Goal: Task Accomplishment & Management: Complete application form

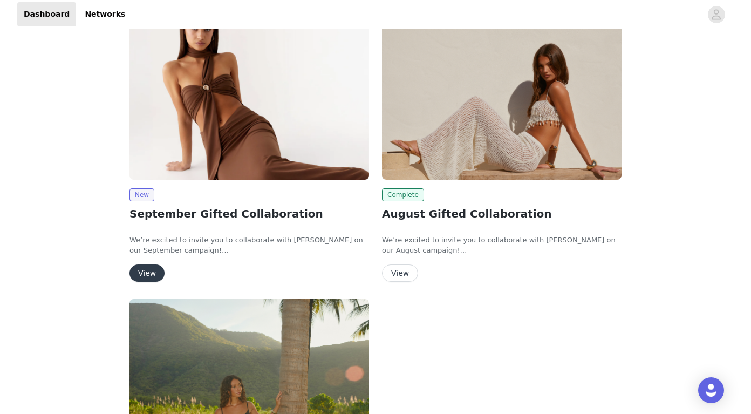
scroll to position [46, 0]
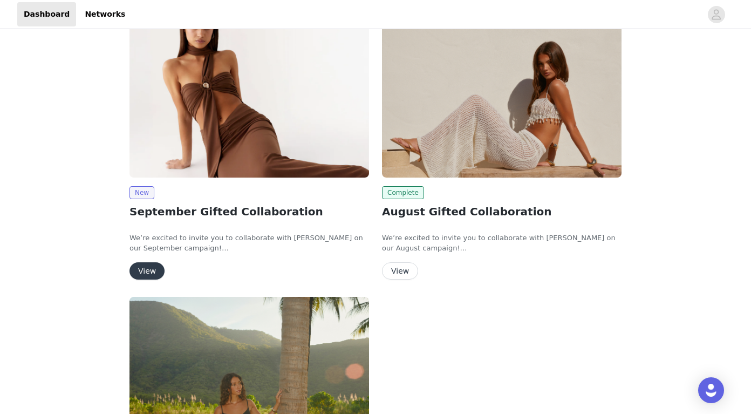
click at [152, 265] on button "View" at bounding box center [146, 270] width 35 height 17
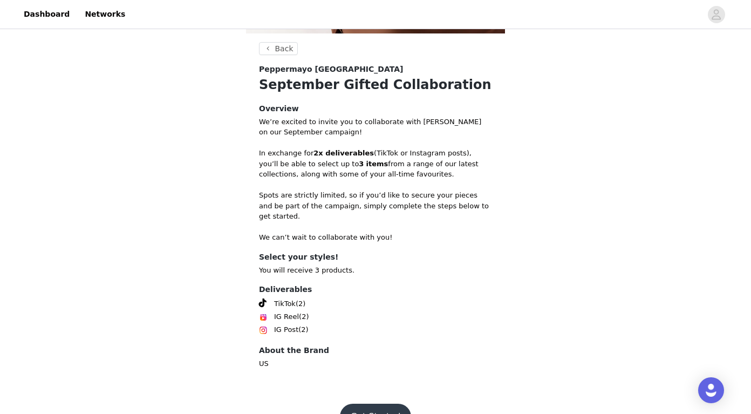
scroll to position [210, 0]
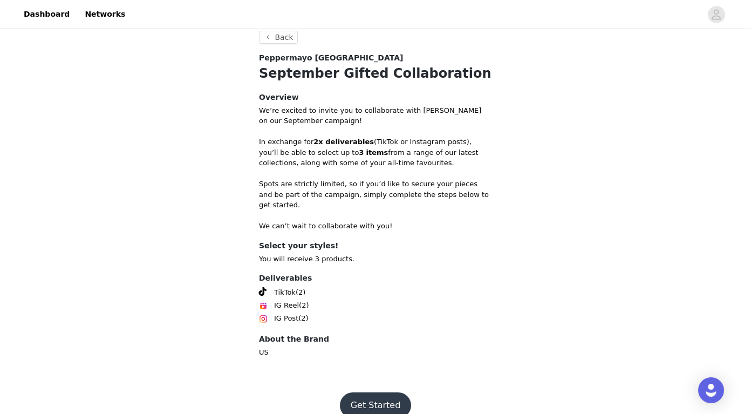
click at [355, 392] on button "Get Started" at bounding box center [376, 405] width 72 height 26
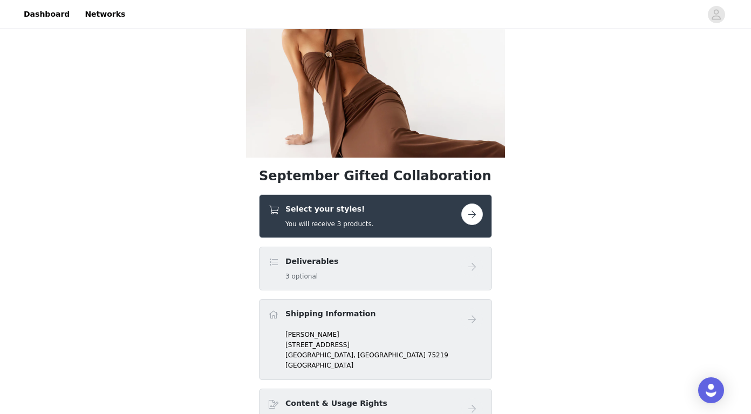
scroll to position [139, 0]
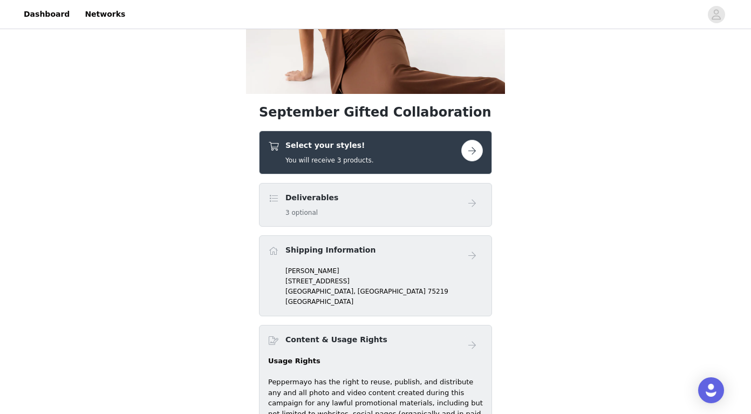
click at [475, 155] on button "button" at bounding box center [472, 151] width 22 height 22
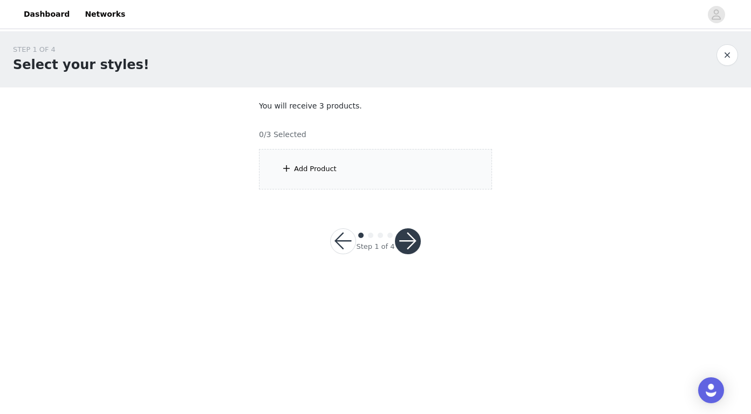
click at [373, 186] on div "Add Product" at bounding box center [375, 169] width 233 height 40
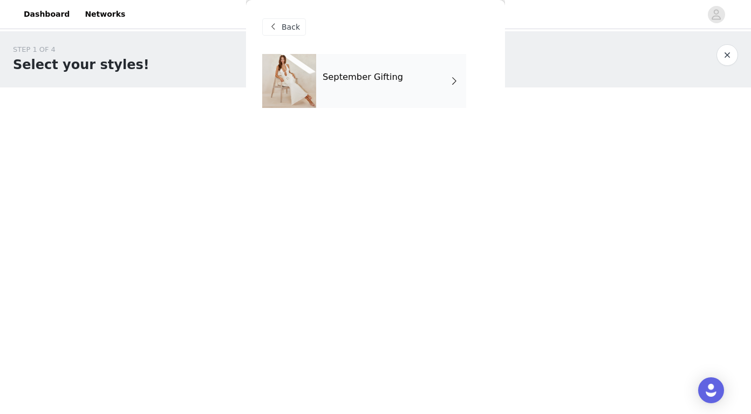
click at [388, 85] on div "September Gifting" at bounding box center [391, 81] width 150 height 54
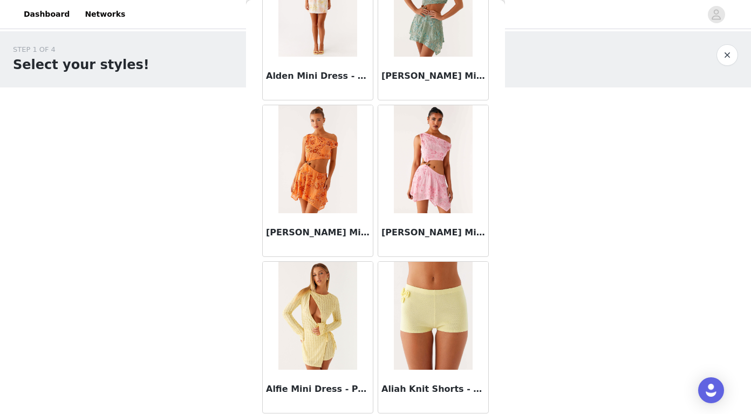
scroll to position [1237, 0]
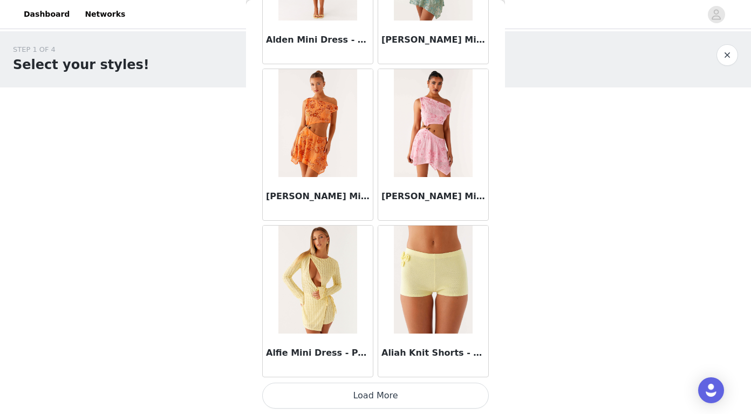
click at [344, 387] on button "Load More" at bounding box center [375, 396] width 227 height 26
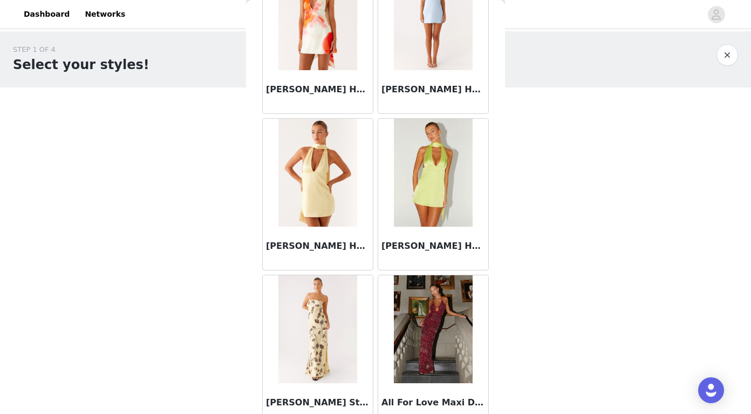
scroll to position [1972, 0]
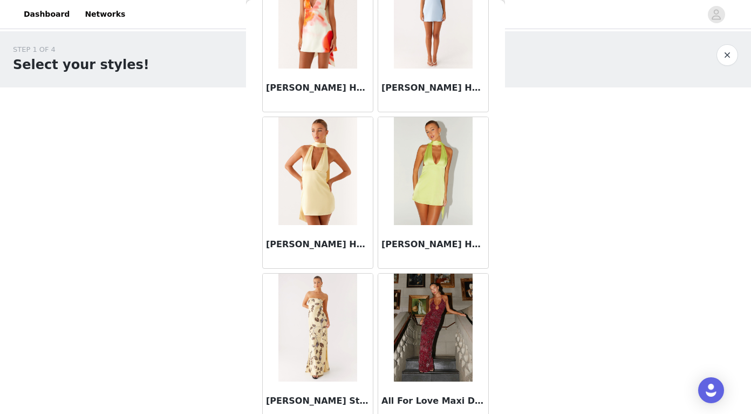
click at [438, 180] on img at bounding box center [433, 171] width 78 height 108
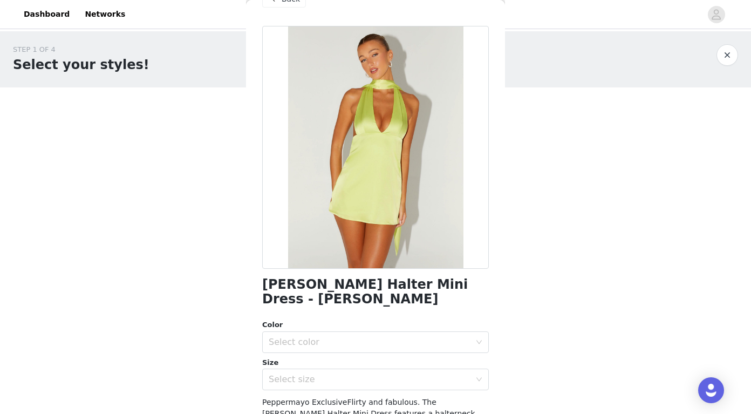
scroll to position [29, 0]
click at [376, 333] on div "Select color" at bounding box center [372, 341] width 207 height 21
click at [362, 362] on li "[PERSON_NAME]" at bounding box center [375, 365] width 227 height 17
click at [360, 379] on div "Select size" at bounding box center [370, 378] width 202 height 11
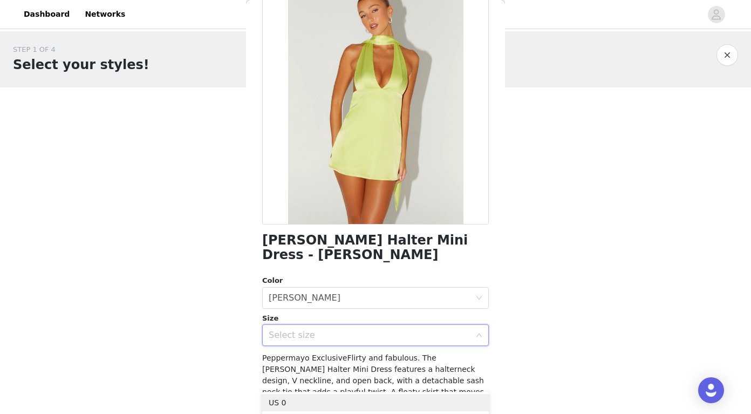
scroll to position [105, 0]
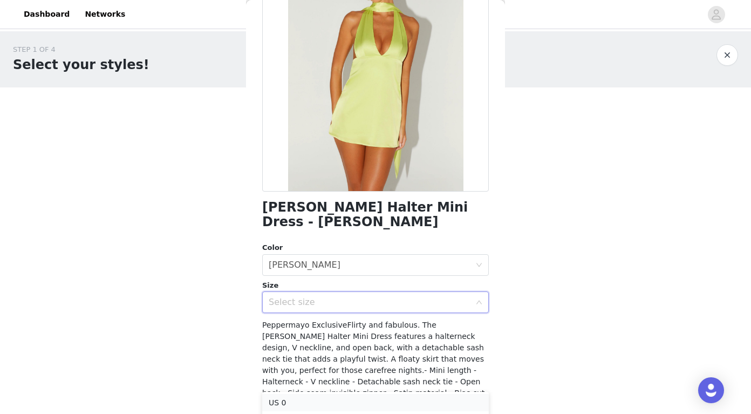
click at [320, 403] on li "US 0" at bounding box center [375, 402] width 227 height 17
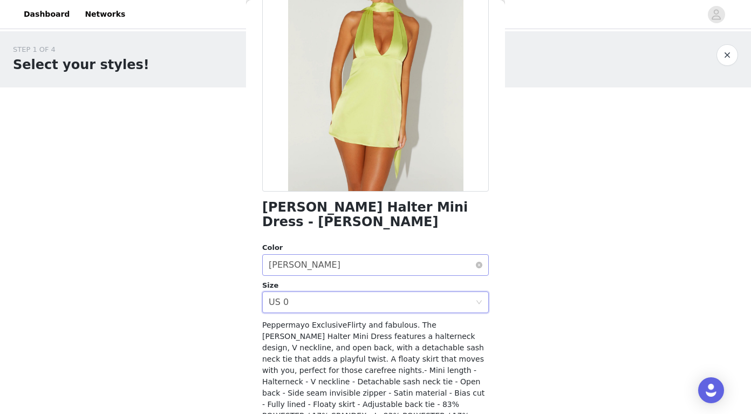
scroll to position [142, 0]
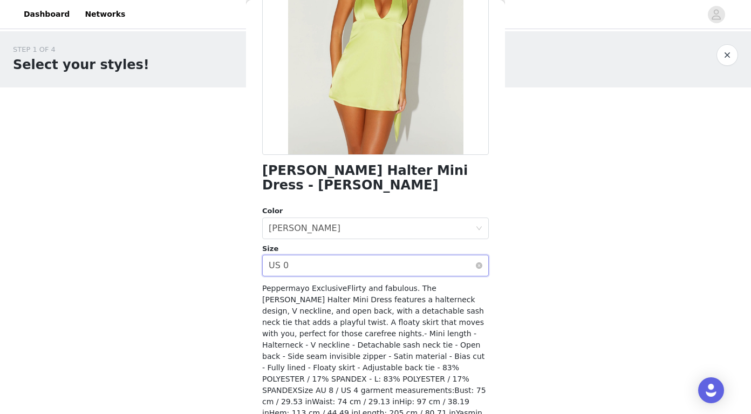
click at [358, 262] on div "Select size US 0" at bounding box center [372, 265] width 207 height 21
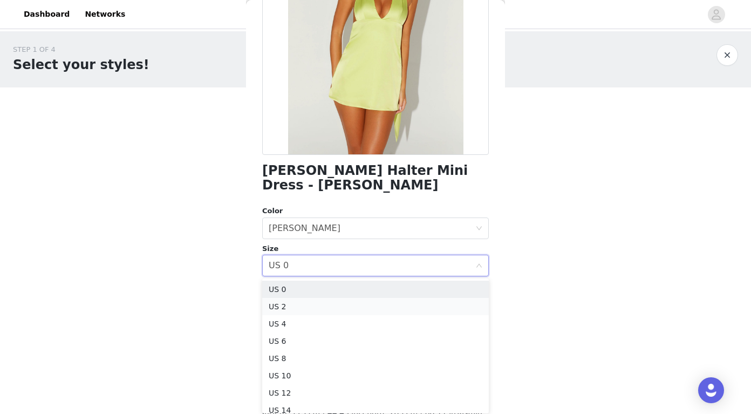
click at [318, 303] on li "US 2" at bounding box center [375, 306] width 227 height 17
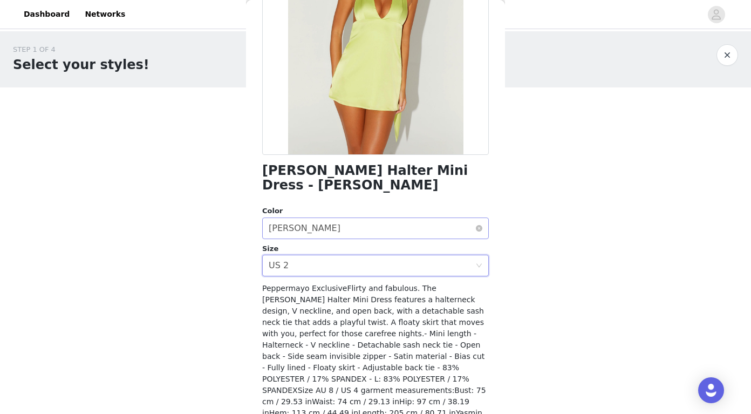
scroll to position [192, 0]
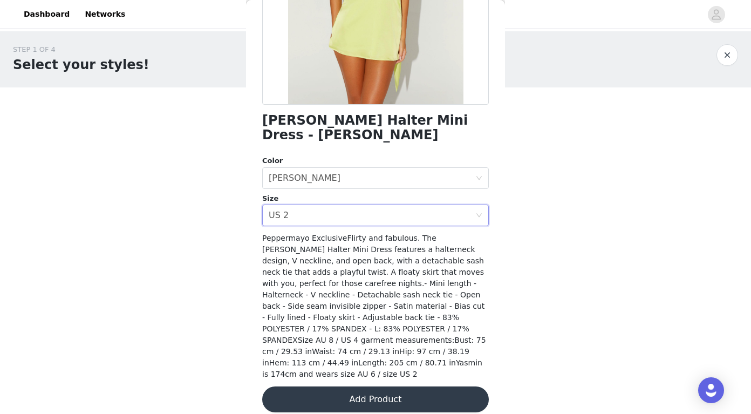
click at [322, 386] on button "Add Product" at bounding box center [375, 399] width 227 height 26
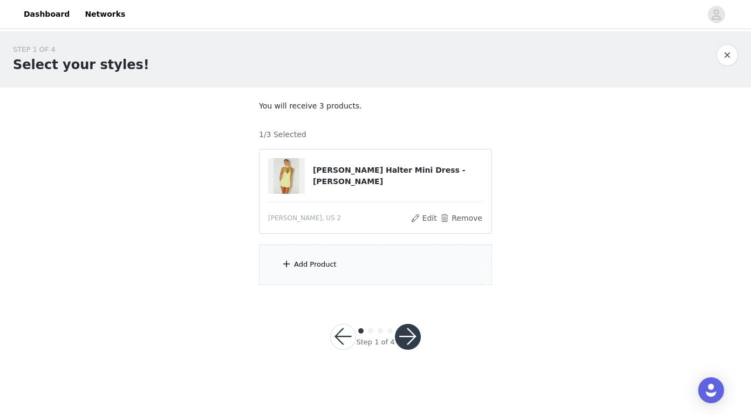
click at [322, 262] on div "Add Product" at bounding box center [315, 264] width 43 height 11
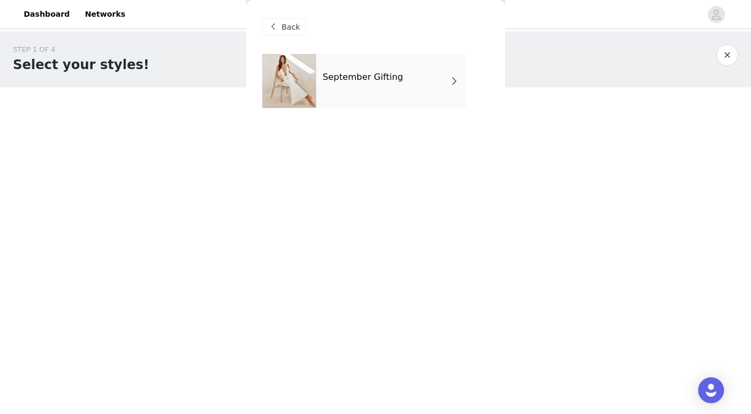
click at [387, 39] on div "Back" at bounding box center [375, 27] width 227 height 54
click at [379, 83] on div "September Gifting" at bounding box center [391, 81] width 150 height 54
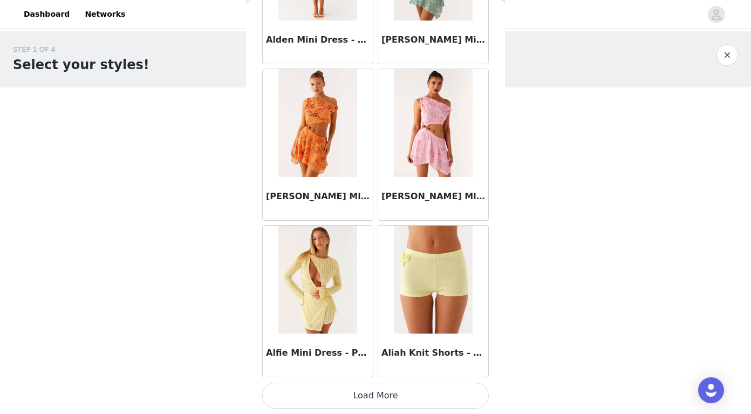
click at [305, 406] on button "Load More" at bounding box center [375, 396] width 227 height 26
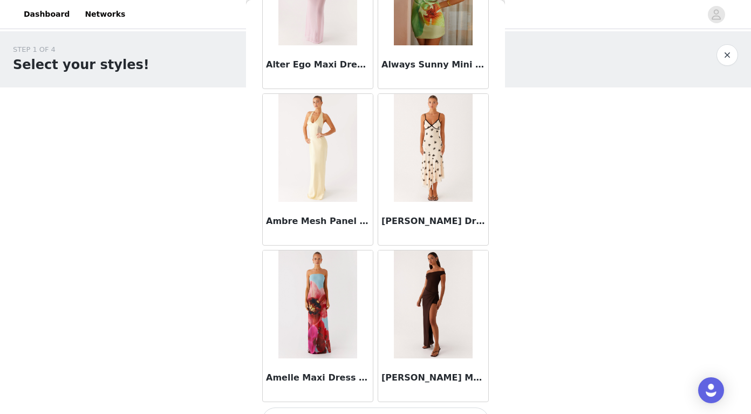
scroll to position [2802, 0]
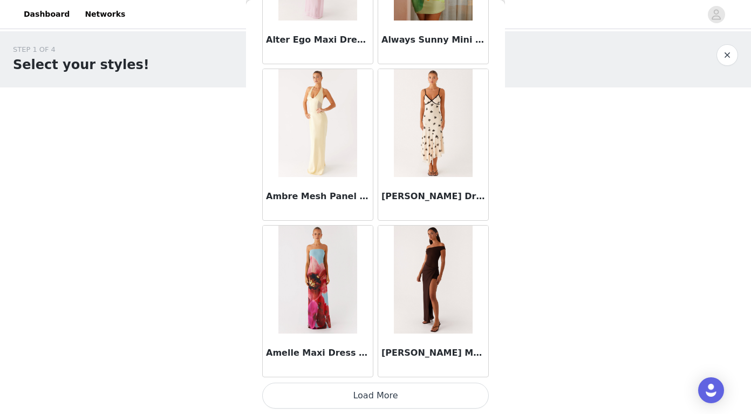
click at [330, 388] on button "Load More" at bounding box center [375, 396] width 227 height 26
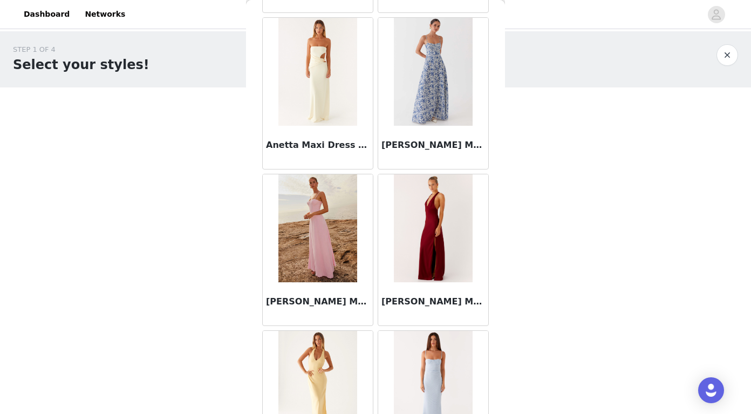
scroll to position [4367, 0]
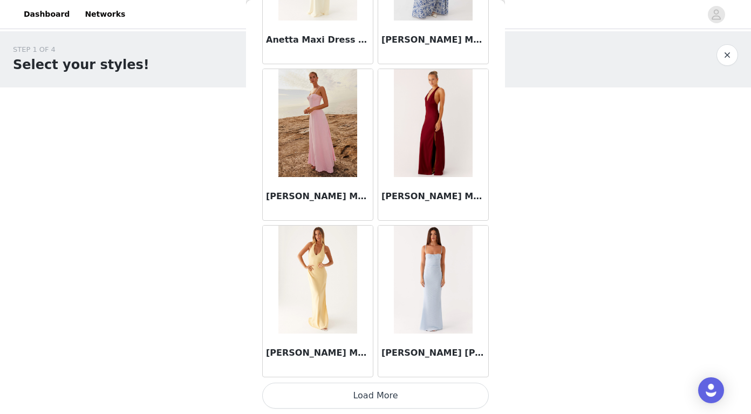
click at [337, 392] on button "Load More" at bounding box center [375, 396] width 227 height 26
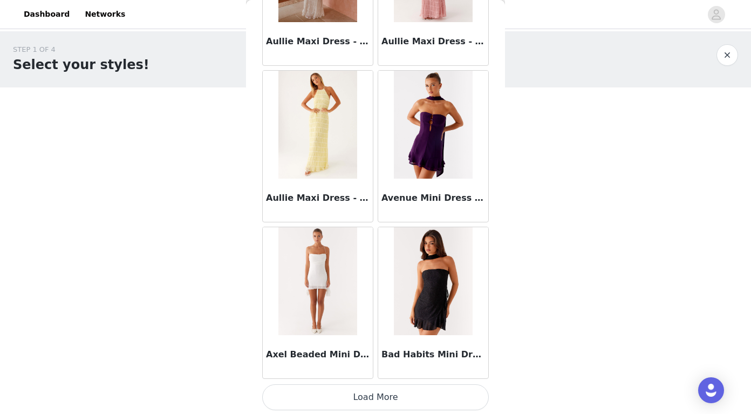
scroll to position [5932, 0]
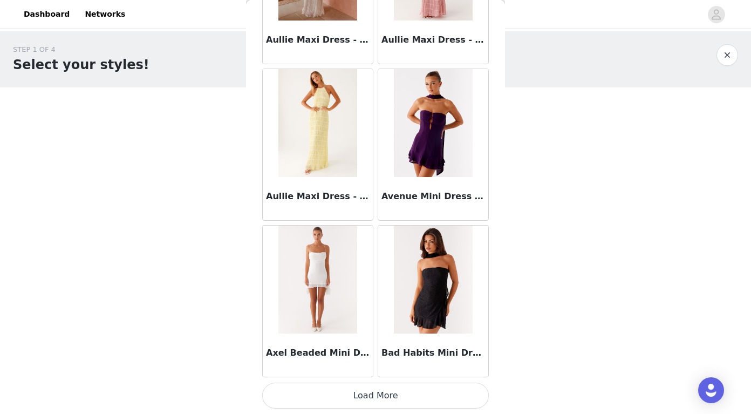
click at [347, 394] on button "Load More" at bounding box center [375, 396] width 227 height 26
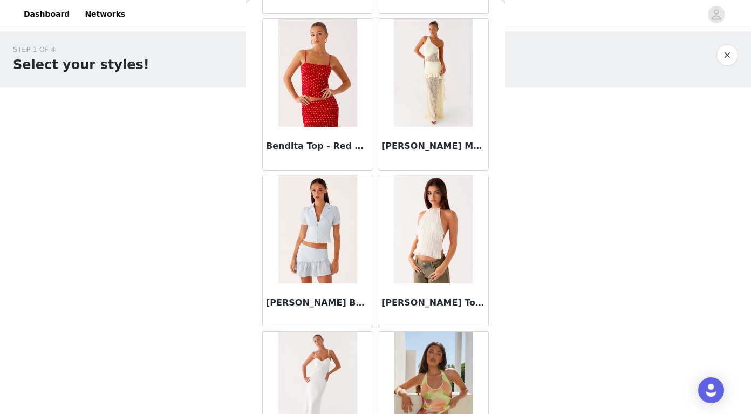
scroll to position [7496, 0]
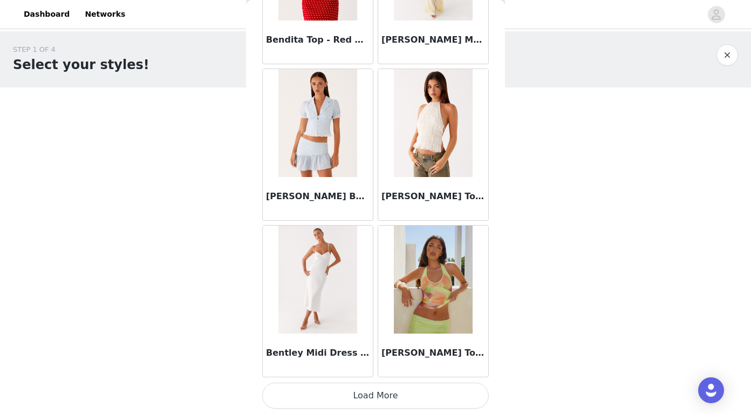
click at [315, 390] on button "Load More" at bounding box center [375, 396] width 227 height 26
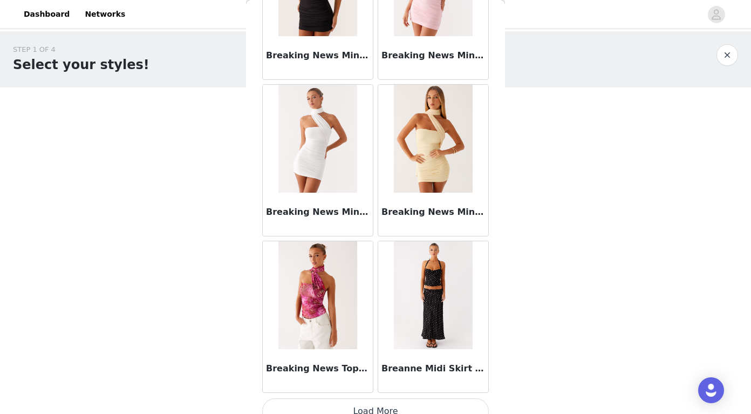
scroll to position [9061, 0]
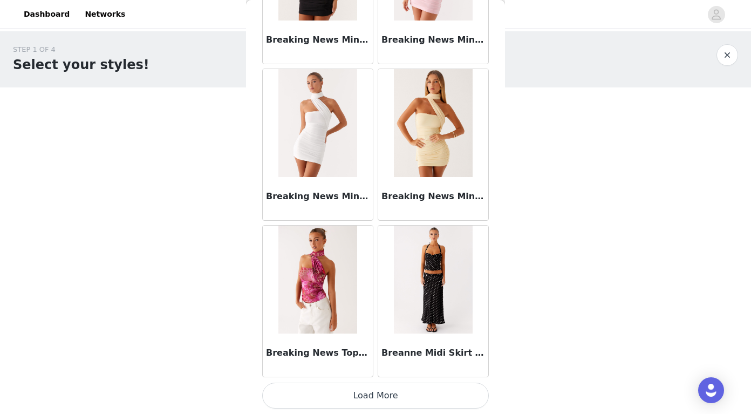
click at [351, 402] on button "Load More" at bounding box center [375, 396] width 227 height 26
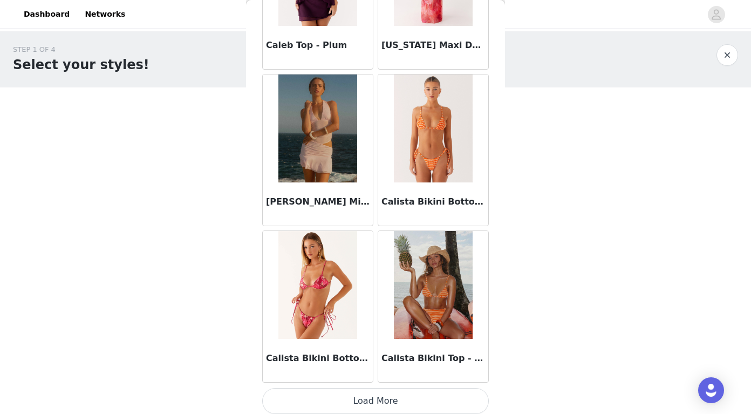
scroll to position [10626, 0]
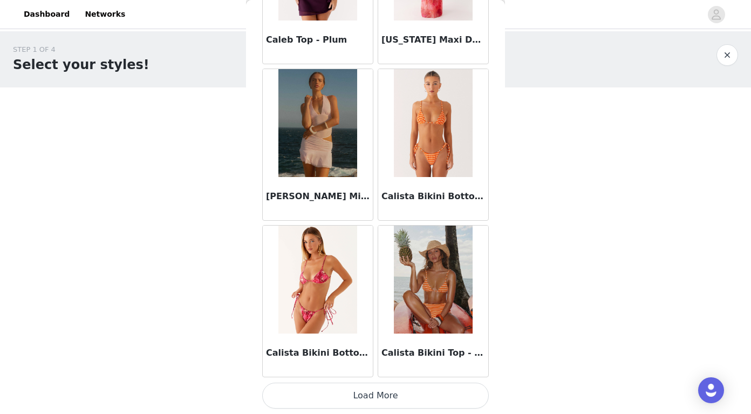
click at [366, 405] on button "Load More" at bounding box center [375, 396] width 227 height 26
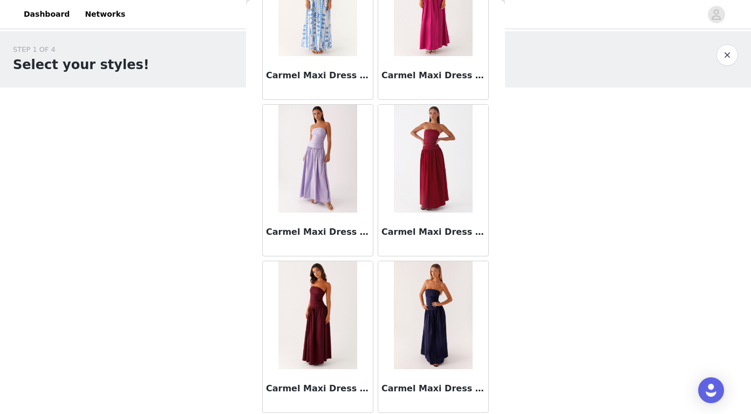
scroll to position [12191, 0]
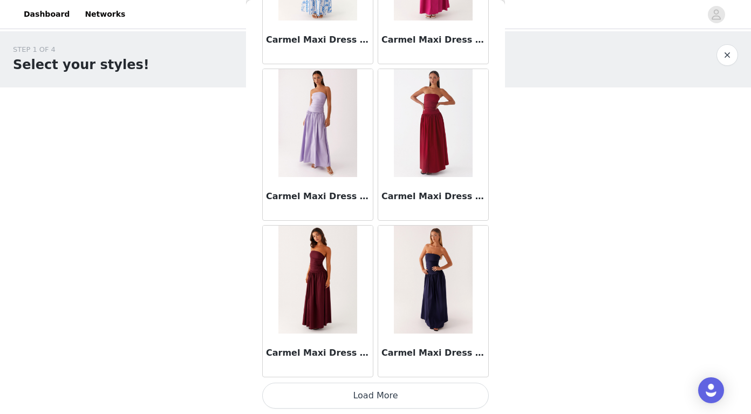
click at [355, 398] on button "Load More" at bounding box center [375, 396] width 227 height 26
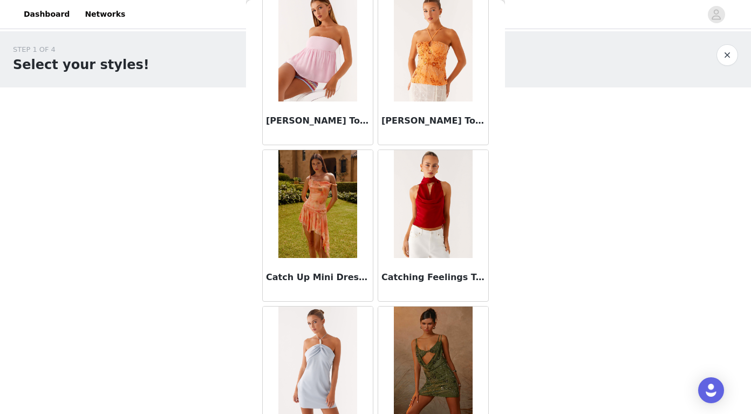
scroll to position [13755, 0]
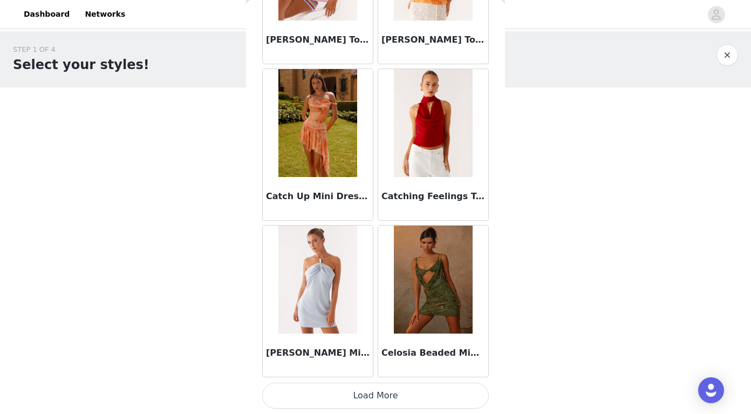
click at [370, 402] on button "Load More" at bounding box center [375, 396] width 227 height 26
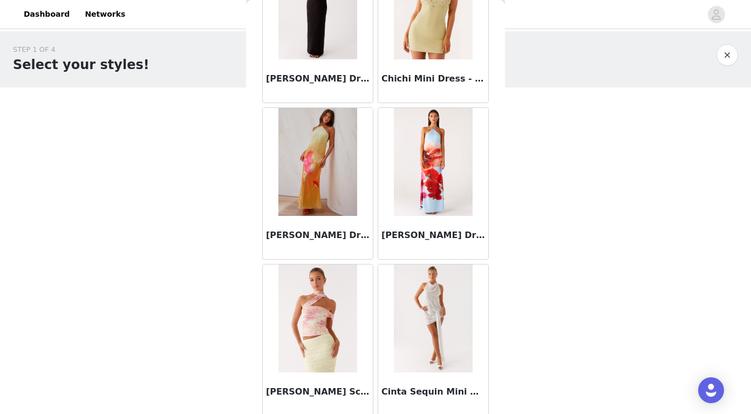
scroll to position [15320, 0]
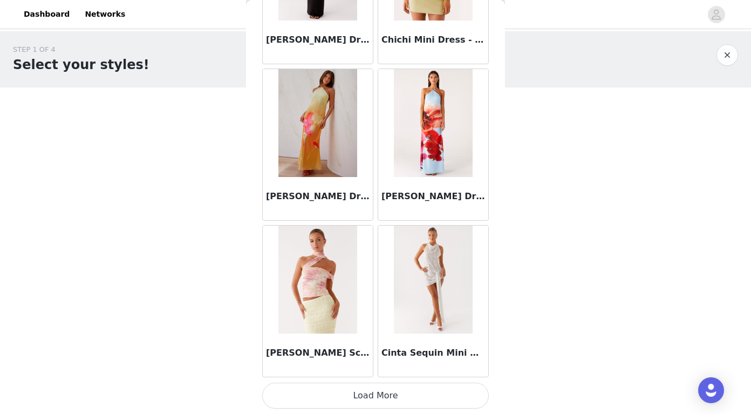
click at [434, 296] on img at bounding box center [433, 280] width 78 height 108
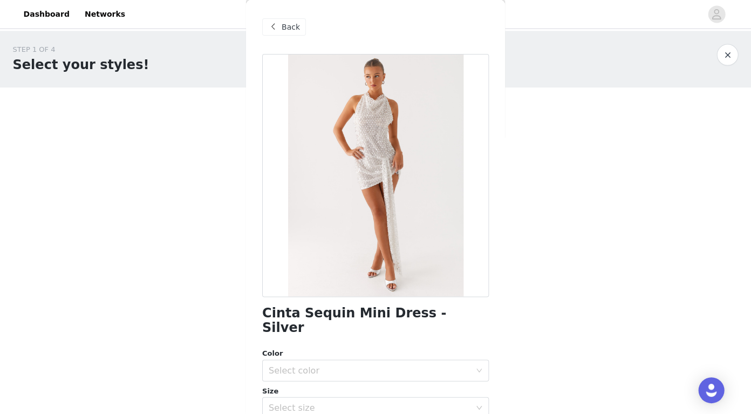
scroll to position [0, 0]
click at [280, 24] on div "Back" at bounding box center [284, 26] width 44 height 17
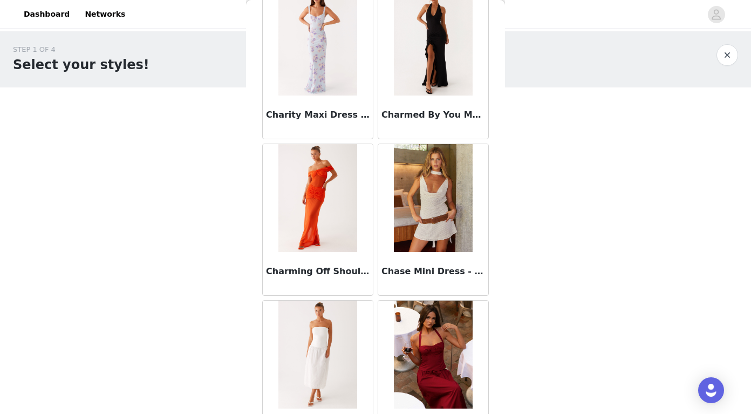
scroll to position [15320, 0]
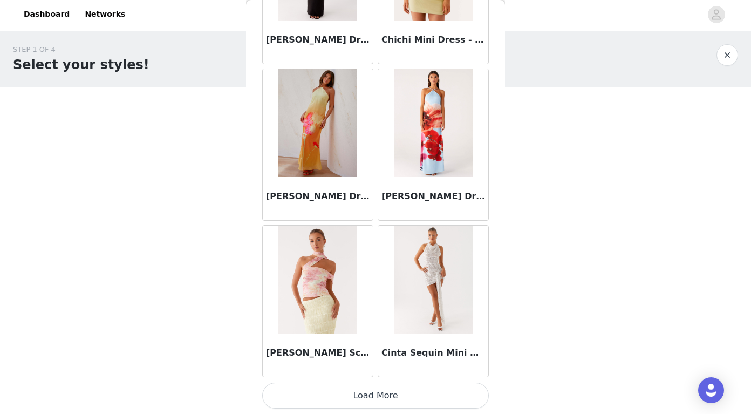
click at [345, 390] on button "Load More" at bounding box center [375, 396] width 227 height 26
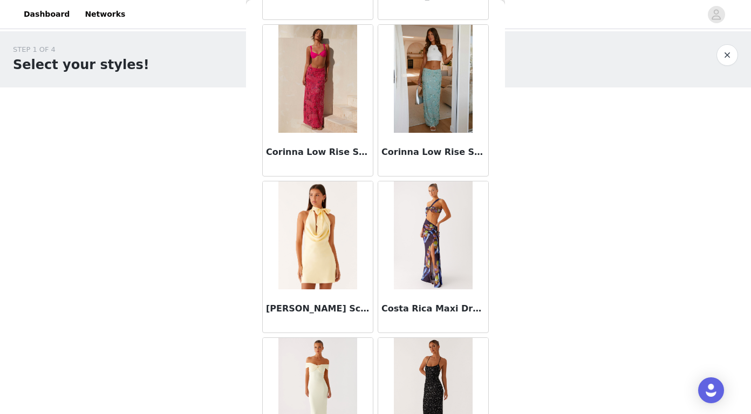
scroll to position [16885, 0]
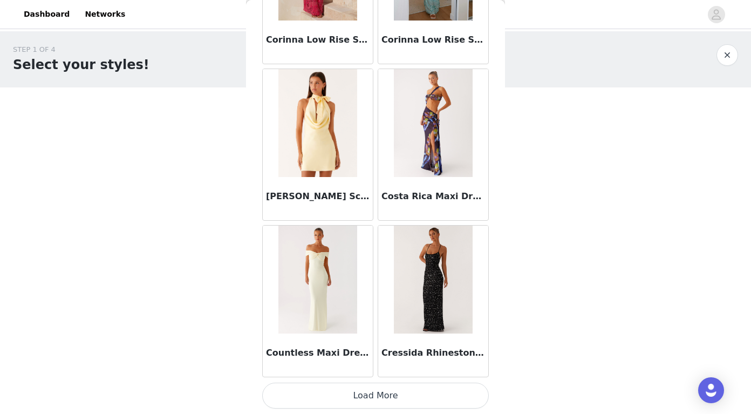
click at [365, 401] on button "Load More" at bounding box center [375, 396] width 227 height 26
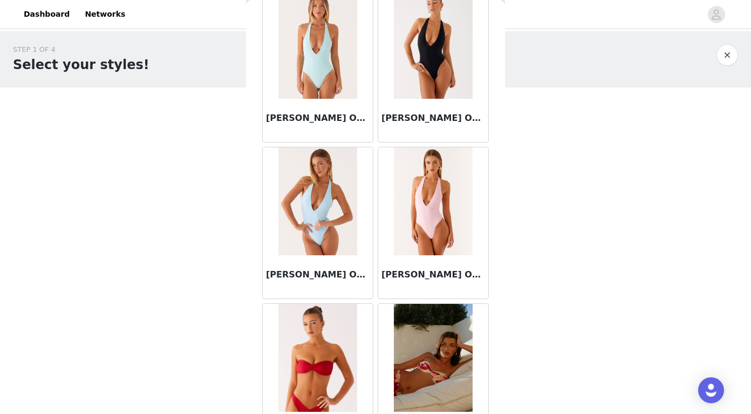
scroll to position [18450, 0]
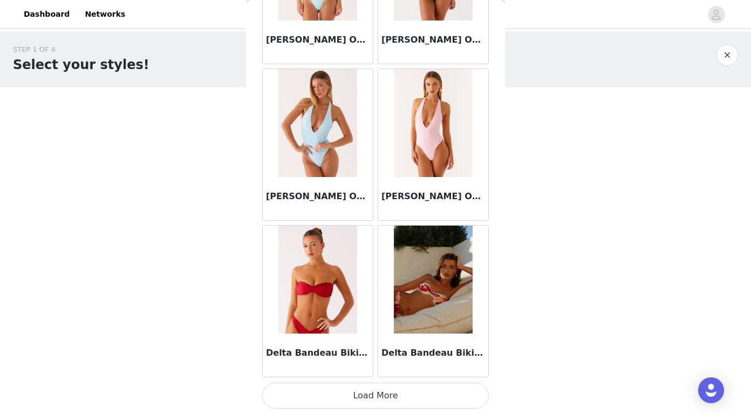
click at [364, 396] on button "Load More" at bounding box center [375, 396] width 227 height 26
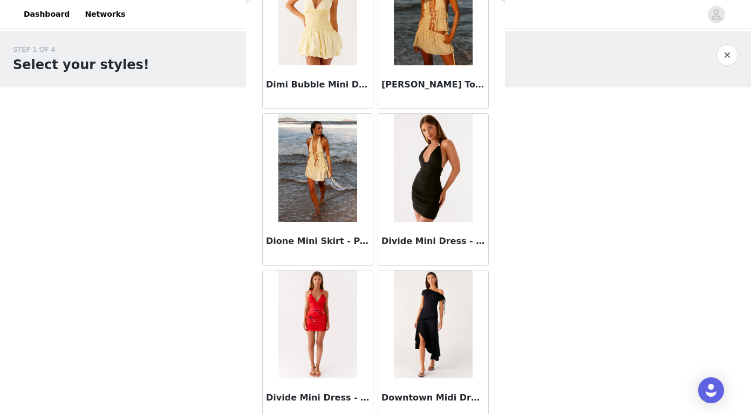
scroll to position [20014, 0]
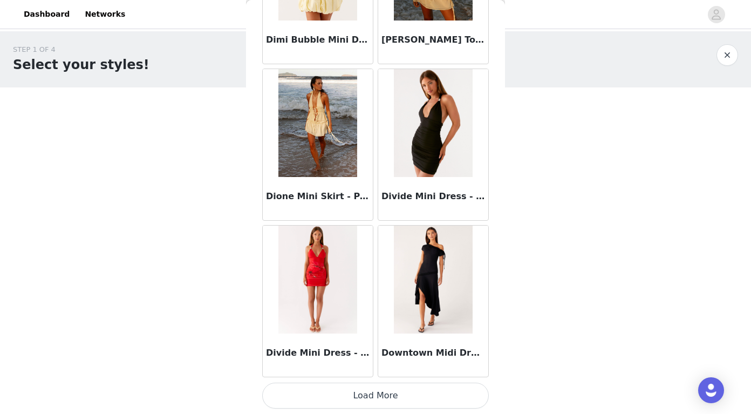
click at [380, 391] on button "Load More" at bounding box center [375, 396] width 227 height 26
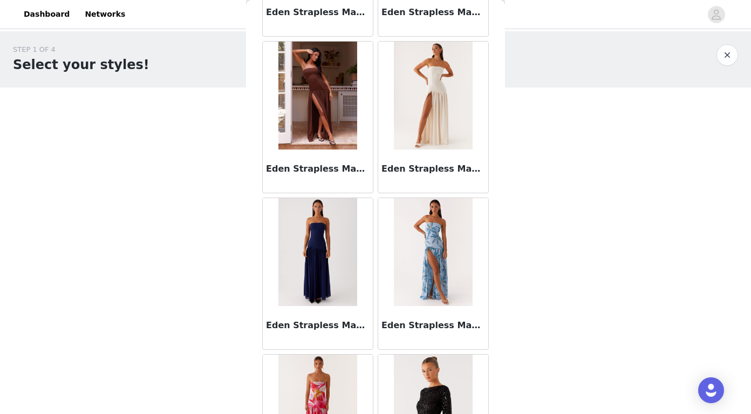
scroll to position [21579, 0]
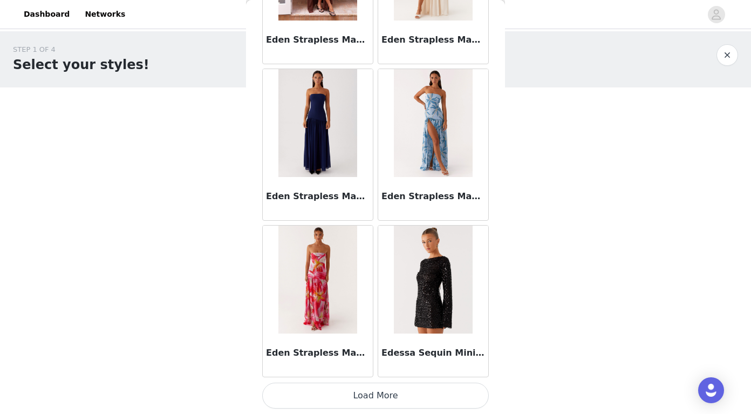
click at [371, 391] on button "Load More" at bounding box center [375, 396] width 227 height 26
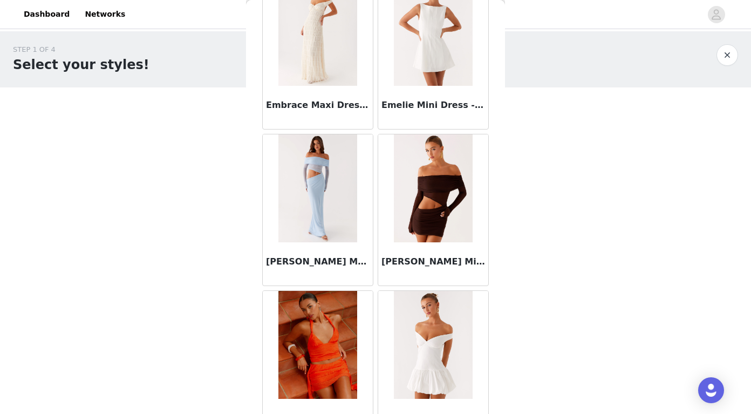
scroll to position [23144, 0]
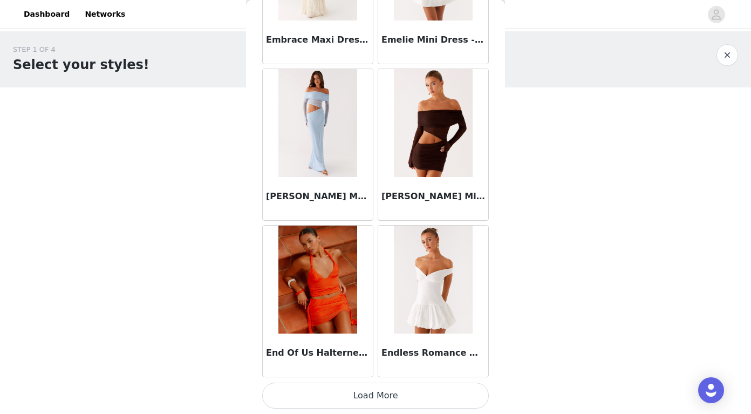
click at [367, 391] on button "Load More" at bounding box center [375, 396] width 227 height 26
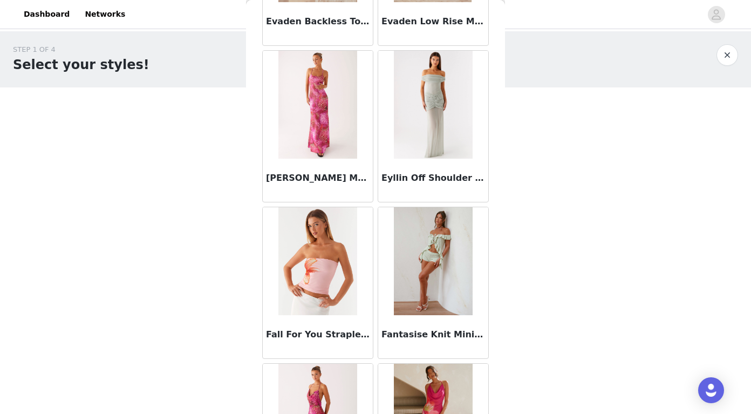
scroll to position [24709, 0]
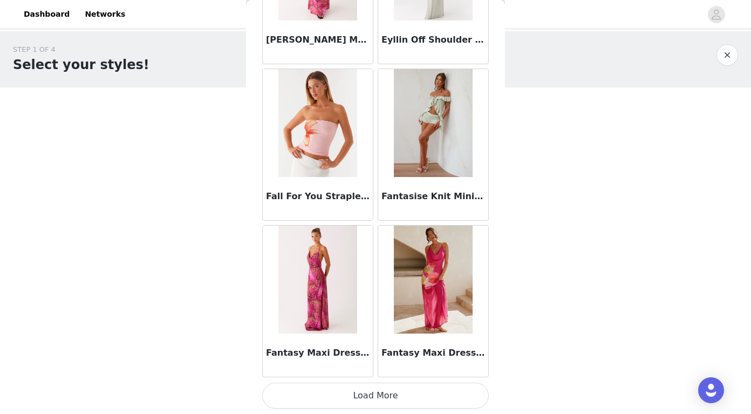
click at [377, 398] on button "Load More" at bounding box center [375, 396] width 227 height 26
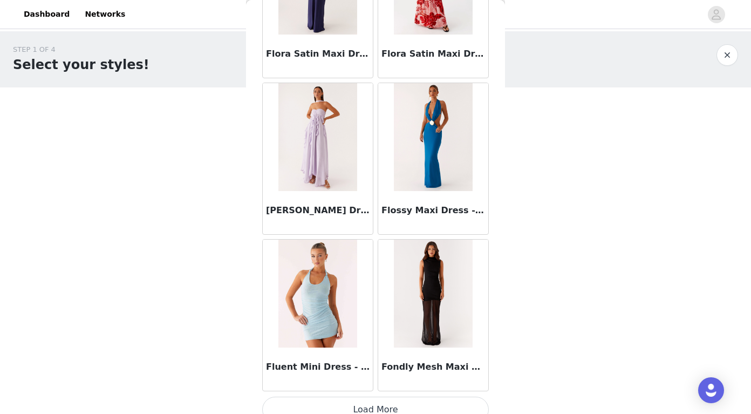
scroll to position [26274, 0]
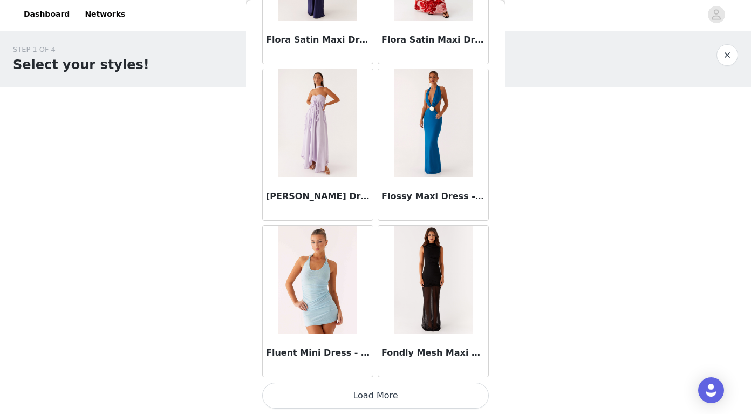
click at [347, 404] on button "Load More" at bounding box center [375, 396] width 227 height 26
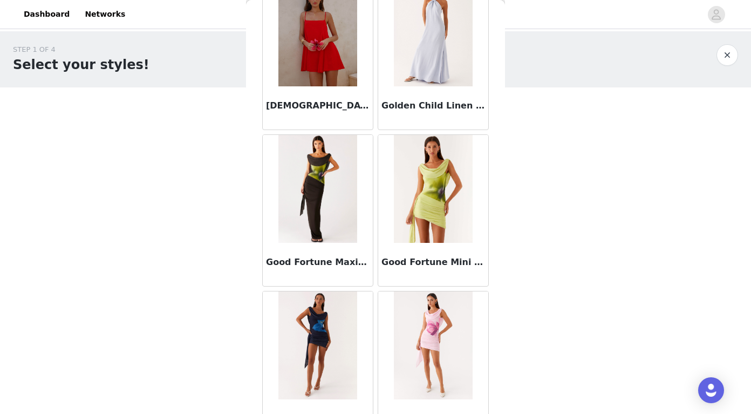
scroll to position [27838, 0]
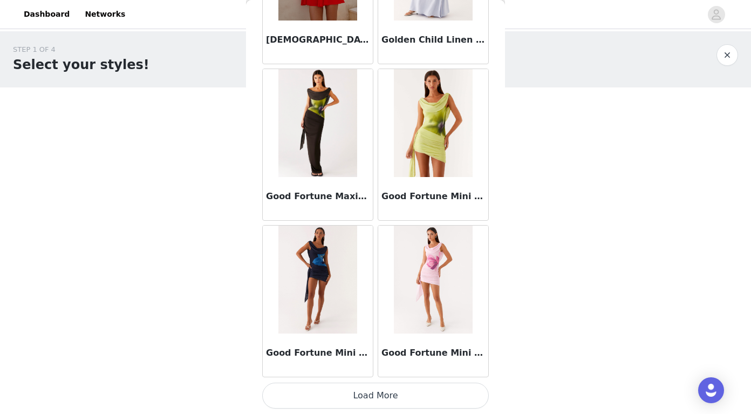
click at [380, 388] on button "Load More" at bounding box center [375, 396] width 227 height 26
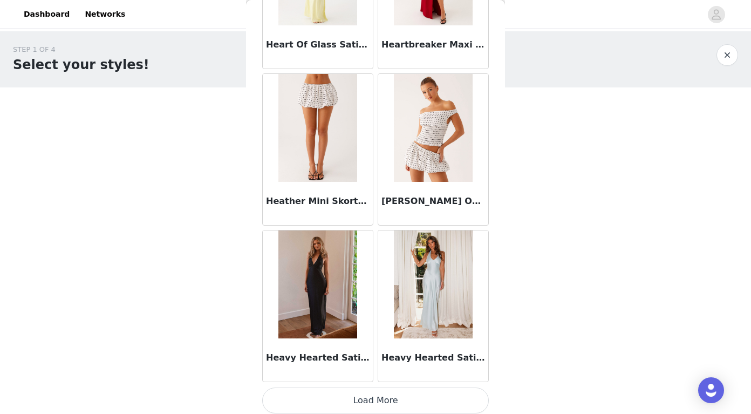
scroll to position [29403, 0]
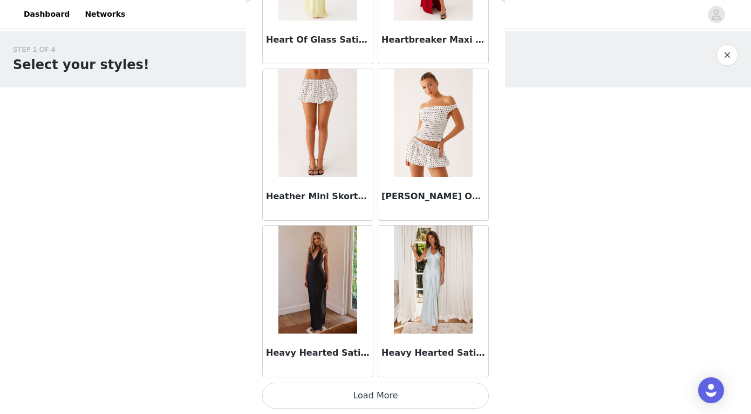
click at [373, 394] on button "Load More" at bounding box center [375, 396] width 227 height 26
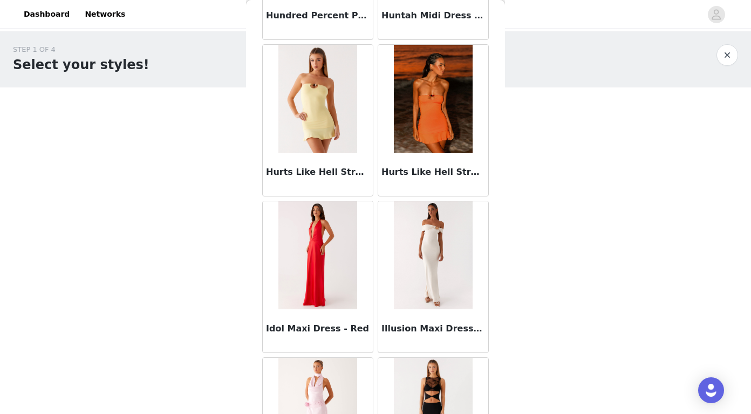
scroll to position [30968, 0]
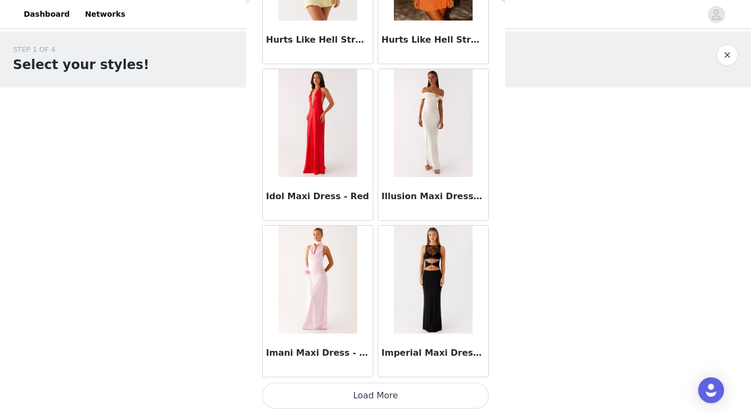
click at [333, 396] on button "Load More" at bounding box center [375, 396] width 227 height 26
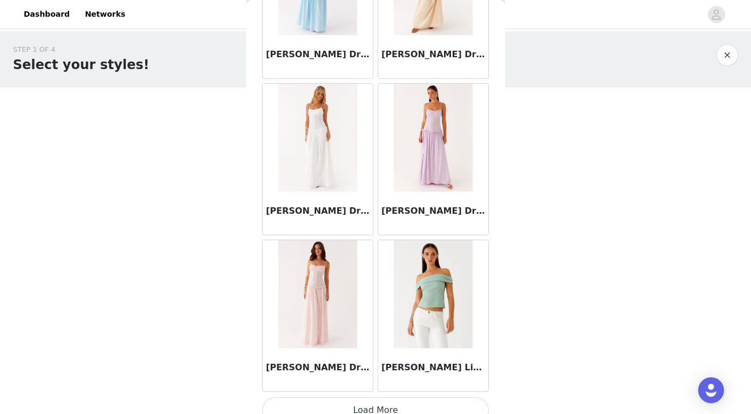
scroll to position [32533, 0]
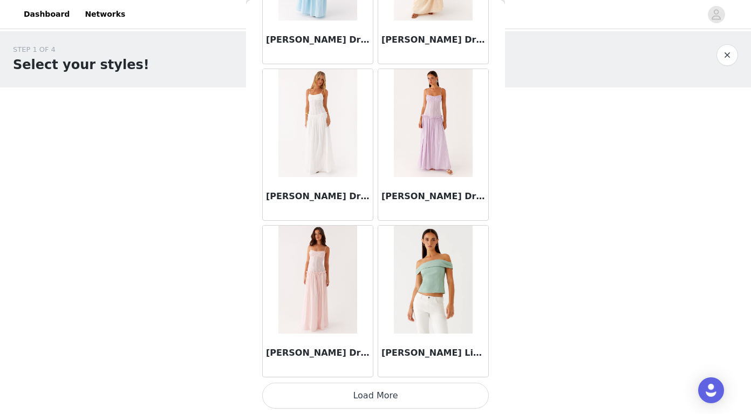
click at [339, 399] on button "Load More" at bounding box center [375, 396] width 227 height 26
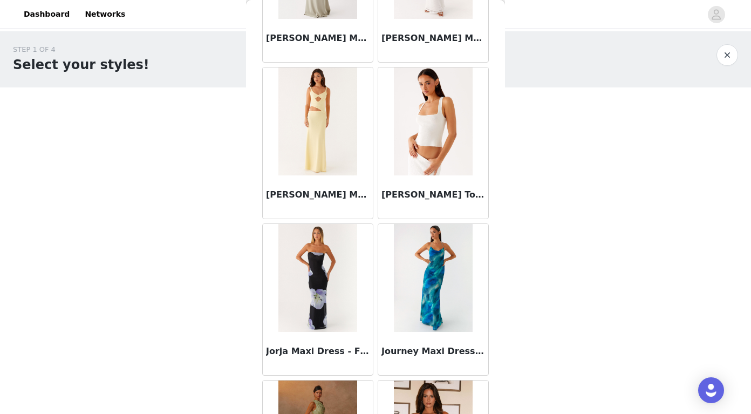
scroll to position [34097, 0]
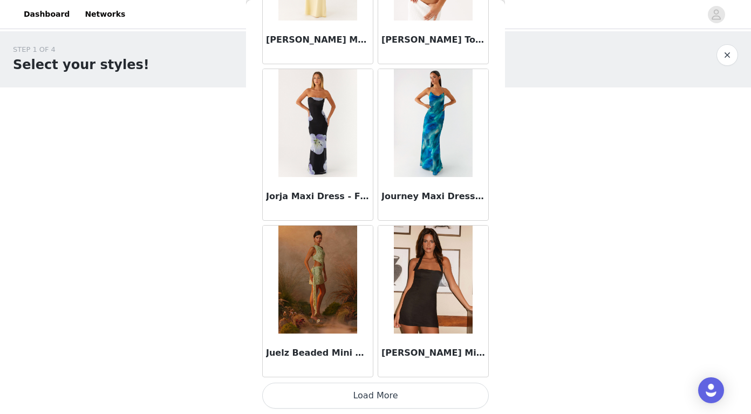
click at [382, 399] on button "Load More" at bounding box center [375, 396] width 227 height 26
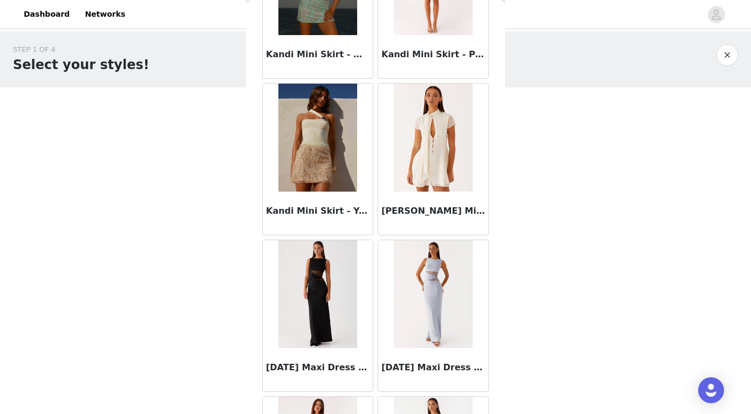
scroll to position [35662, 0]
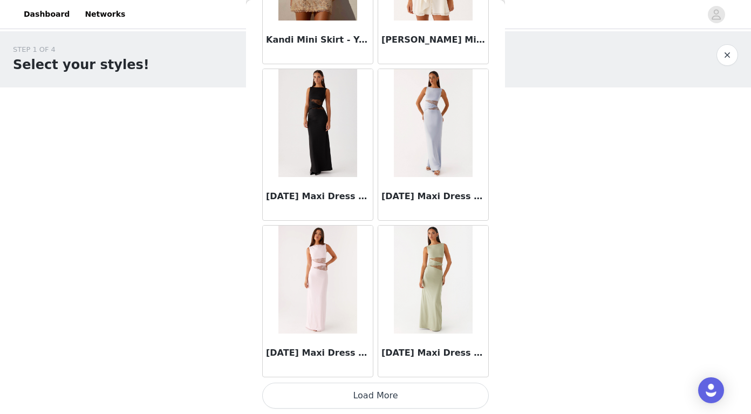
click at [361, 386] on button "Load More" at bounding box center [375, 396] width 227 height 26
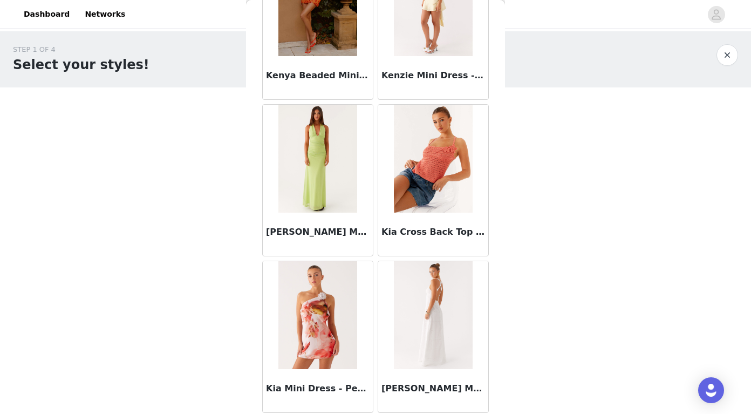
scroll to position [37227, 0]
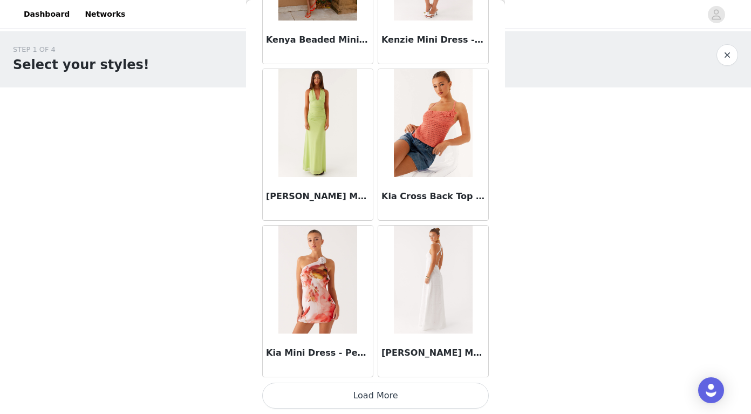
click at [355, 394] on button "Load More" at bounding box center [375, 396] width 227 height 26
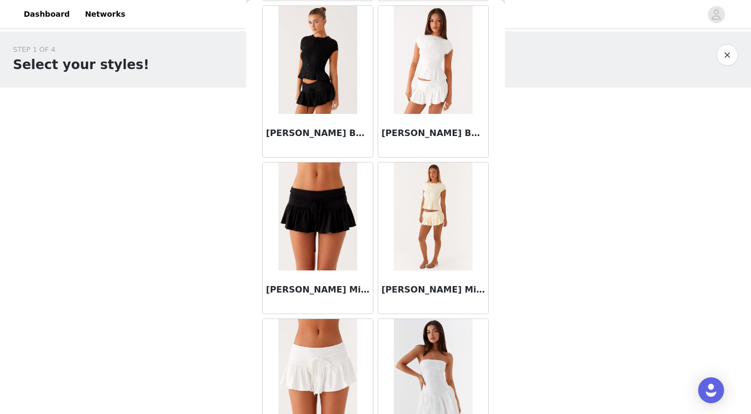
scroll to position [38792, 0]
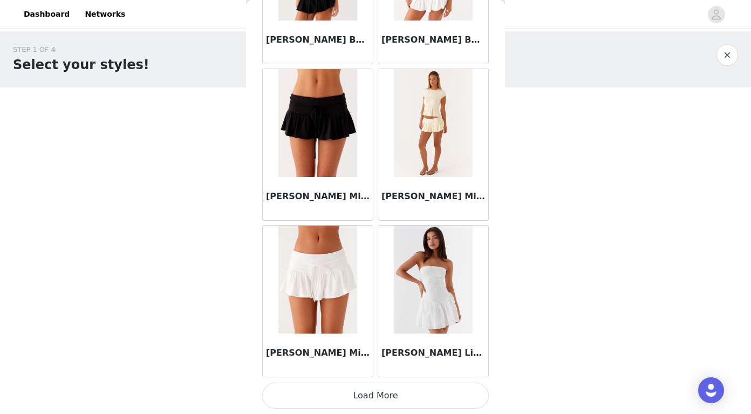
click at [355, 407] on button "Load More" at bounding box center [375, 396] width 227 height 26
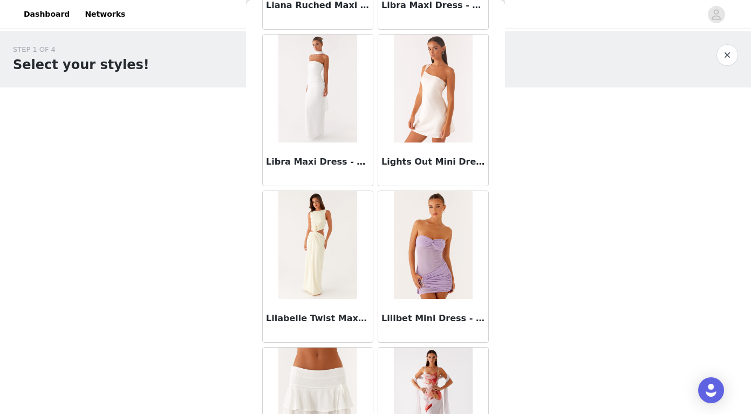
scroll to position [40356, 0]
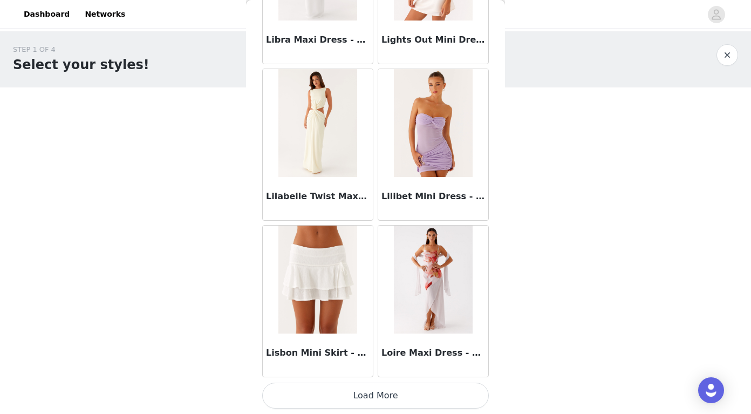
click at [357, 398] on button "Load More" at bounding box center [375, 396] width 227 height 26
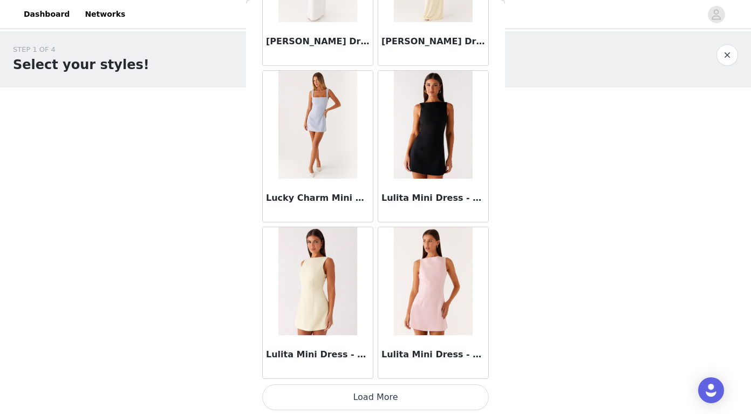
scroll to position [41921, 0]
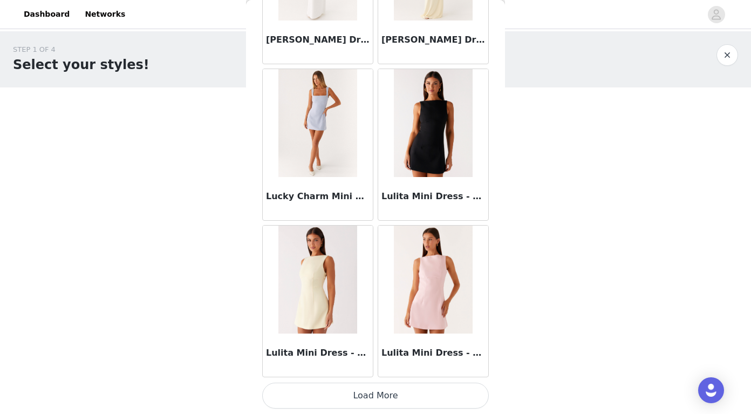
click at [357, 393] on button "Load More" at bounding box center [375, 396] width 227 height 26
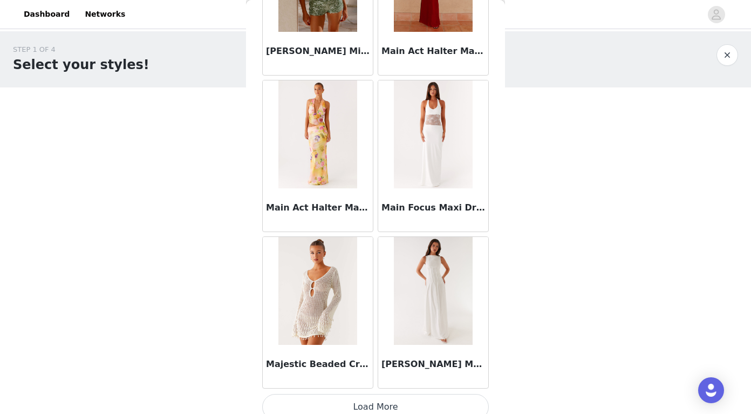
scroll to position [43486, 0]
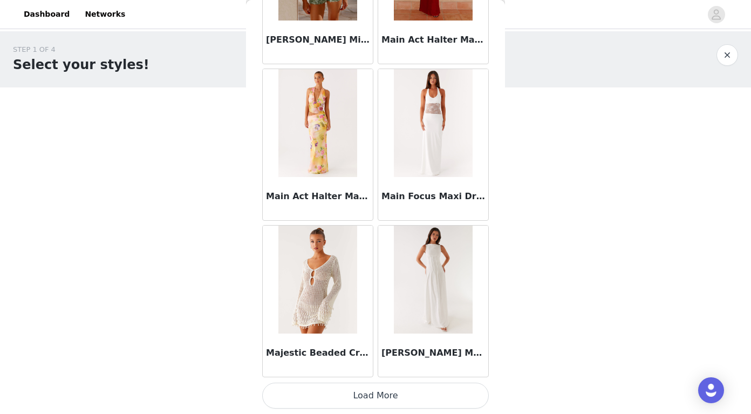
click at [353, 393] on button "Load More" at bounding box center [375, 396] width 227 height 26
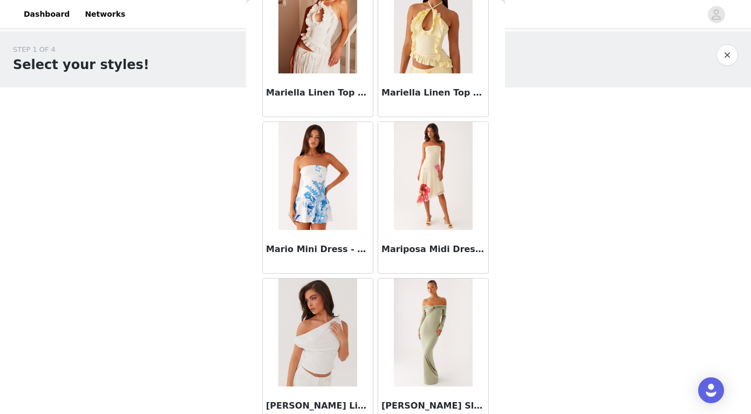
scroll to position [45051, 0]
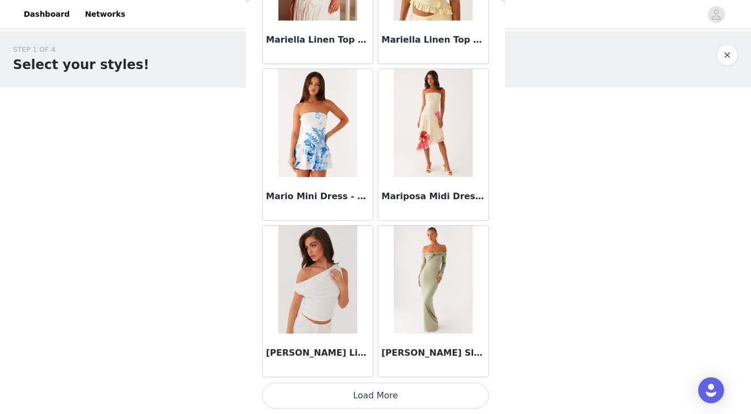
click at [353, 393] on button "Load More" at bounding box center [375, 396] width 227 height 26
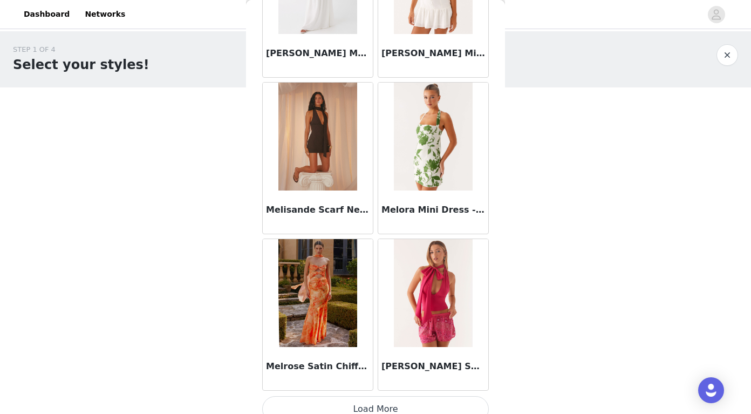
scroll to position [46616, 0]
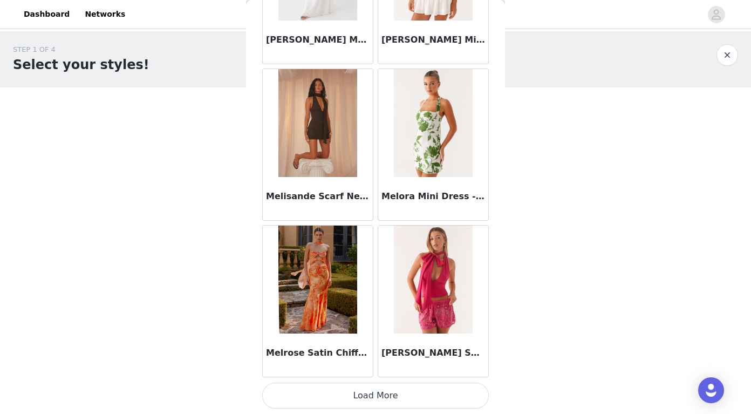
click at [364, 397] on button "Load More" at bounding box center [375, 396] width 227 height 26
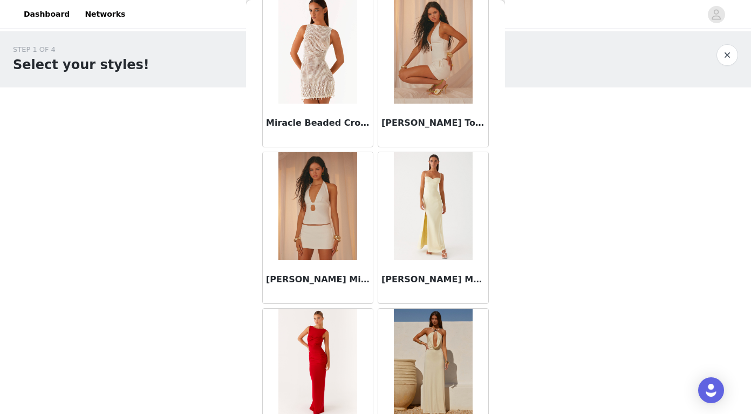
scroll to position [48180, 0]
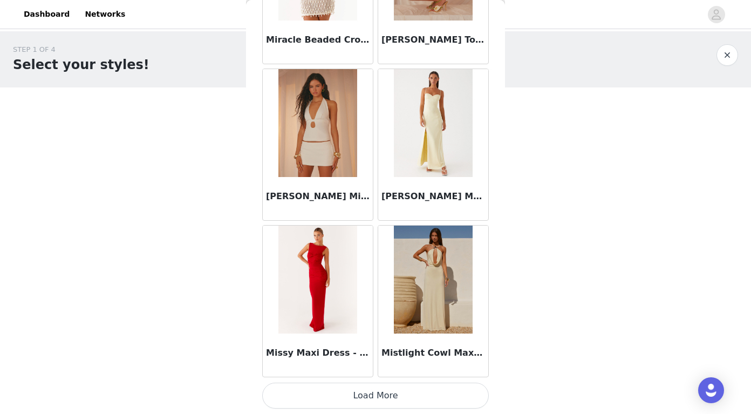
click at [370, 397] on button "Load More" at bounding box center [375, 396] width 227 height 26
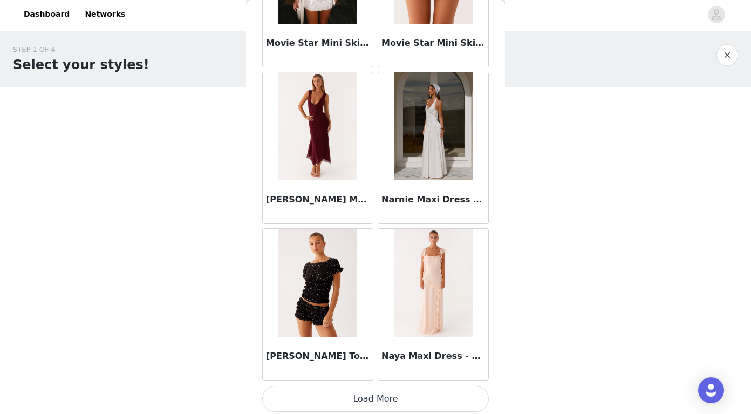
scroll to position [49745, 0]
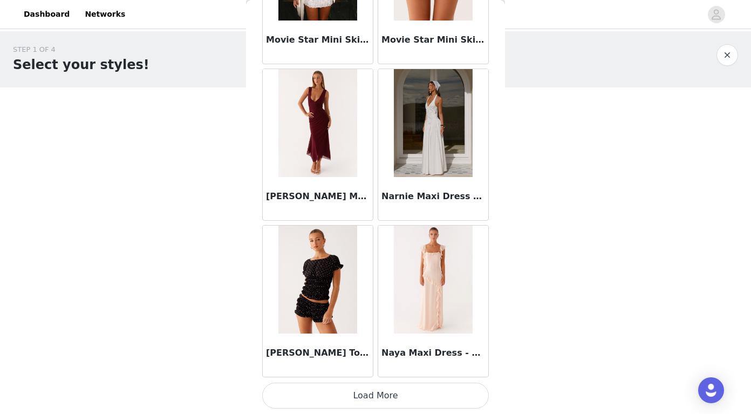
click at [366, 388] on button "Load More" at bounding box center [375, 396] width 227 height 26
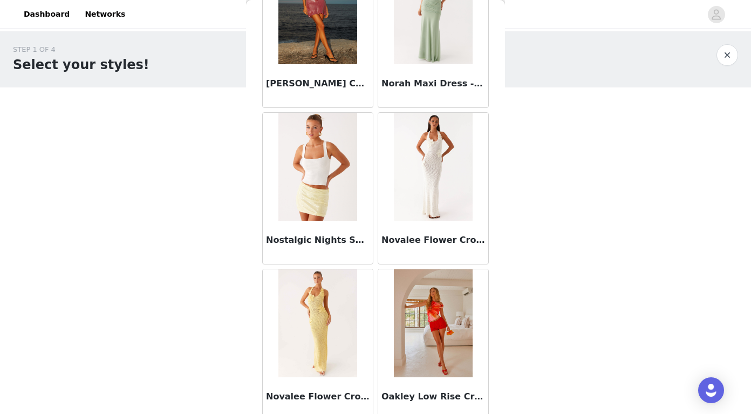
scroll to position [51310, 0]
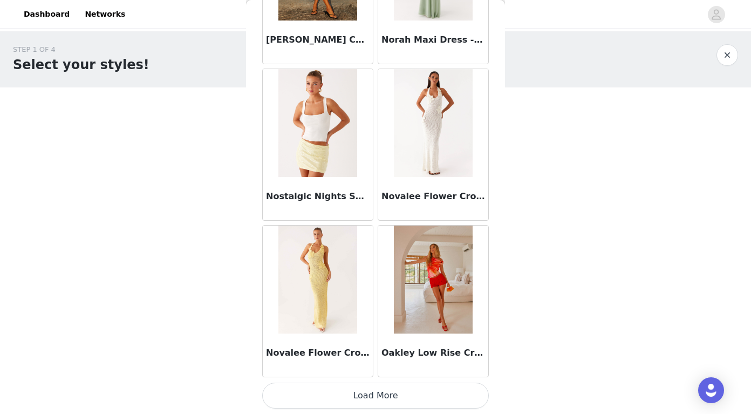
click at [367, 396] on button "Load More" at bounding box center [375, 396] width 227 height 26
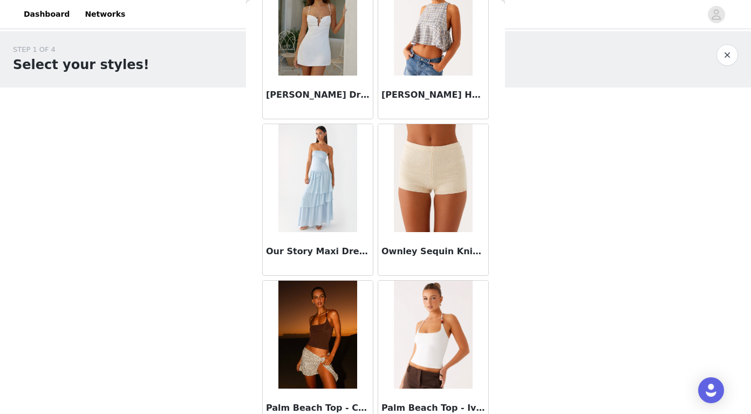
scroll to position [52875, 0]
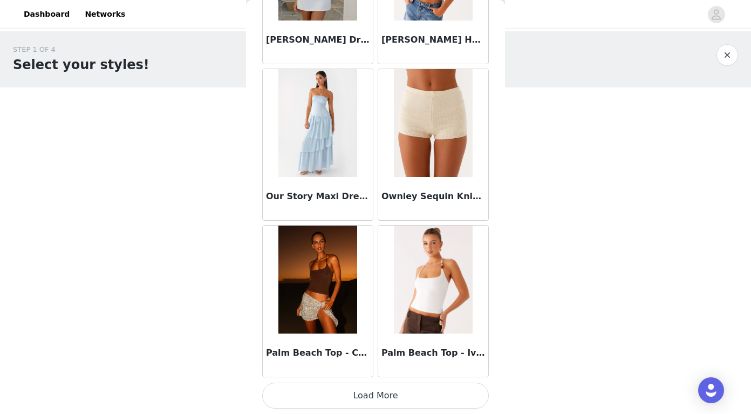
click at [370, 398] on button "Load More" at bounding box center [375, 396] width 227 height 26
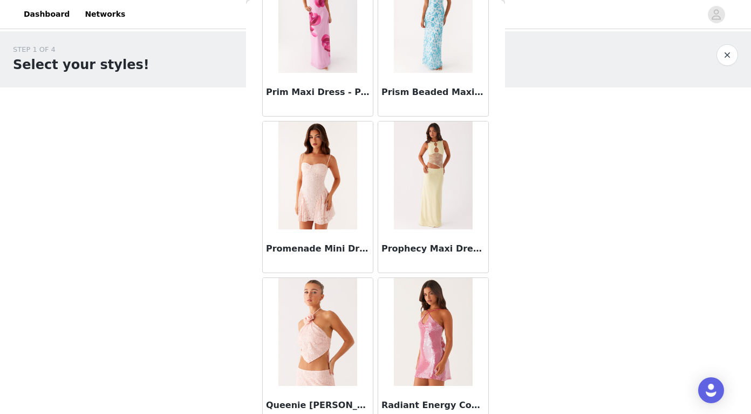
scroll to position [54439, 0]
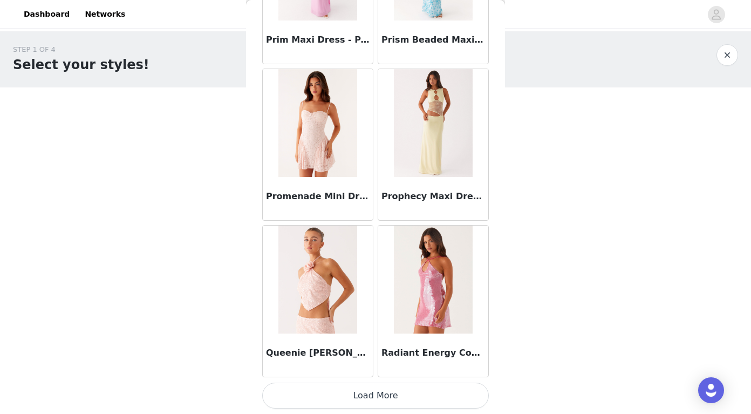
click at [349, 394] on button "Load More" at bounding box center [375, 396] width 227 height 26
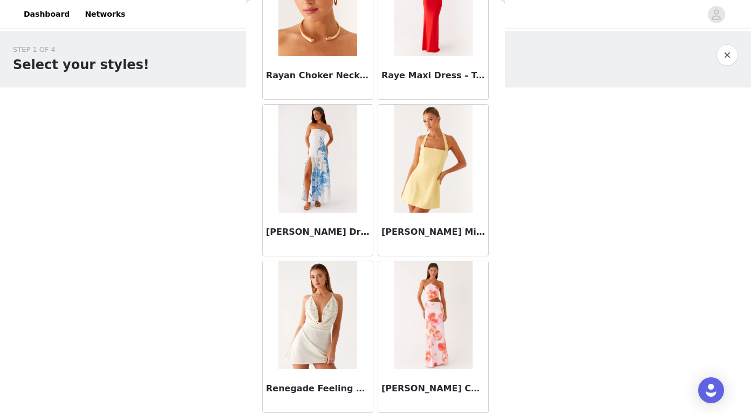
scroll to position [56004, 0]
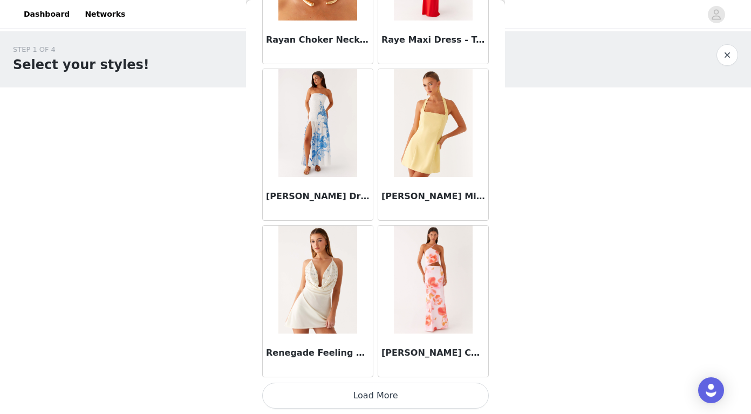
click at [357, 398] on button "Load More" at bounding box center [375, 396] width 227 height 26
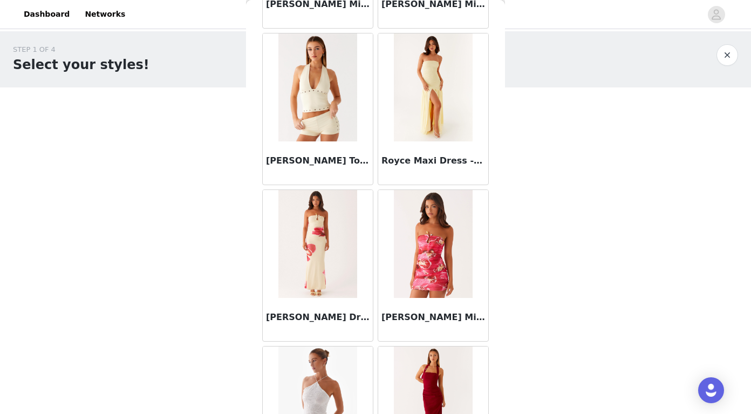
scroll to position [57317, 0]
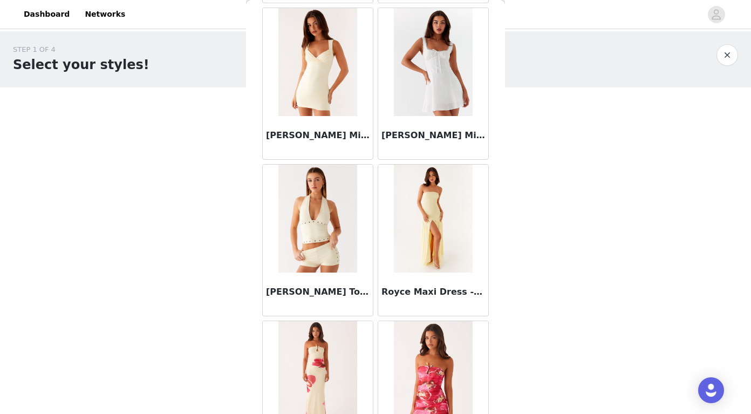
click at [336, 78] on img at bounding box center [317, 62] width 78 height 108
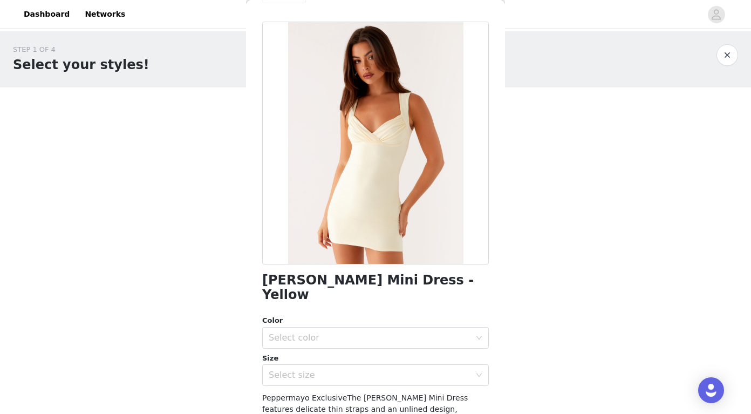
scroll to position [34, 0]
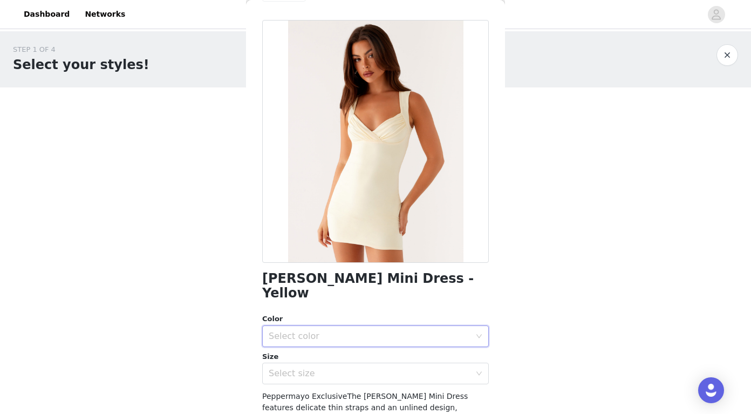
click at [382, 326] on div "Select color" at bounding box center [372, 336] width 207 height 21
click at [360, 338] on li "Yellow" at bounding box center [375, 345] width 227 height 17
click at [350, 368] on div "Select size" at bounding box center [370, 373] width 202 height 11
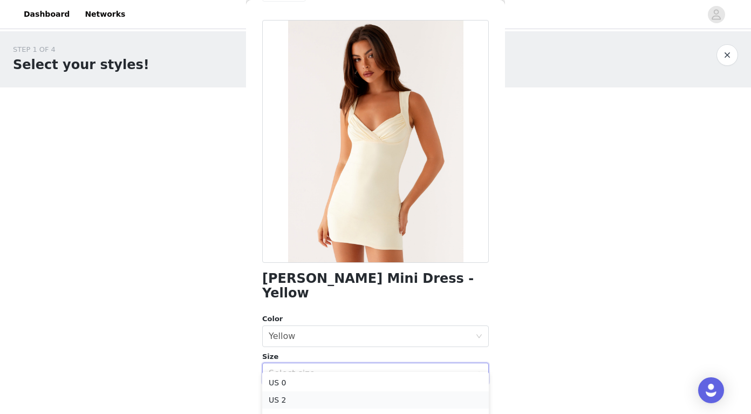
click at [311, 401] on li "US 2" at bounding box center [375, 399] width 227 height 17
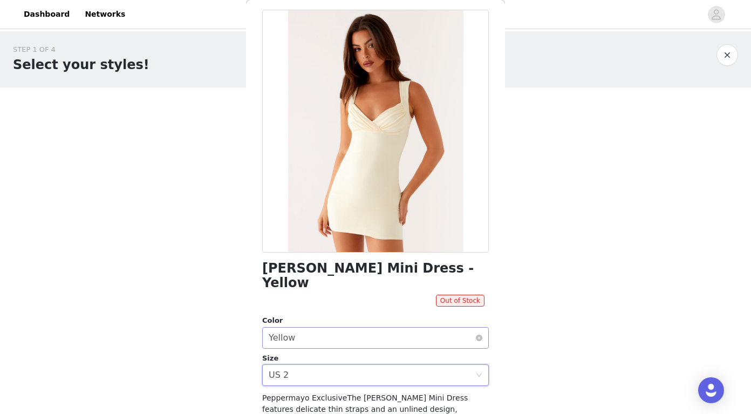
scroll to position [46, 0]
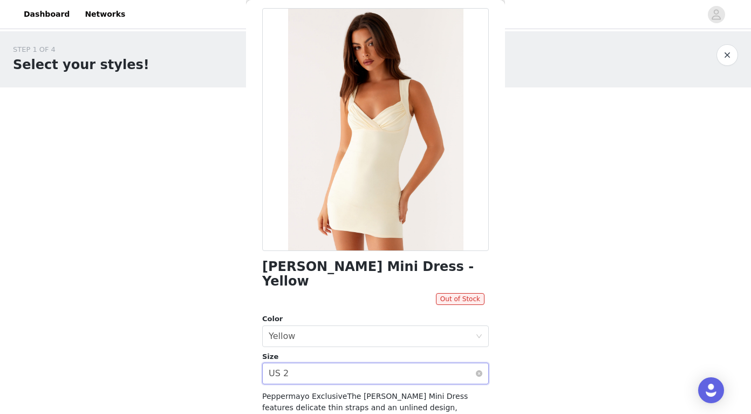
click at [326, 363] on div "Select size US 2" at bounding box center [372, 373] width 207 height 21
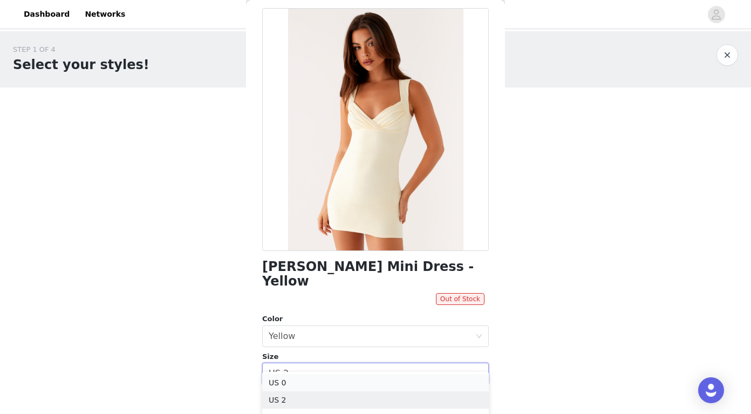
click at [305, 382] on li "US 0" at bounding box center [375, 382] width 227 height 17
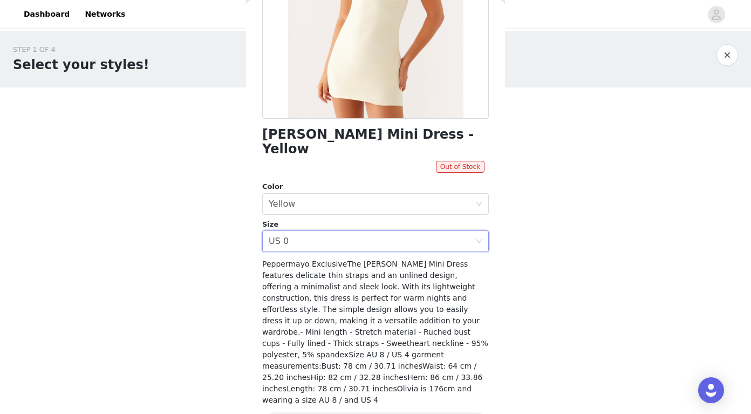
scroll to position [0, 0]
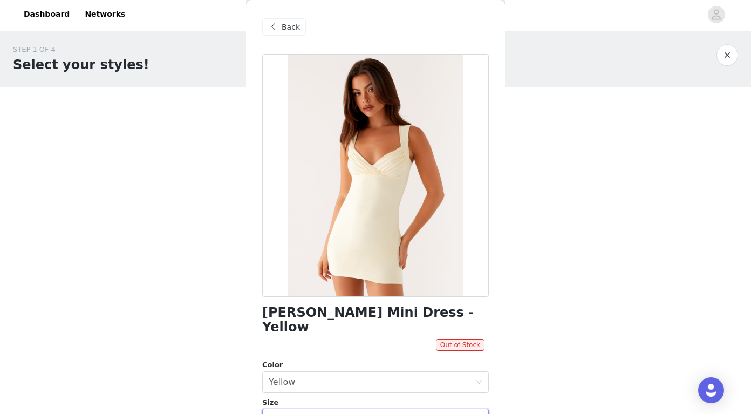
click at [282, 30] on span "Back" at bounding box center [291, 27] width 18 height 11
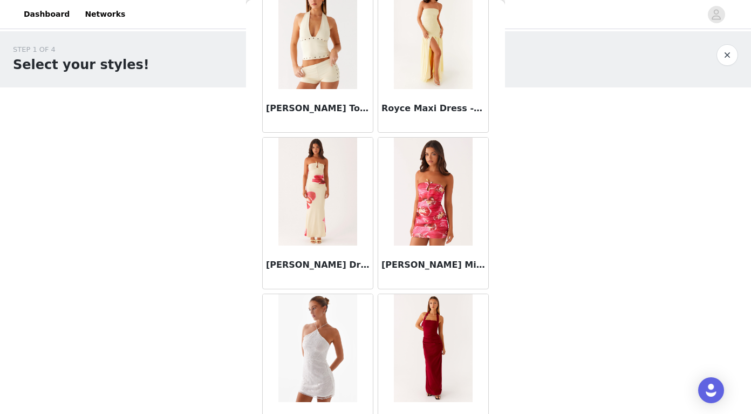
scroll to position [57569, 0]
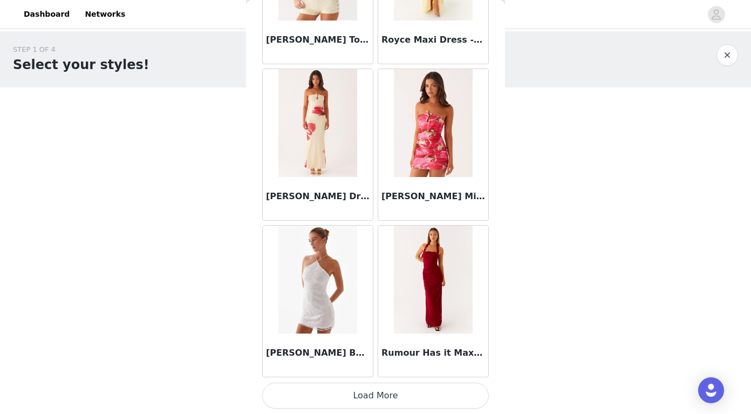
click at [348, 400] on button "Load More" at bounding box center [375, 396] width 227 height 26
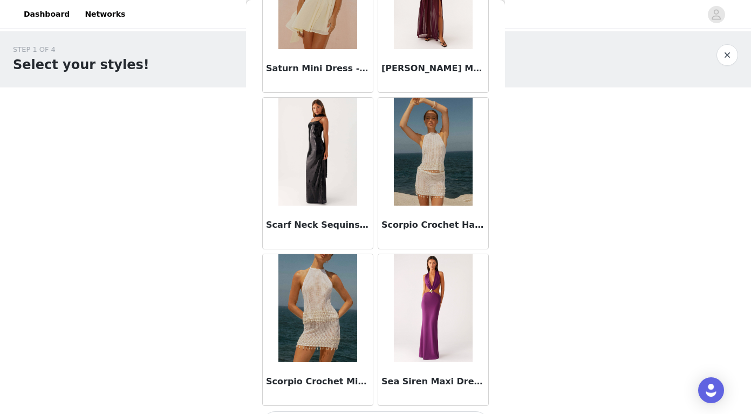
scroll to position [59134, 0]
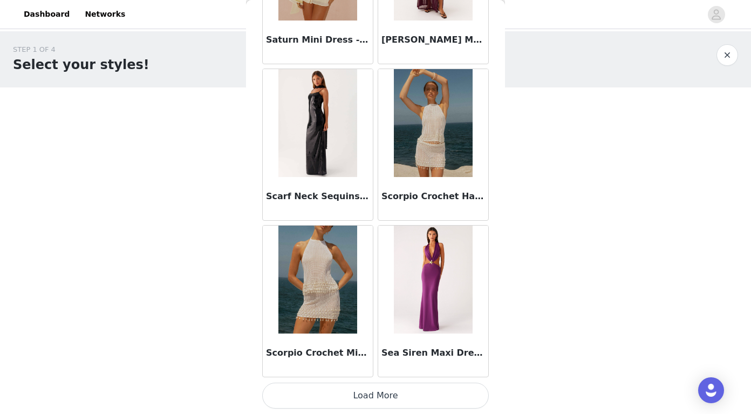
click at [348, 396] on button "Load More" at bounding box center [375, 396] width 227 height 26
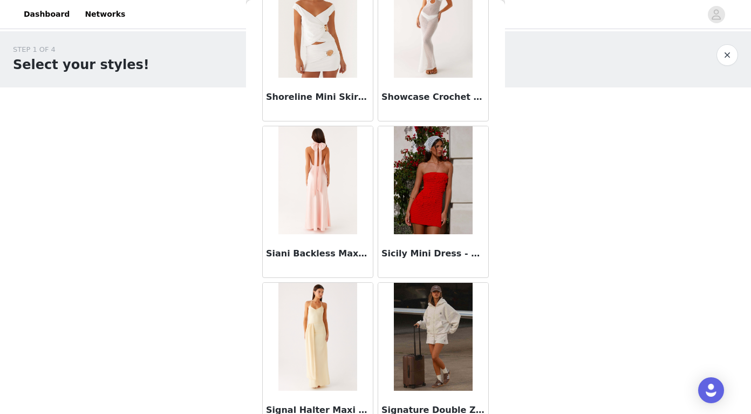
scroll to position [60698, 0]
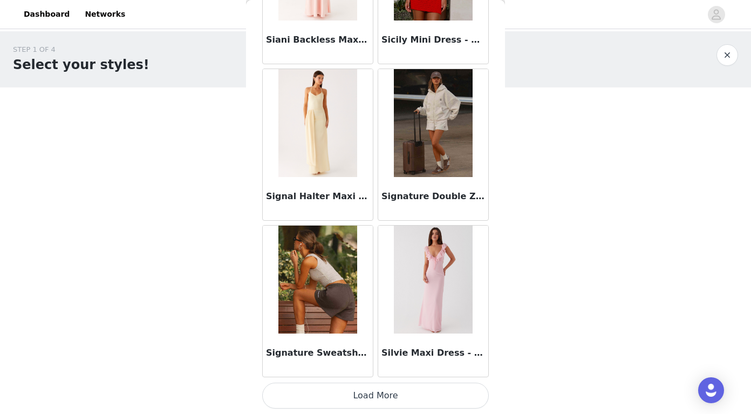
click at [360, 394] on button "Load More" at bounding box center [375, 396] width 227 height 26
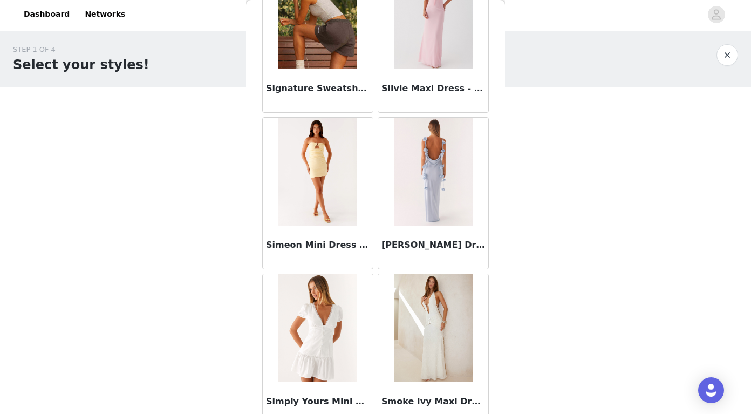
scroll to position [60964, 0]
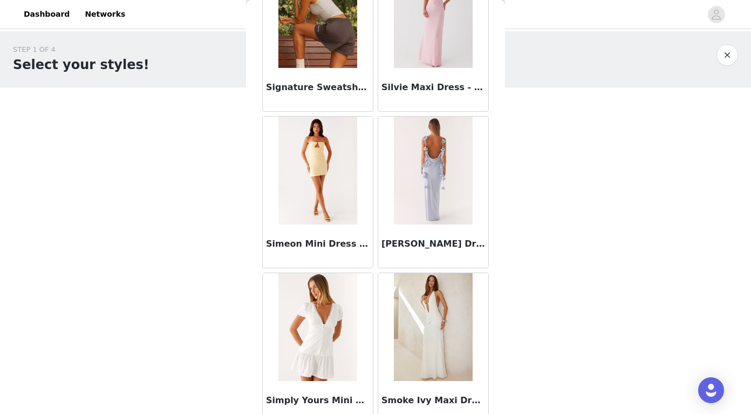
click at [329, 179] on img at bounding box center [317, 171] width 78 height 108
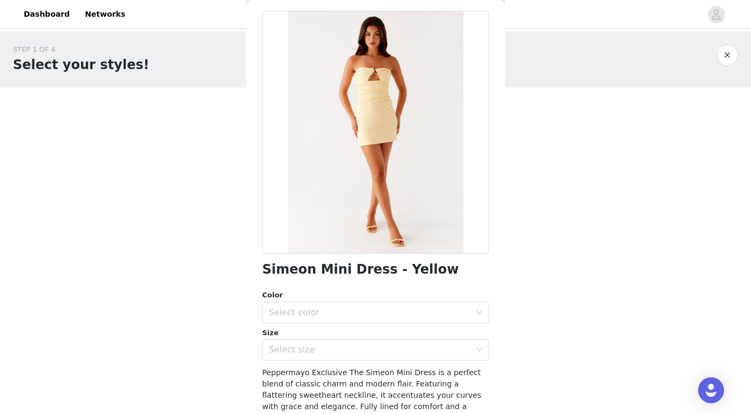
scroll to position [58, 0]
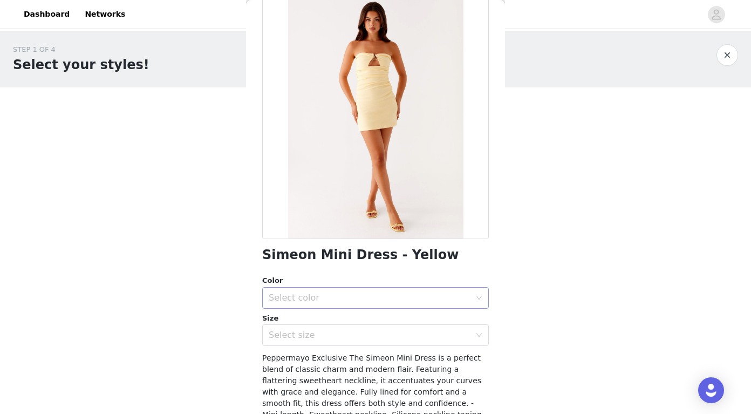
click at [366, 299] on div "Select color" at bounding box center [370, 297] width 202 height 11
click at [357, 318] on li "Yellow" at bounding box center [375, 321] width 227 height 17
click at [356, 332] on div "Select size" at bounding box center [370, 335] width 202 height 11
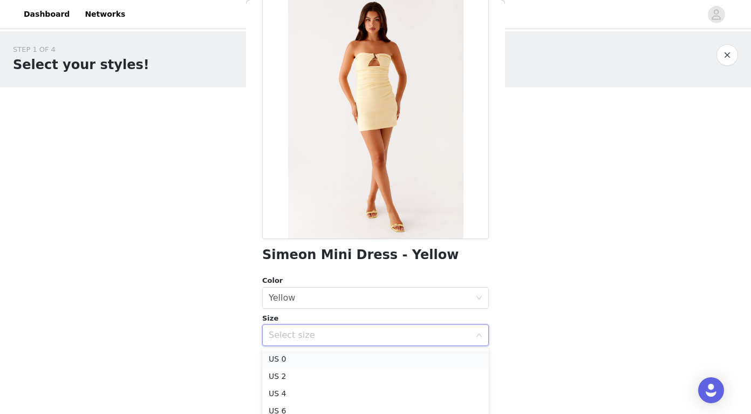
click at [335, 360] on li "US 0" at bounding box center [375, 358] width 227 height 17
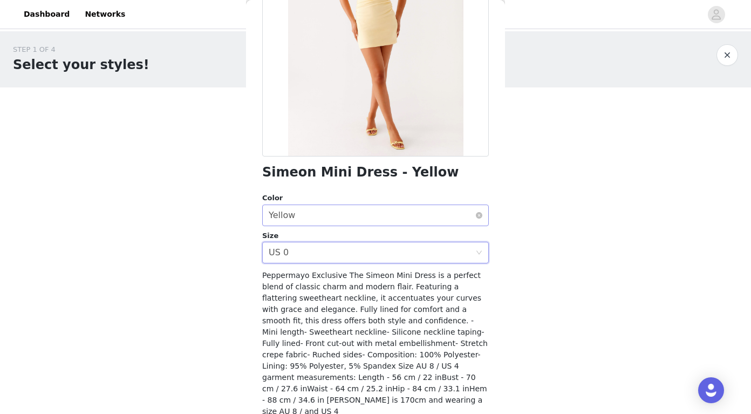
scroll to position [178, 0]
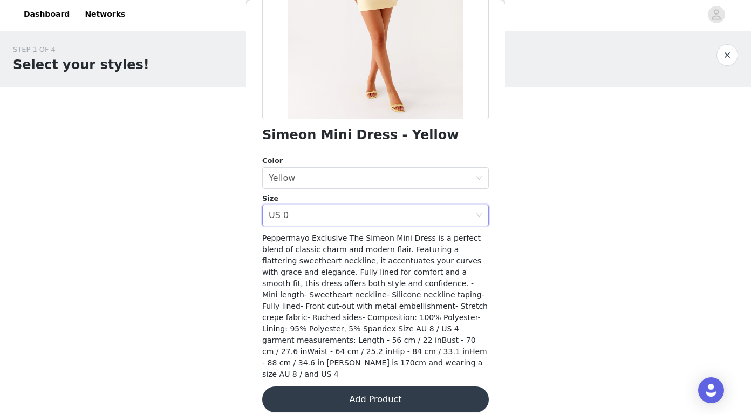
click at [337, 386] on button "Add Product" at bounding box center [375, 399] width 227 height 26
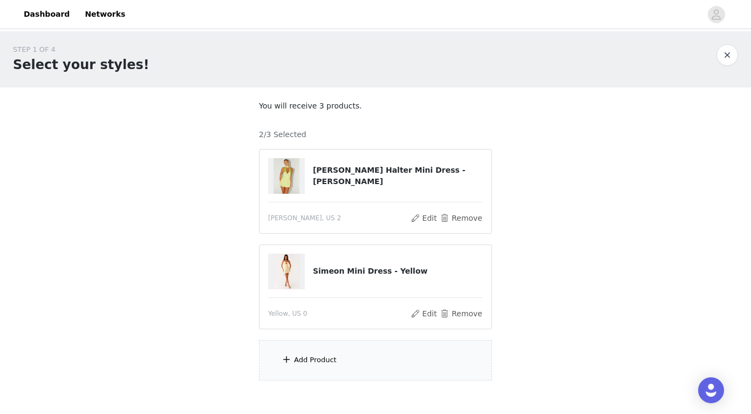
click at [322, 360] on div "Add Product" at bounding box center [315, 360] width 43 height 11
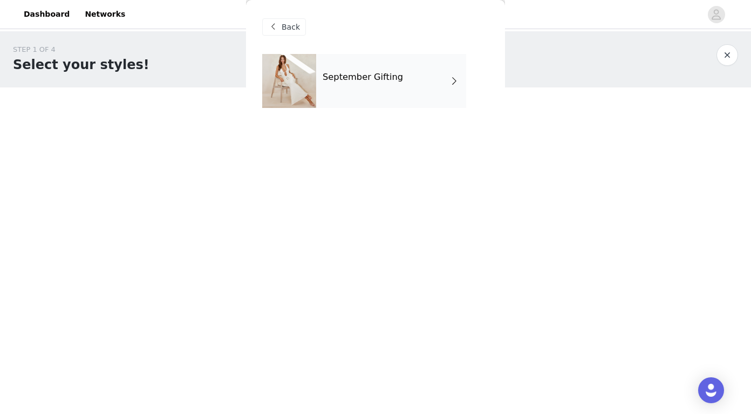
click at [410, 77] on div "September Gifting" at bounding box center [391, 81] width 150 height 54
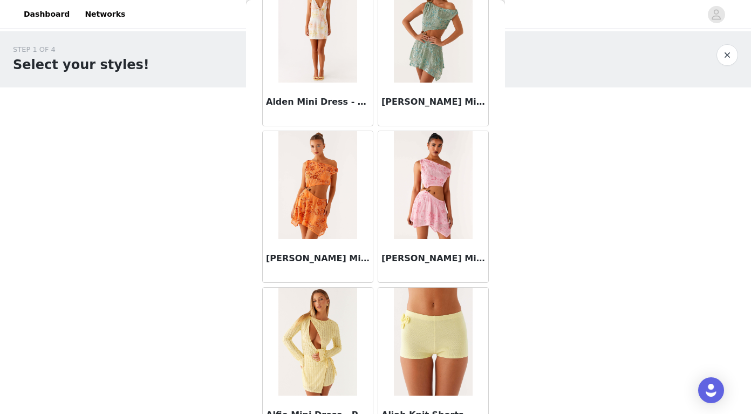
scroll to position [1237, 0]
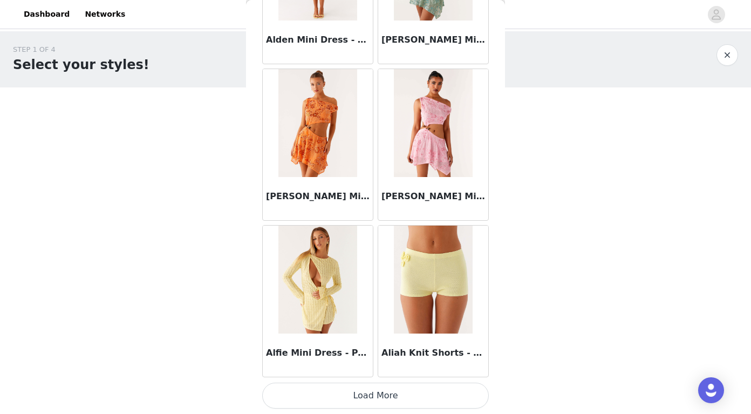
click at [338, 399] on button "Load More" at bounding box center [375, 396] width 227 height 26
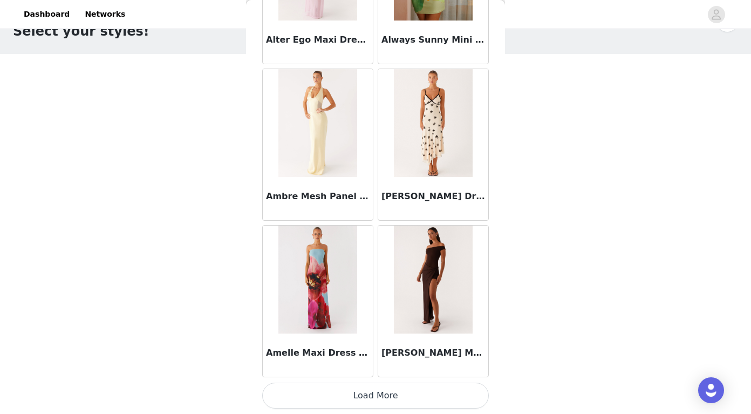
scroll to position [57, 0]
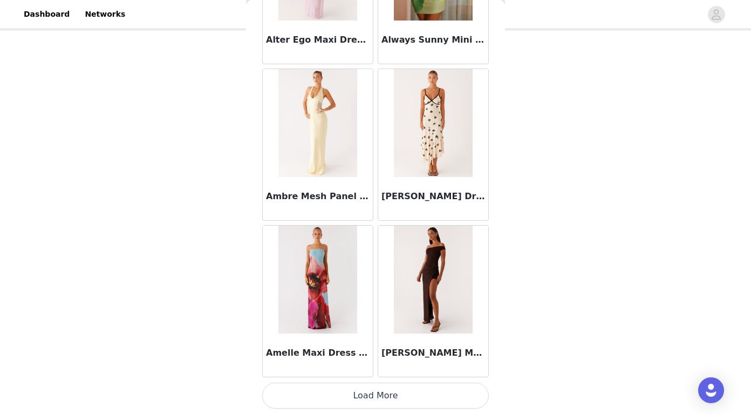
click at [371, 388] on button "Load More" at bounding box center [375, 396] width 227 height 26
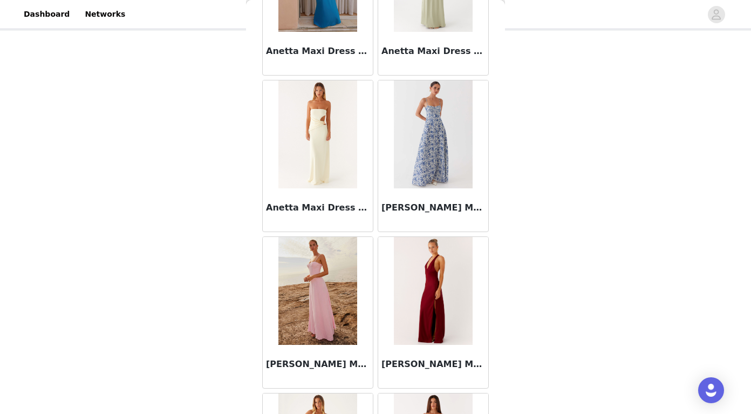
scroll to position [4367, 0]
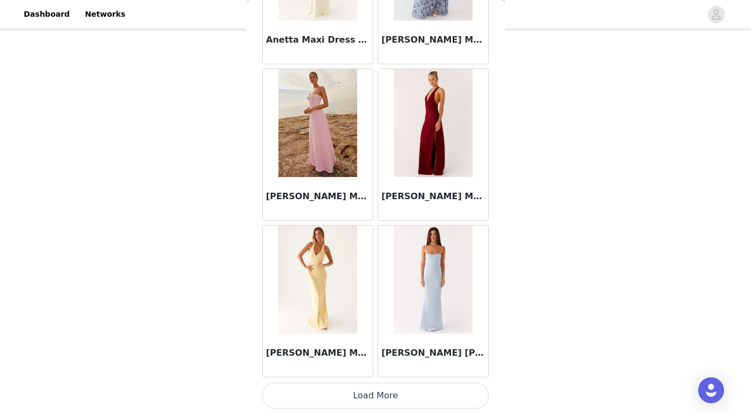
click at [345, 398] on button "Load More" at bounding box center [375, 396] width 227 height 26
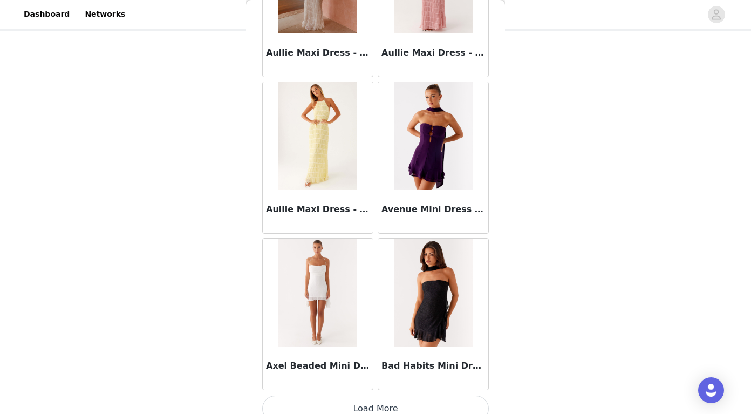
scroll to position [5932, 0]
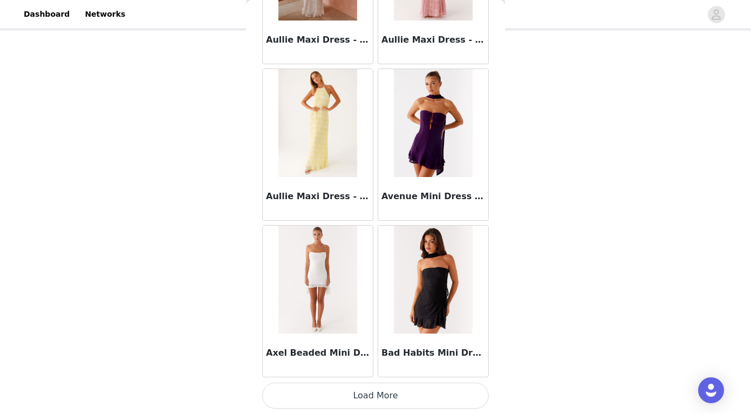
click at [331, 396] on button "Load More" at bounding box center [375, 396] width 227 height 26
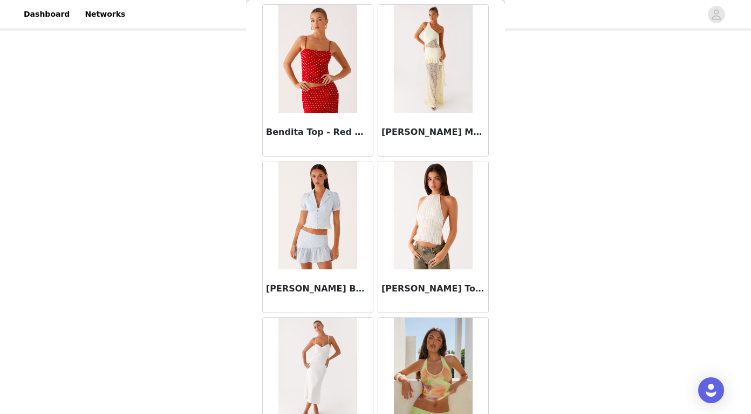
scroll to position [7496, 0]
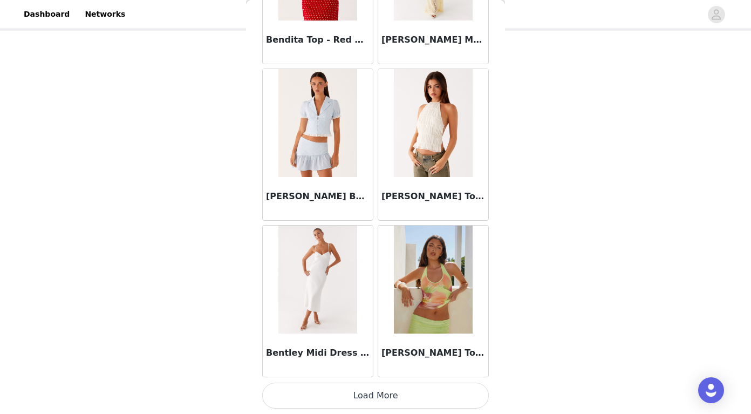
click at [367, 396] on button "Load More" at bounding box center [375, 396] width 227 height 26
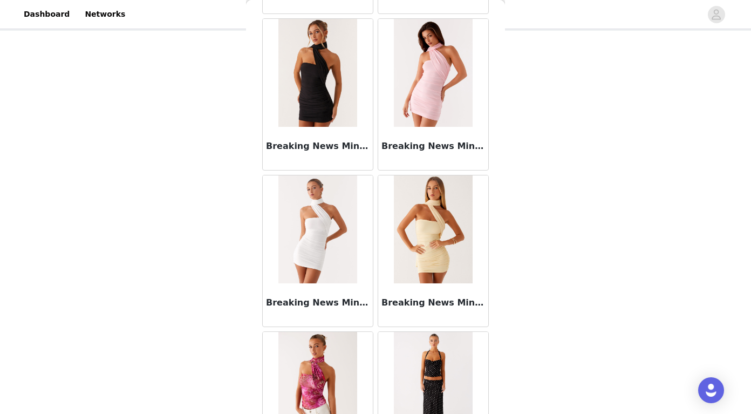
scroll to position [9061, 0]
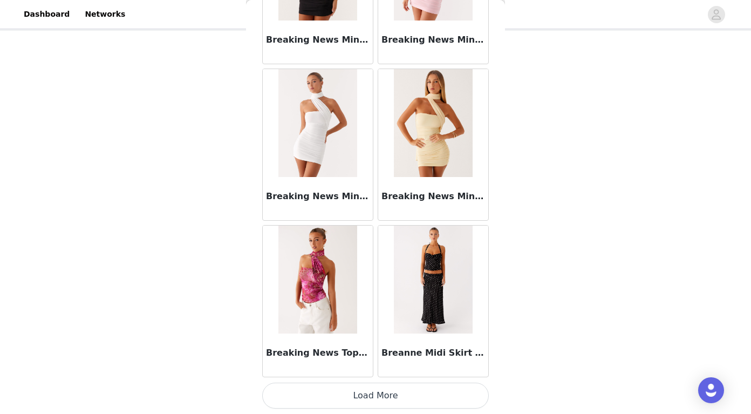
click at [374, 394] on button "Load More" at bounding box center [375, 396] width 227 height 26
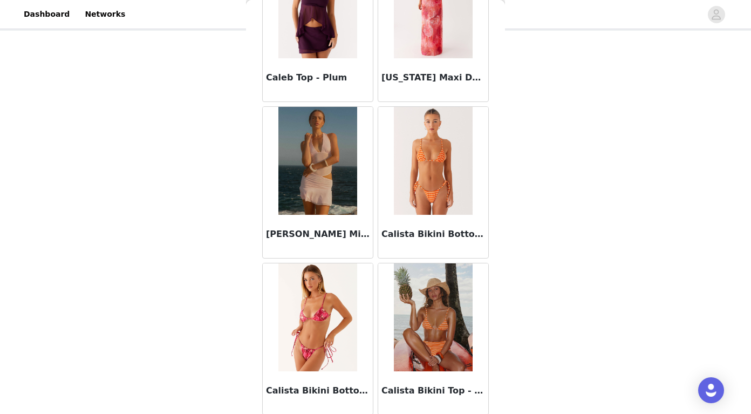
scroll to position [10626, 0]
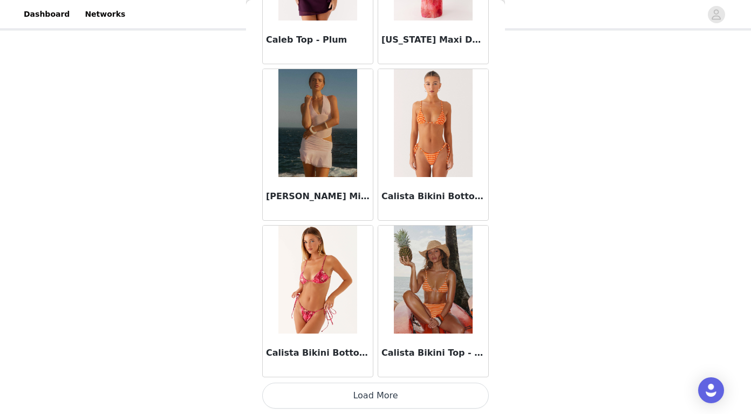
click at [345, 397] on button "Load More" at bounding box center [375, 396] width 227 height 26
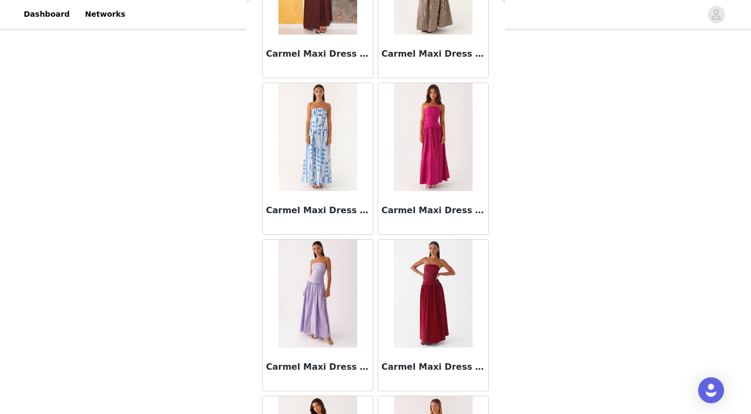
scroll to position [12191, 0]
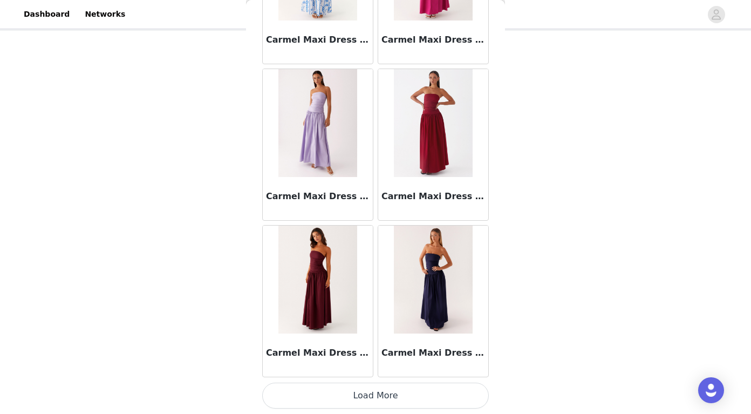
click at [356, 395] on button "Load More" at bounding box center [375, 396] width 227 height 26
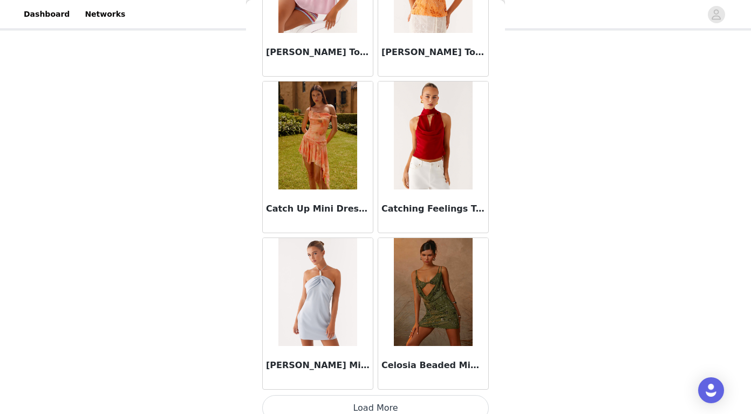
scroll to position [13755, 0]
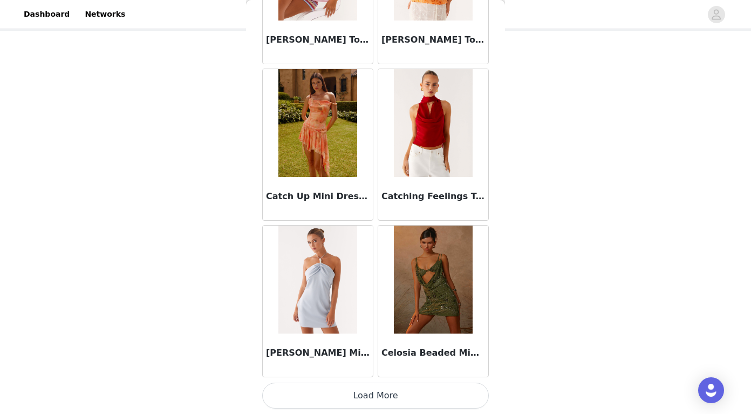
click at [365, 394] on button "Load More" at bounding box center [375, 396] width 227 height 26
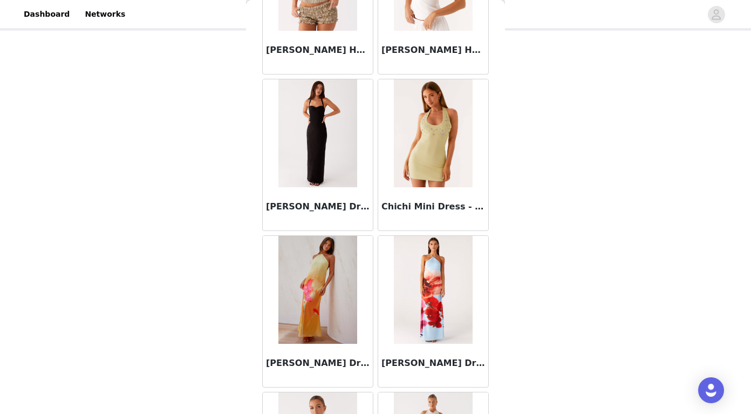
scroll to position [15320, 0]
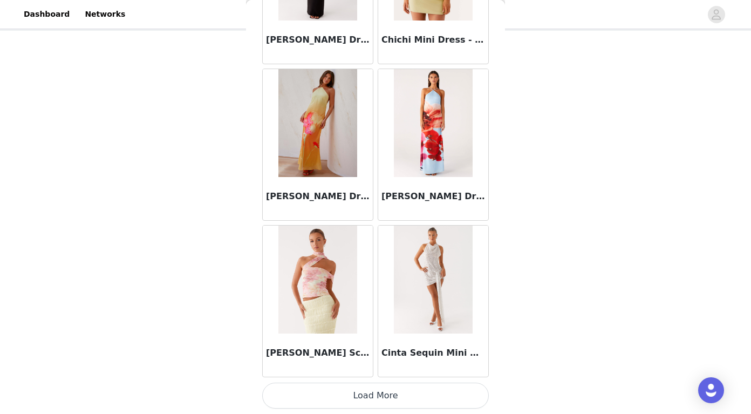
click at [355, 393] on button "Load More" at bounding box center [375, 396] width 227 height 26
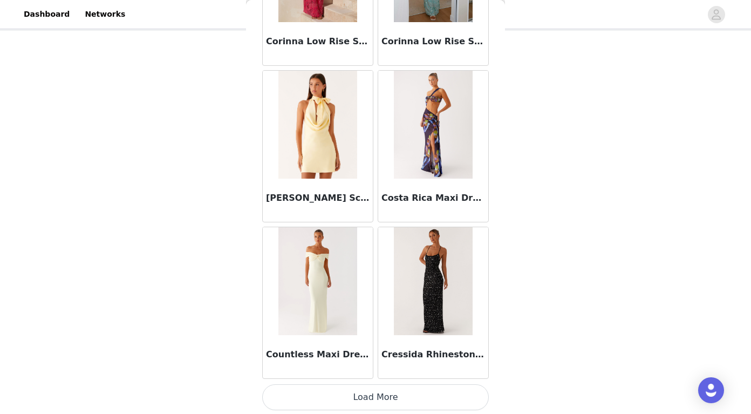
scroll to position [16885, 0]
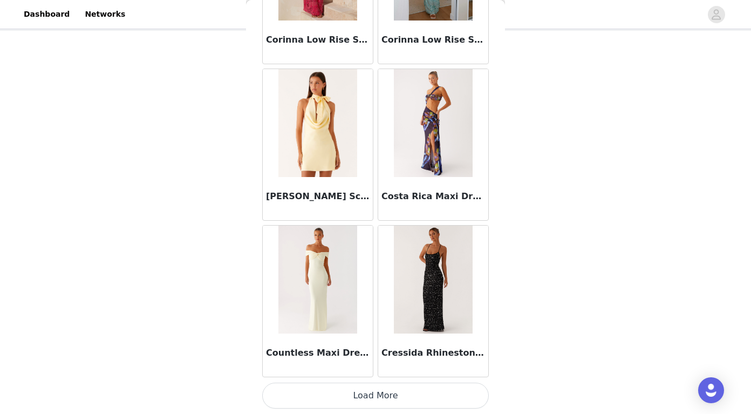
click at [365, 399] on button "Load More" at bounding box center [375, 396] width 227 height 26
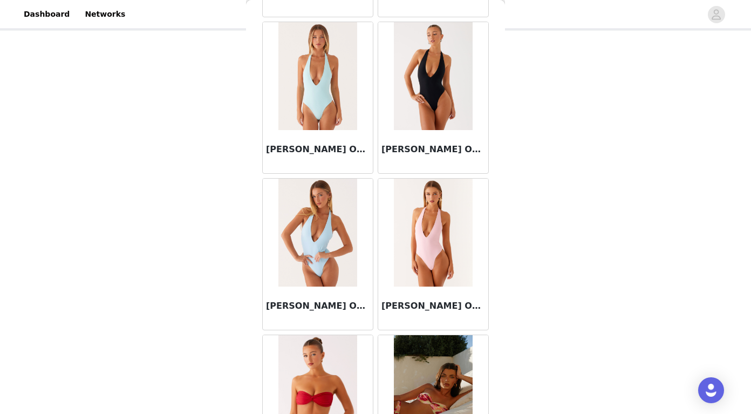
scroll to position [18450, 0]
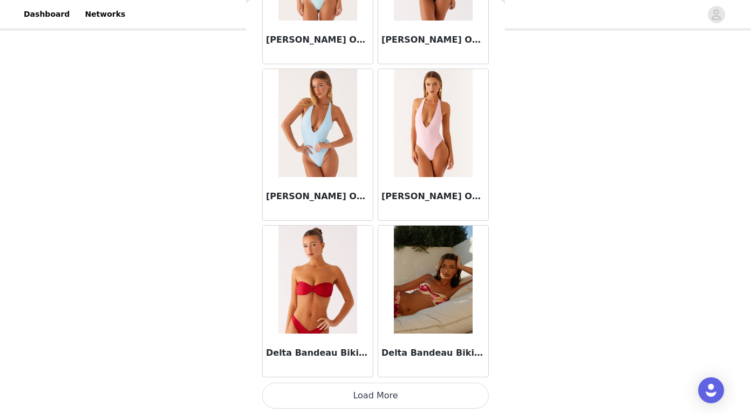
click at [346, 401] on button "Load More" at bounding box center [375, 396] width 227 height 26
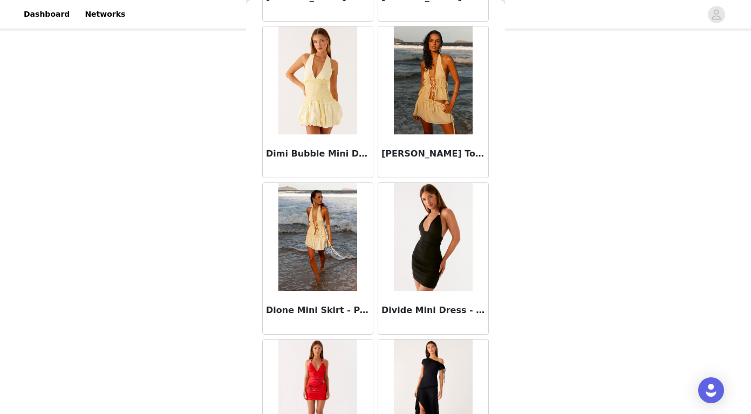
scroll to position [20014, 0]
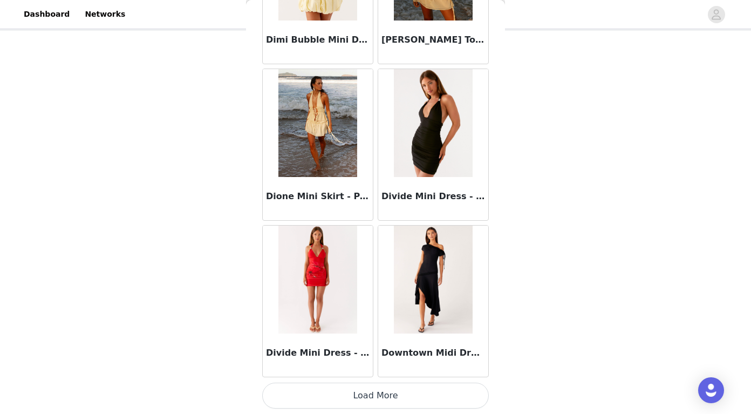
click at [362, 386] on button "Load More" at bounding box center [375, 396] width 227 height 26
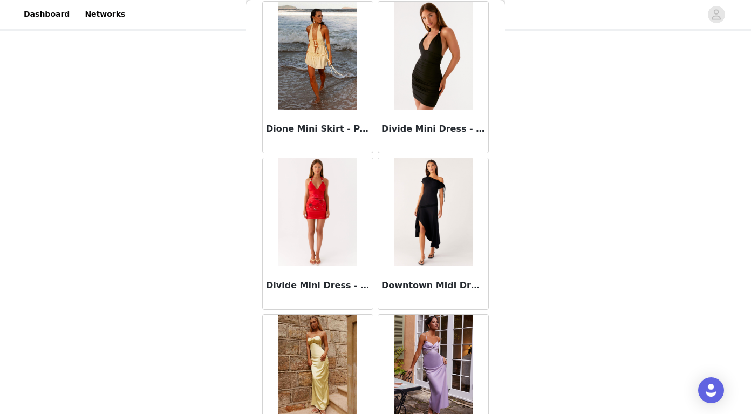
scroll to position [20037, 0]
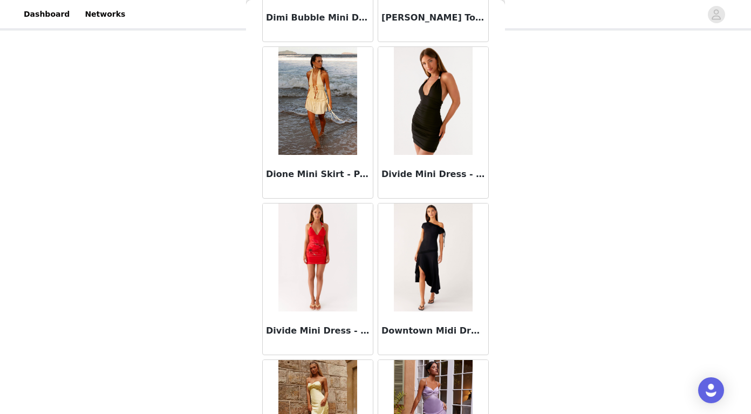
click at [432, 136] on img at bounding box center [433, 101] width 78 height 108
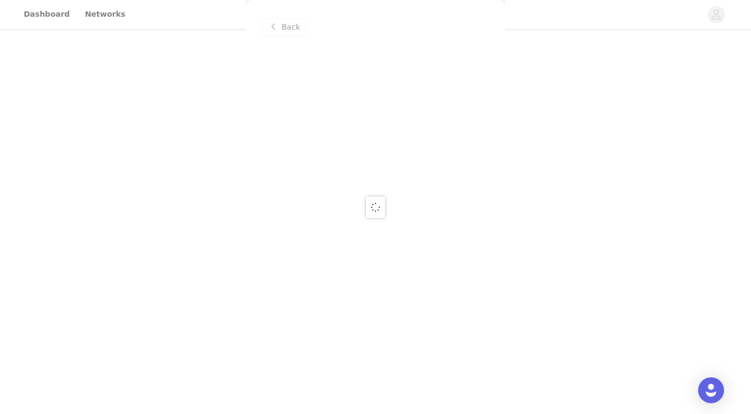
scroll to position [0, 0]
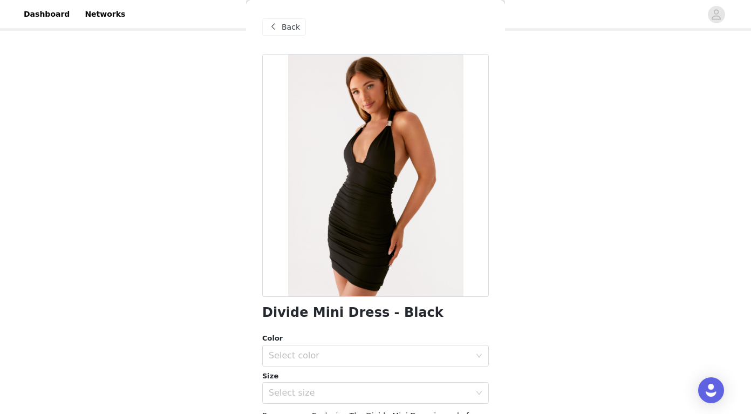
click at [278, 22] on span at bounding box center [273, 27] width 13 height 13
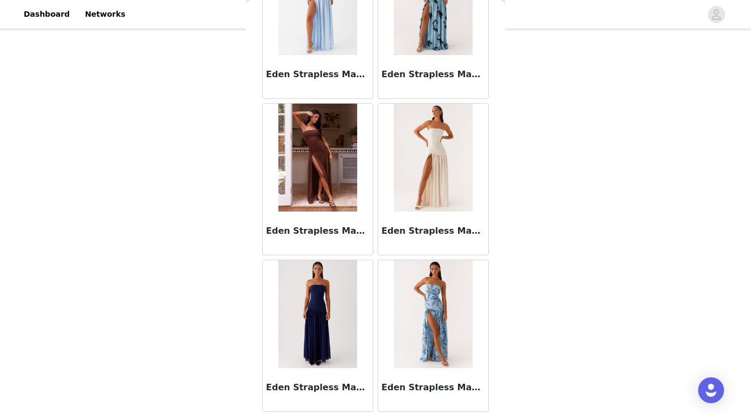
scroll to position [21579, 0]
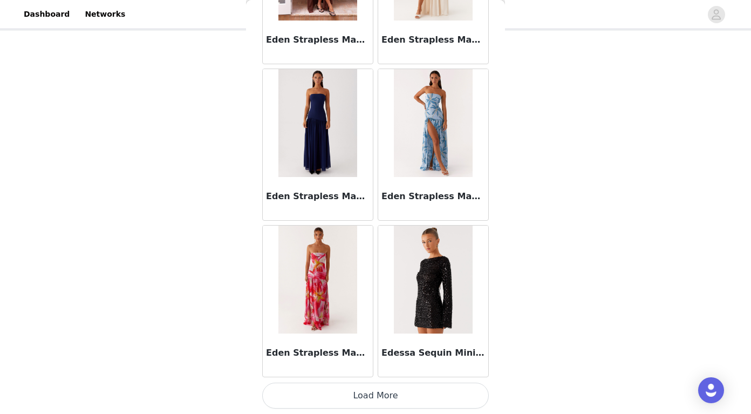
click at [386, 397] on button "Load More" at bounding box center [375, 396] width 227 height 26
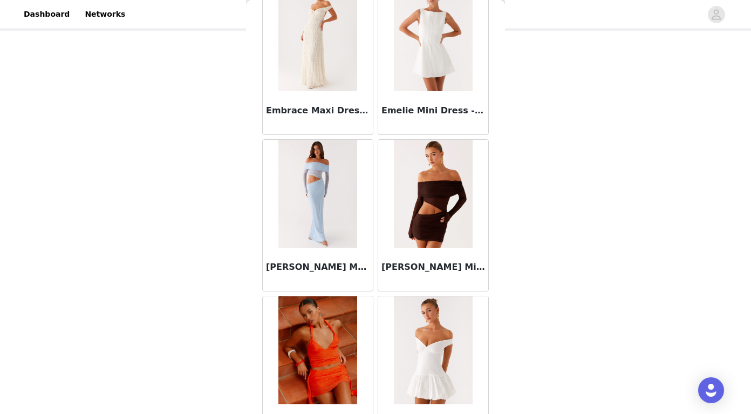
scroll to position [23144, 0]
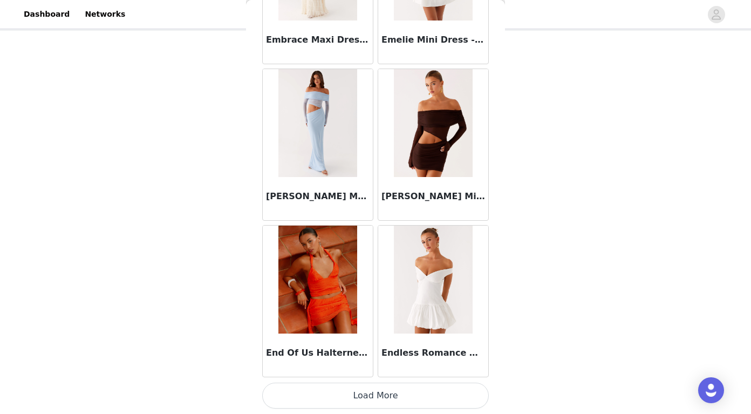
click at [374, 390] on button "Load More" at bounding box center [375, 396] width 227 height 26
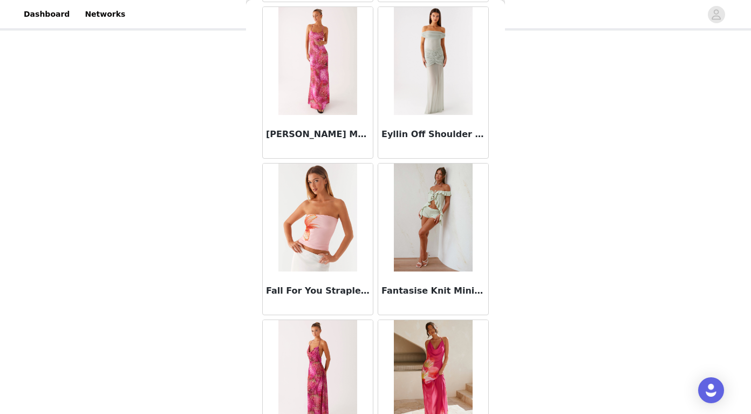
scroll to position [24709, 0]
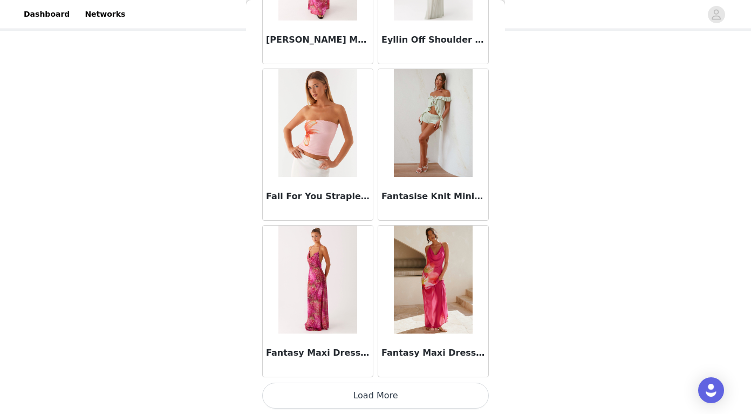
click at [355, 398] on button "Load More" at bounding box center [375, 396] width 227 height 26
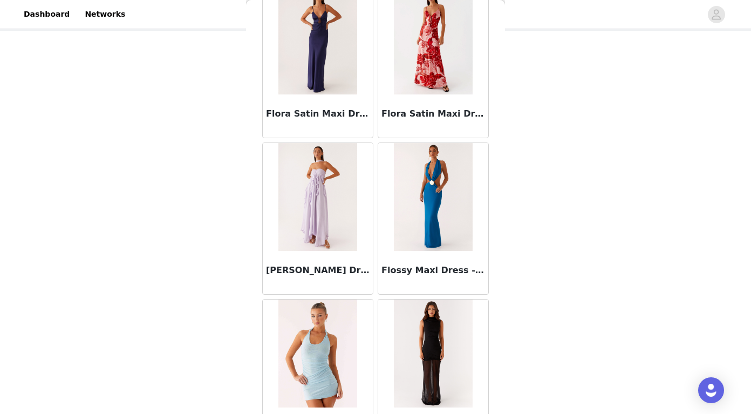
scroll to position [26274, 0]
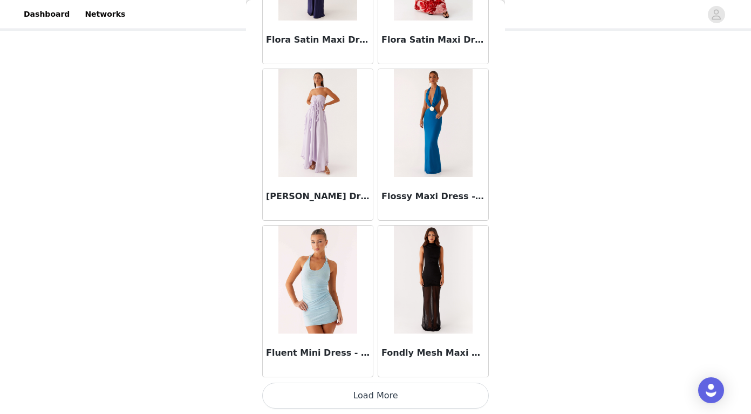
click at [373, 388] on button "Load More" at bounding box center [375, 396] width 227 height 26
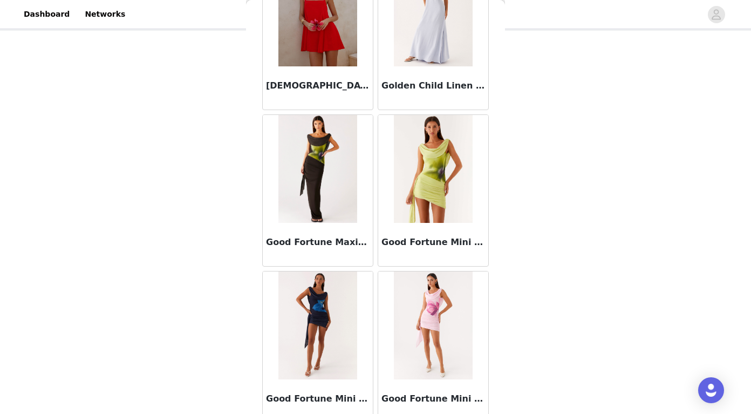
scroll to position [27838, 0]
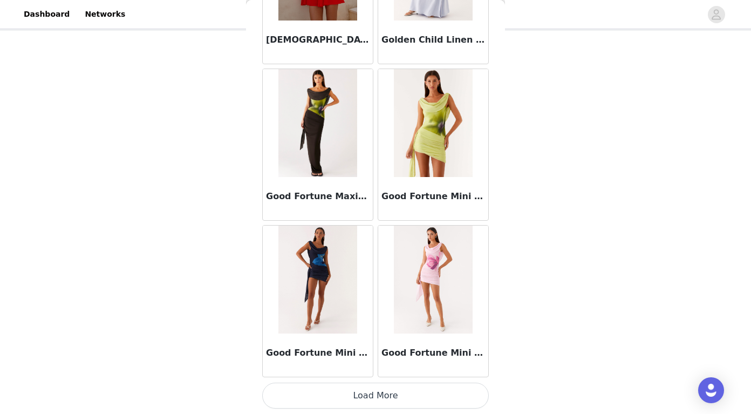
click at [348, 386] on button "Load More" at bounding box center [375, 396] width 227 height 26
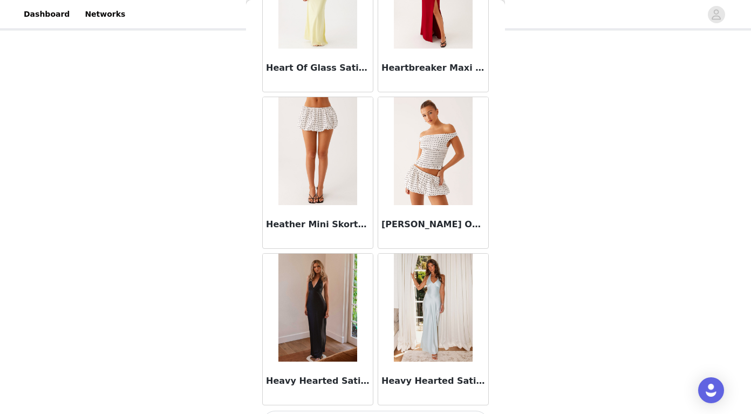
scroll to position [29403, 0]
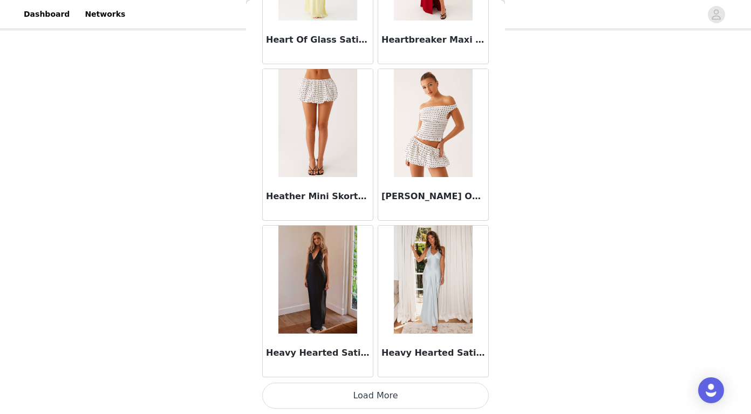
click at [363, 398] on button "Load More" at bounding box center [375, 396] width 227 height 26
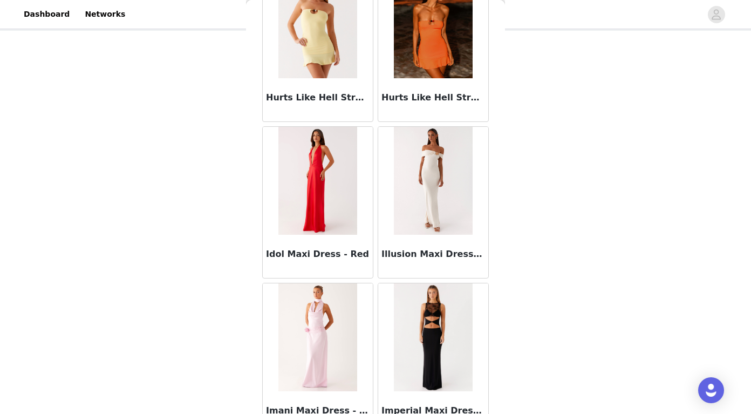
scroll to position [30968, 0]
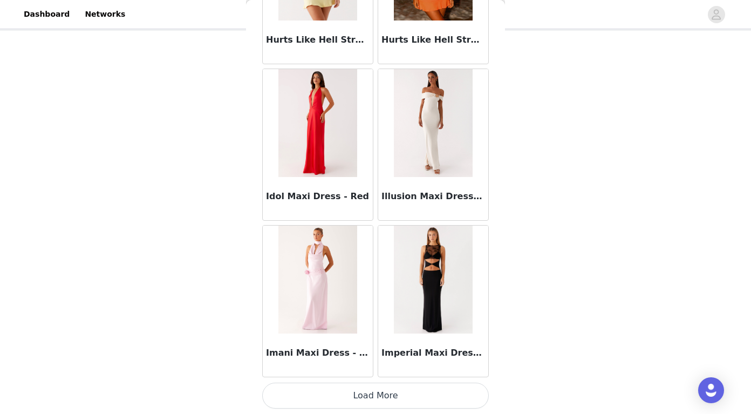
click at [375, 394] on button "Load More" at bounding box center [375, 396] width 227 height 26
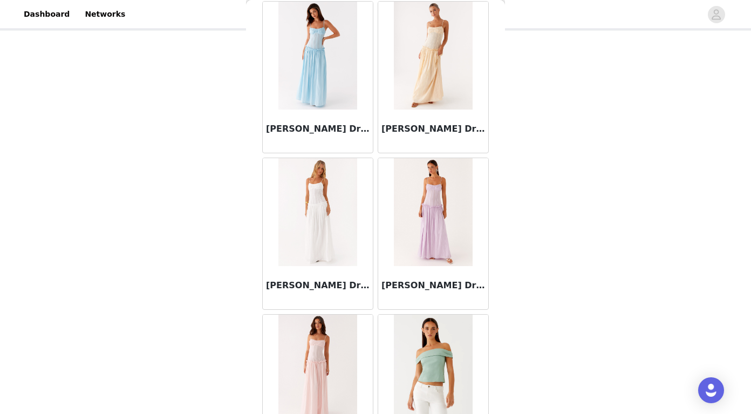
scroll to position [32533, 0]
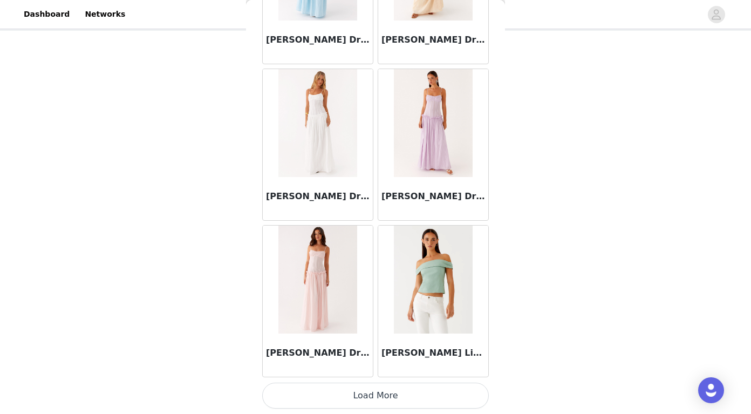
click at [370, 399] on button "Load More" at bounding box center [375, 396] width 227 height 26
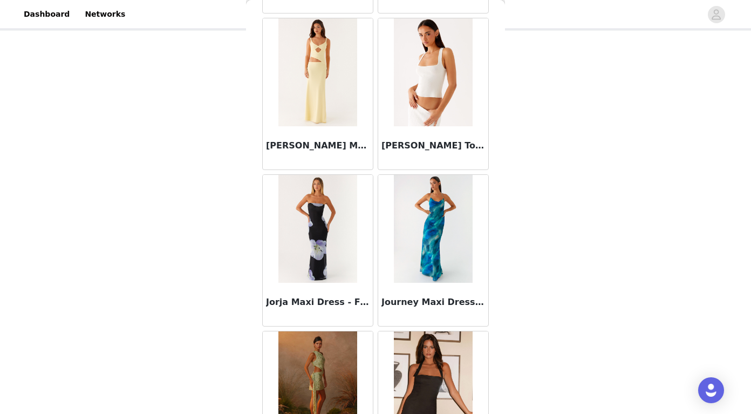
scroll to position [34097, 0]
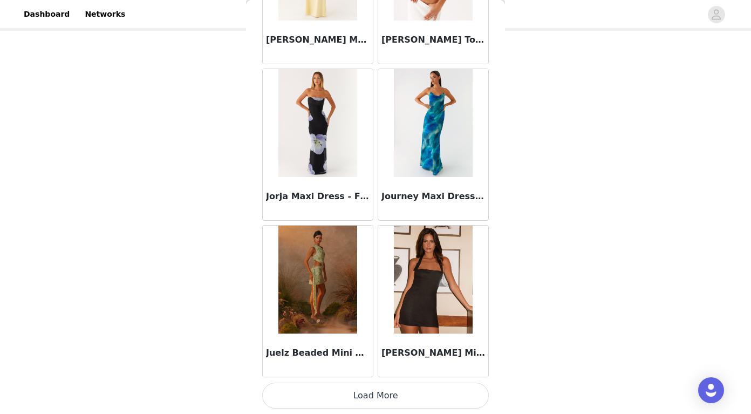
click at [380, 391] on button "Load More" at bounding box center [375, 396] width 227 height 26
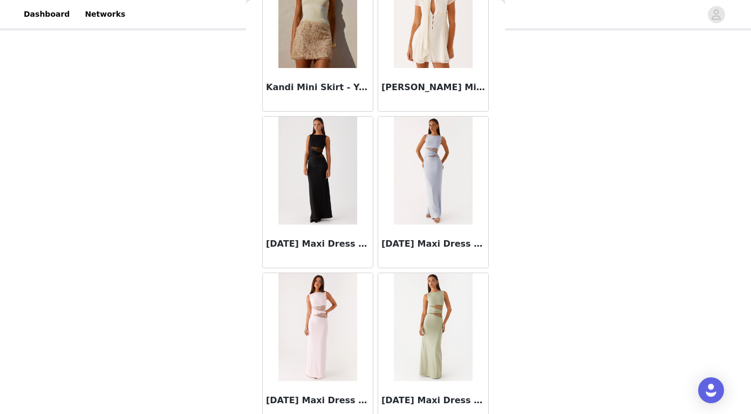
scroll to position [35662, 0]
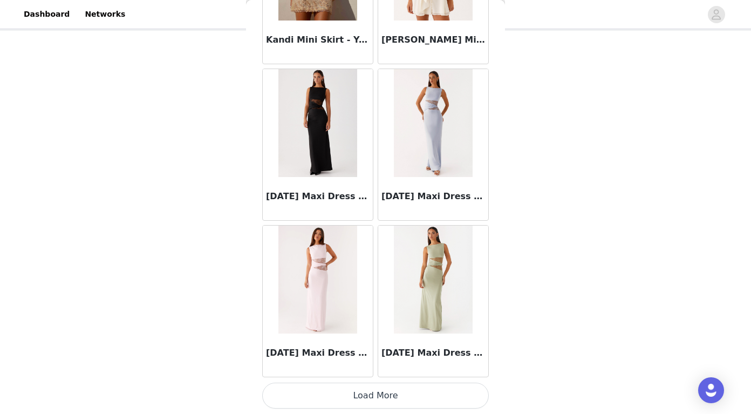
click at [371, 398] on button "Load More" at bounding box center [375, 396] width 227 height 26
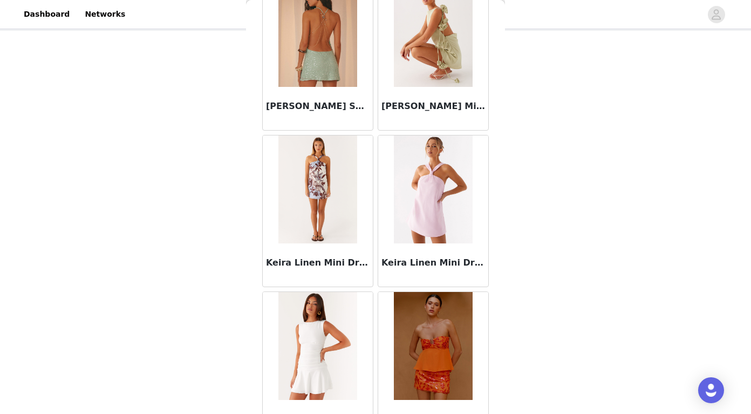
scroll to position [36616, 0]
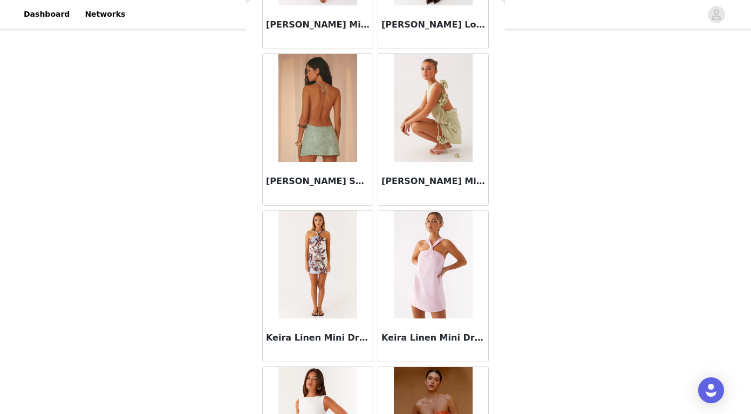
click at [322, 85] on img at bounding box center [317, 108] width 78 height 108
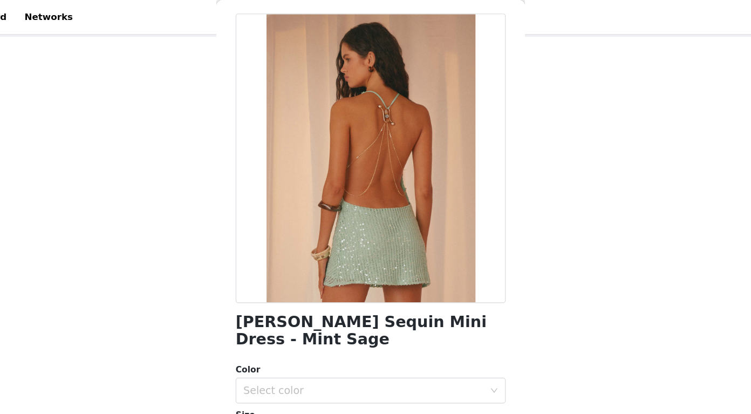
scroll to position [0, 0]
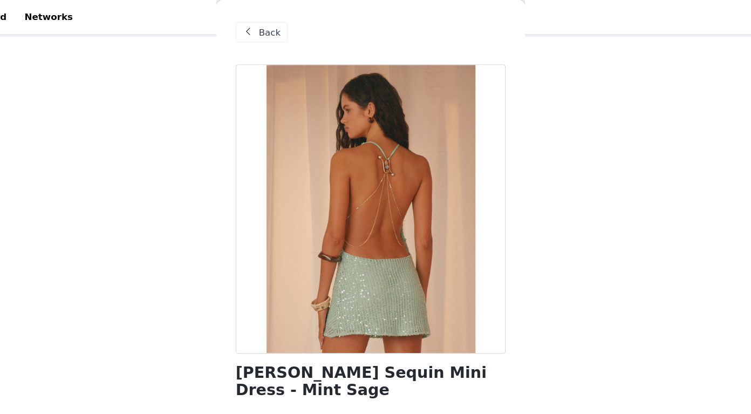
click at [288, 24] on span "Back" at bounding box center [291, 27] width 18 height 11
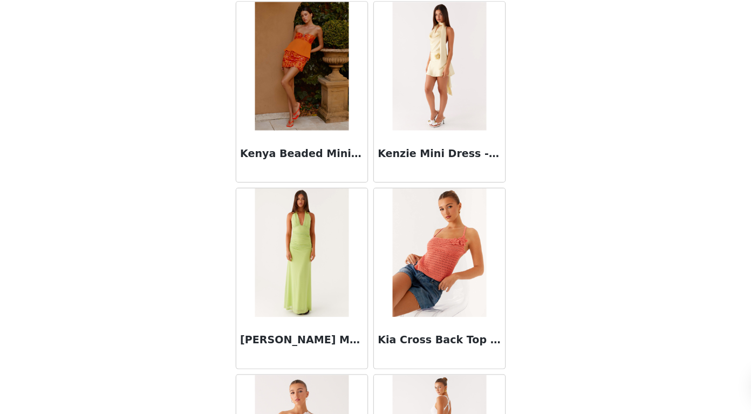
scroll to position [37227, 0]
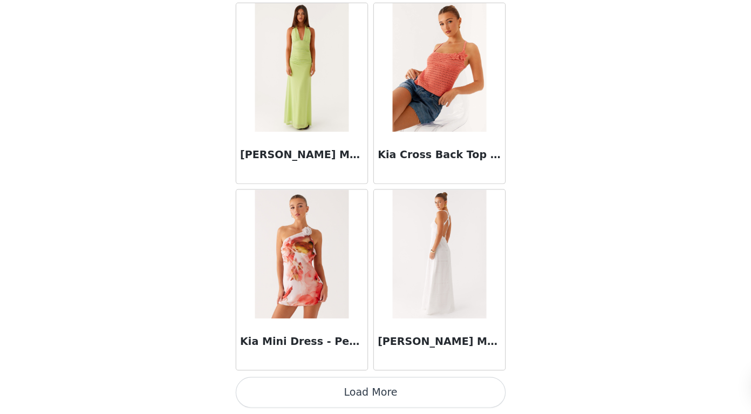
click at [361, 389] on button "Load More" at bounding box center [375, 396] width 227 height 26
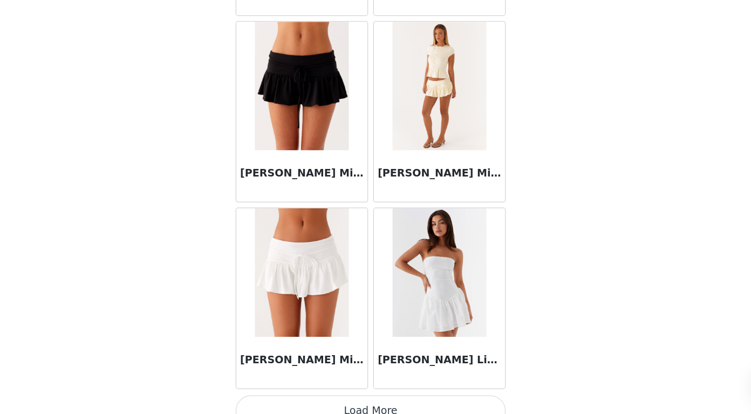
scroll to position [38792, 0]
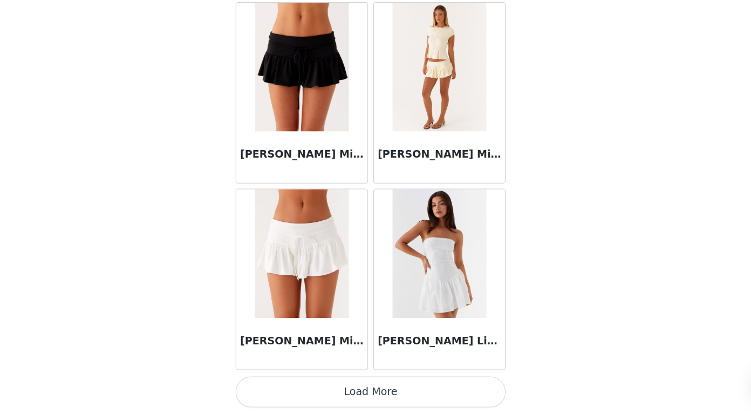
click at [381, 395] on button "Load More" at bounding box center [375, 396] width 227 height 26
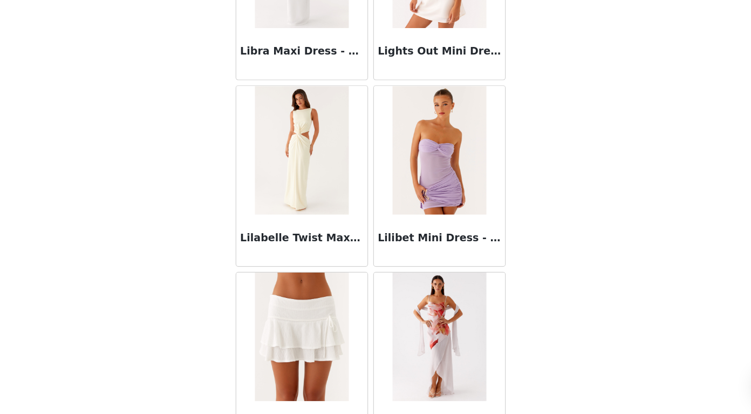
scroll to position [40356, 0]
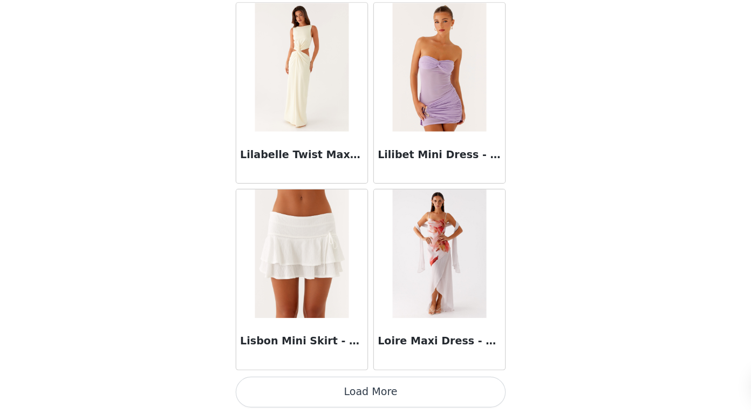
click at [373, 396] on button "Load More" at bounding box center [375, 396] width 227 height 26
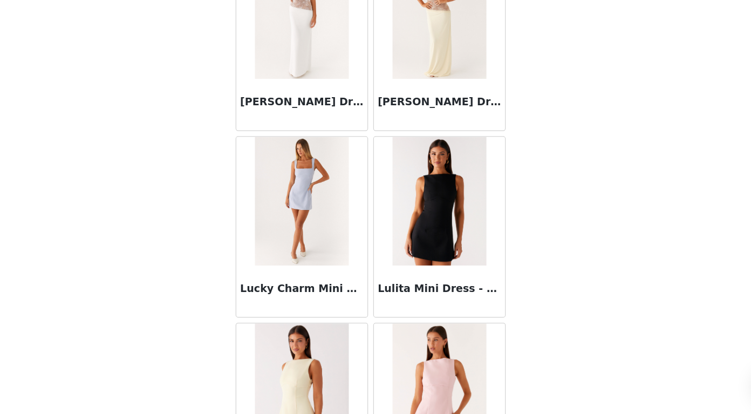
scroll to position [41921, 0]
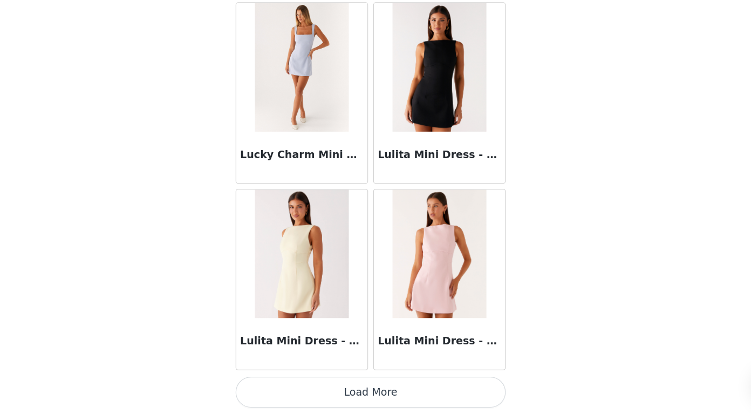
click at [370, 393] on button "Load More" at bounding box center [375, 396] width 227 height 26
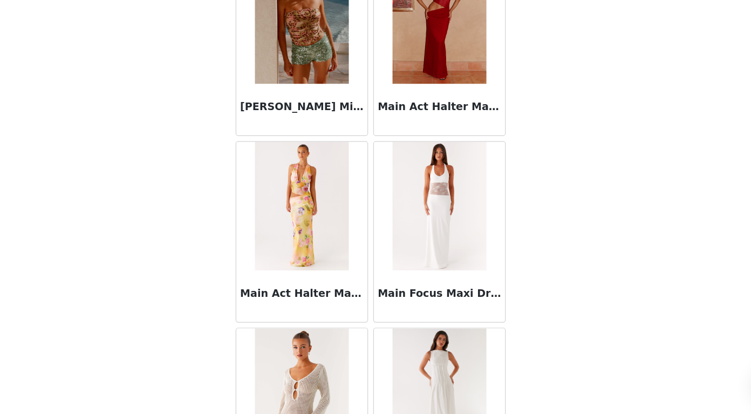
scroll to position [43486, 0]
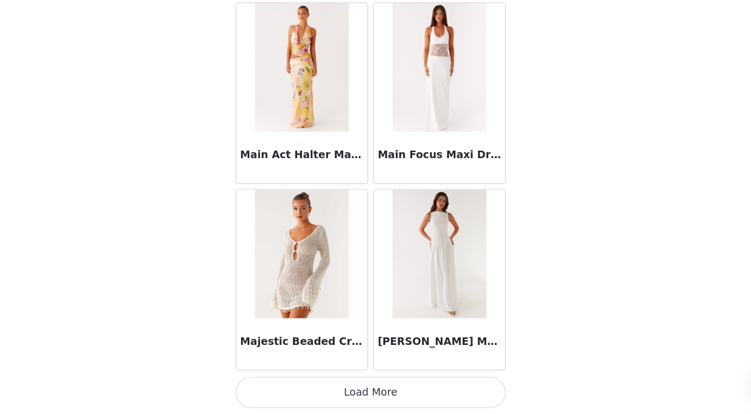
click at [365, 400] on button "Load More" at bounding box center [375, 396] width 227 height 26
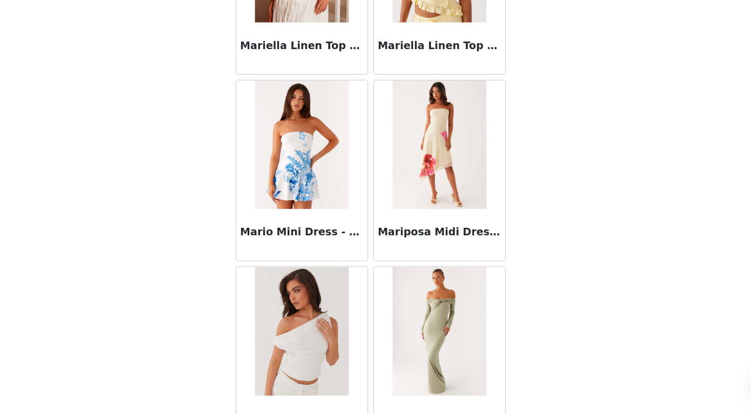
scroll to position [45051, 0]
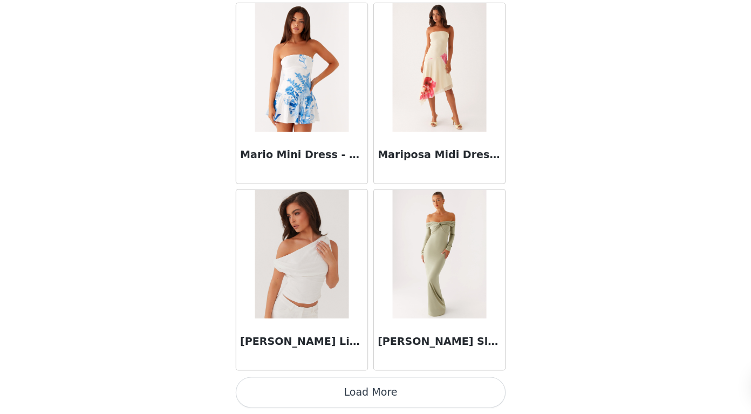
click at [367, 392] on button "Load More" at bounding box center [375, 396] width 227 height 26
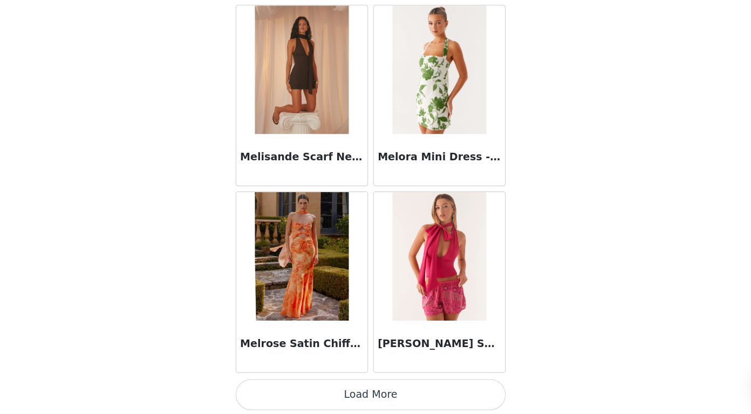
scroll to position [46616, 0]
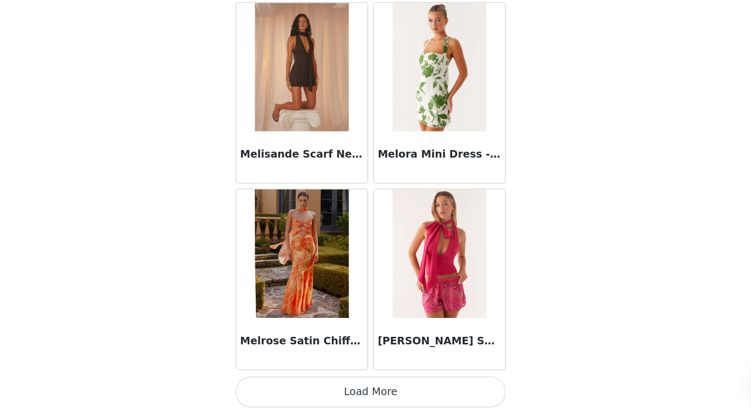
click at [364, 392] on button "Load More" at bounding box center [375, 396] width 227 height 26
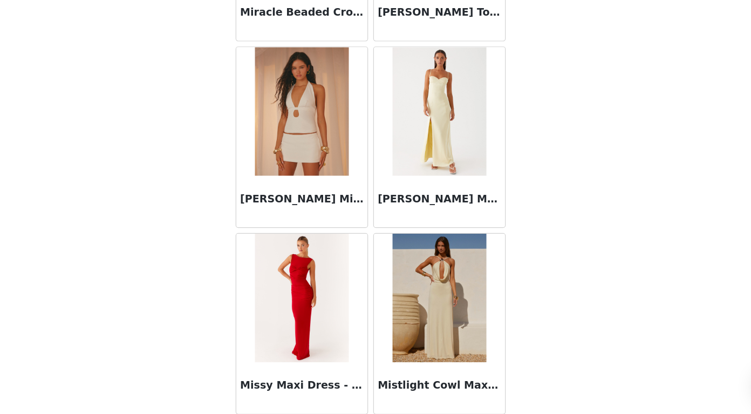
scroll to position [48180, 0]
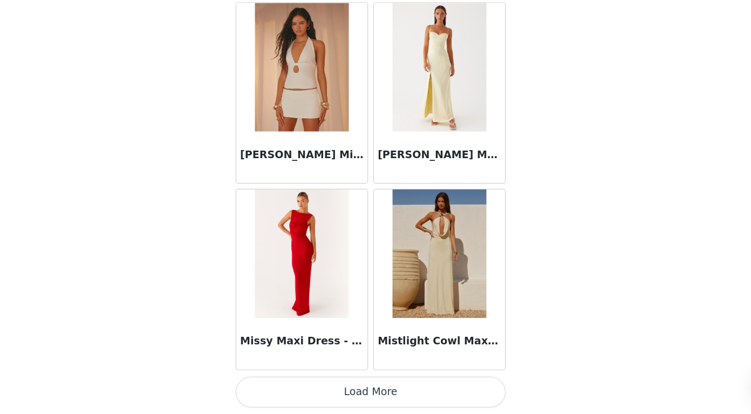
click at [374, 389] on button "Load More" at bounding box center [375, 396] width 227 height 26
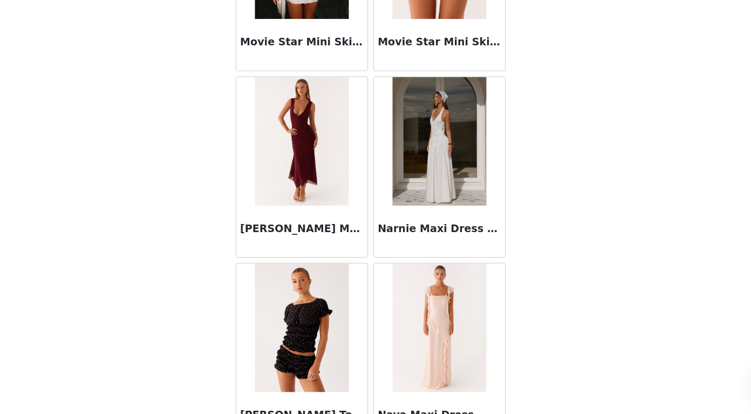
scroll to position [49745, 0]
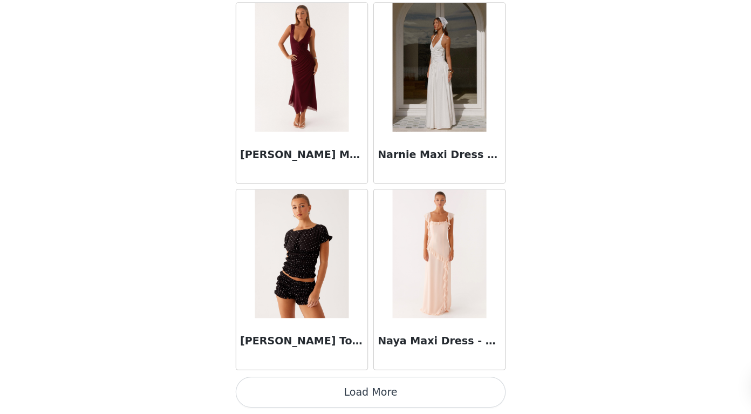
click at [374, 401] on button "Load More" at bounding box center [375, 396] width 227 height 26
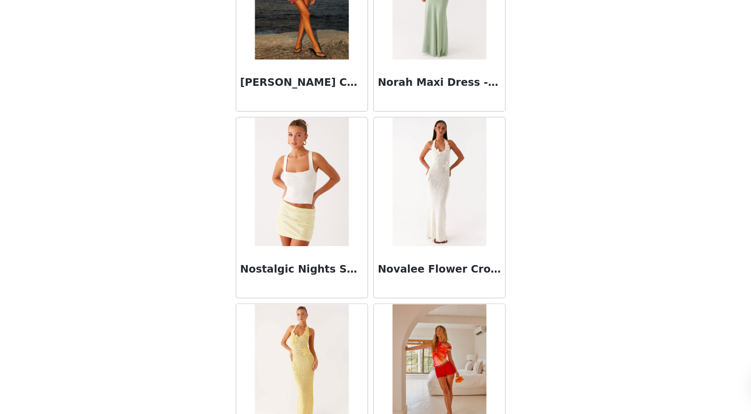
scroll to position [51310, 0]
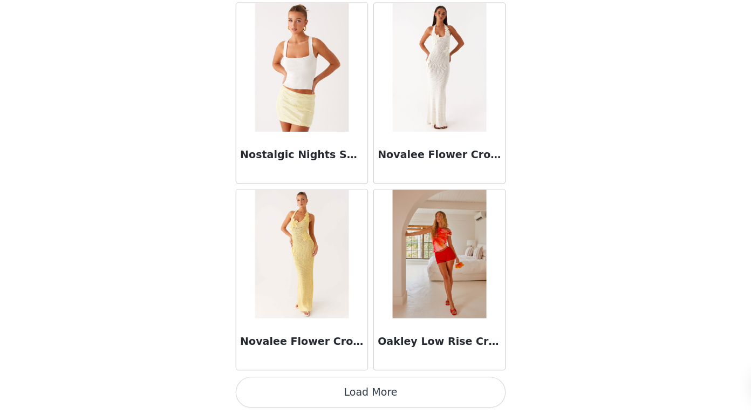
click at [374, 392] on button "Load More" at bounding box center [375, 396] width 227 height 26
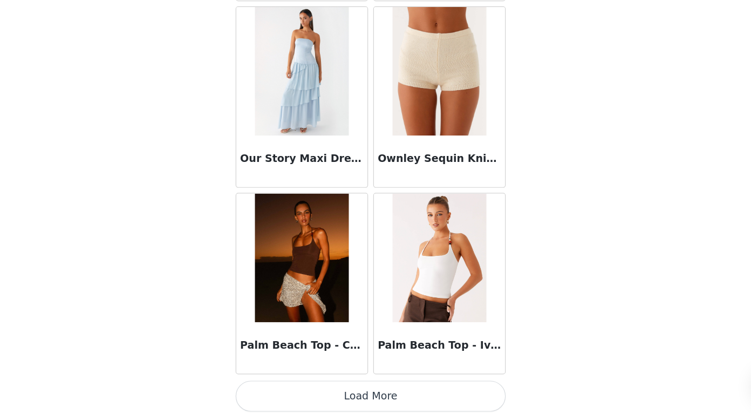
scroll to position [52875, 0]
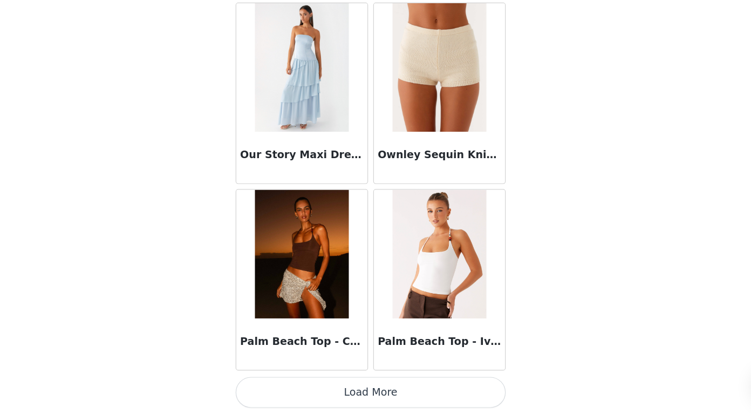
click at [379, 393] on button "Load More" at bounding box center [375, 396] width 227 height 26
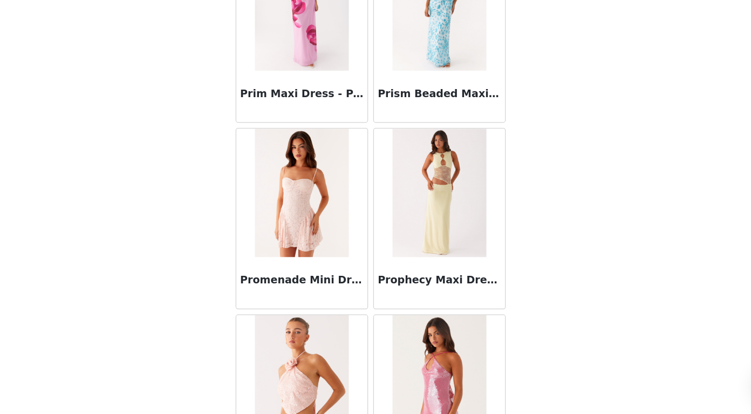
scroll to position [54439, 0]
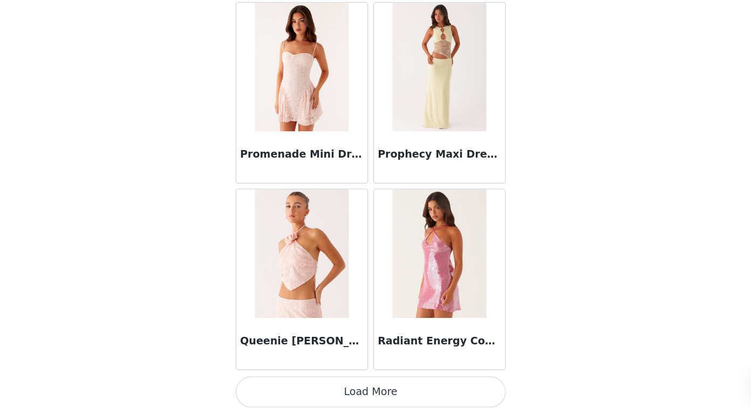
click at [381, 398] on button "Load More" at bounding box center [375, 396] width 227 height 26
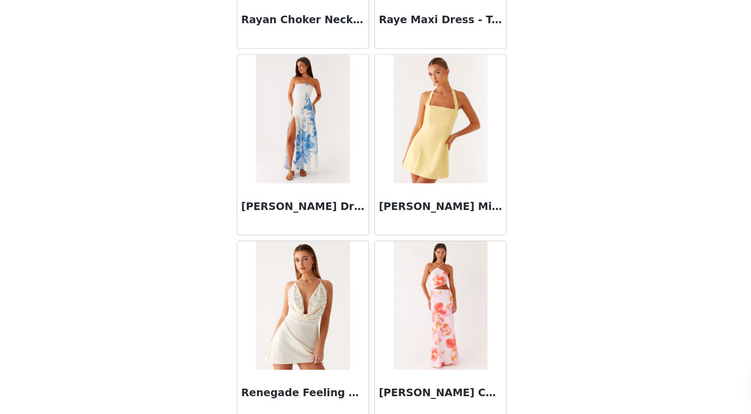
scroll to position [56004, 0]
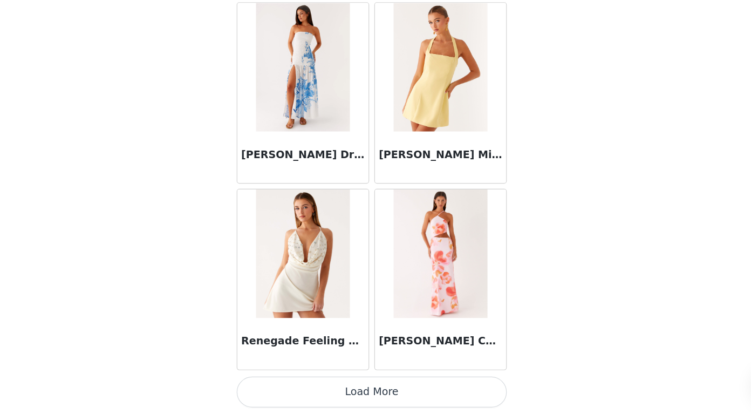
click at [368, 395] on button "Load More" at bounding box center [375, 396] width 227 height 26
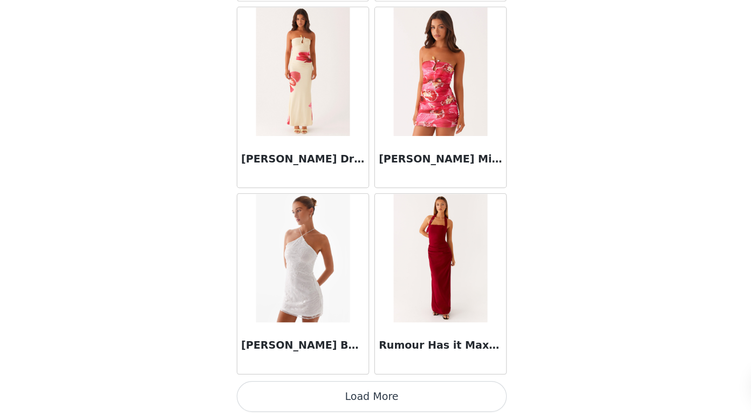
scroll to position [57569, 0]
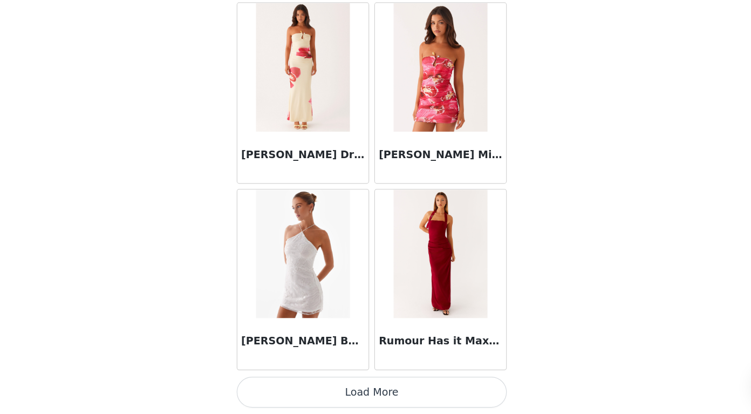
click at [369, 394] on button "Load More" at bounding box center [375, 396] width 227 height 26
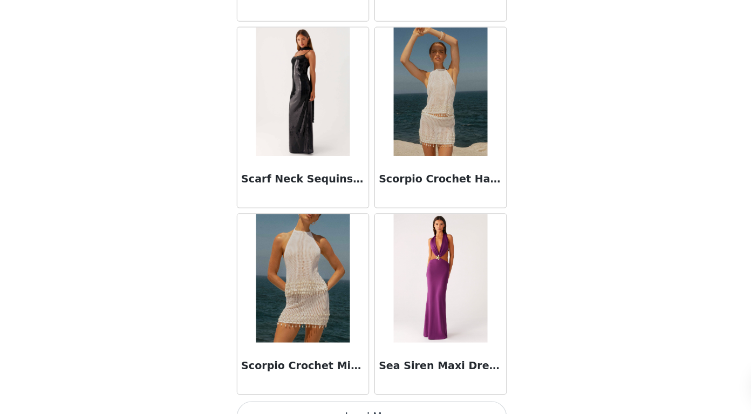
scroll to position [59134, 0]
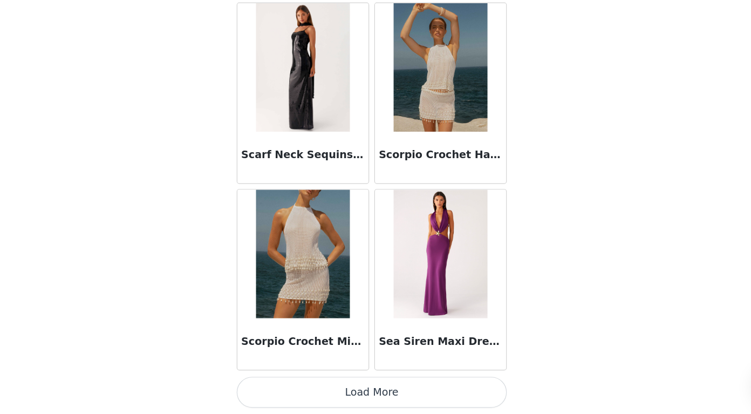
click at [363, 392] on button "Load More" at bounding box center [375, 396] width 227 height 26
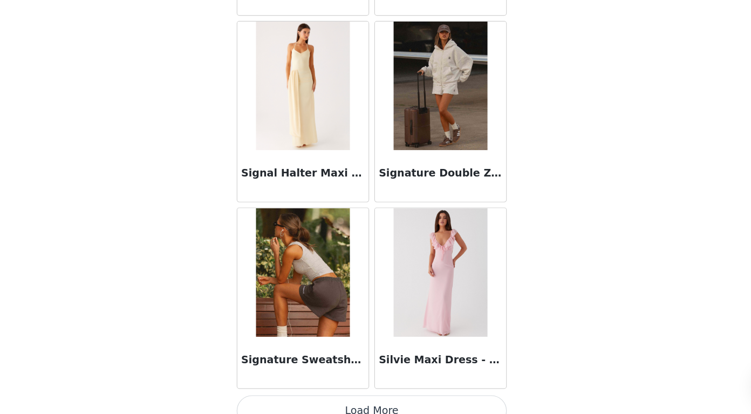
scroll to position [60698, 0]
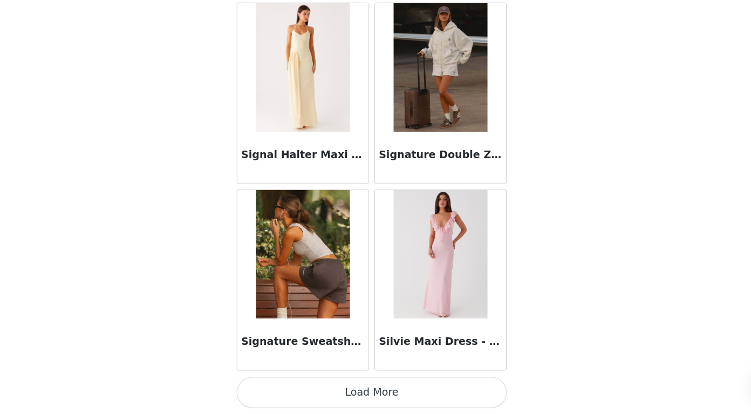
click at [379, 396] on button "Load More" at bounding box center [375, 396] width 227 height 26
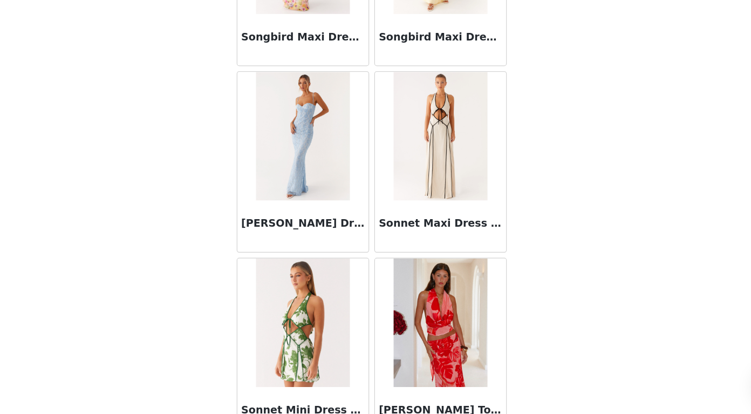
scroll to position [62263, 0]
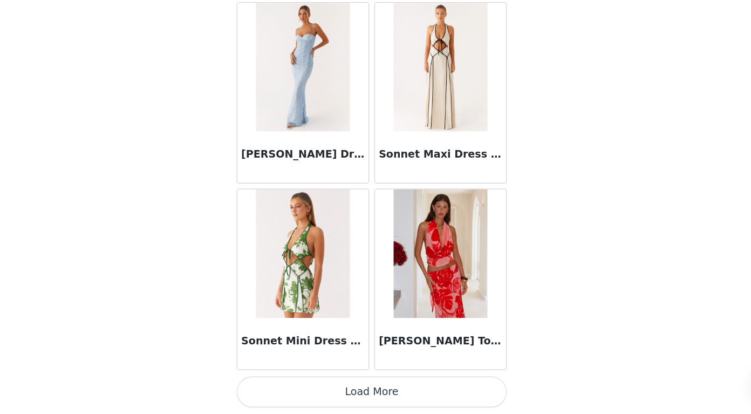
click at [370, 394] on button "Load More" at bounding box center [375, 396] width 227 height 26
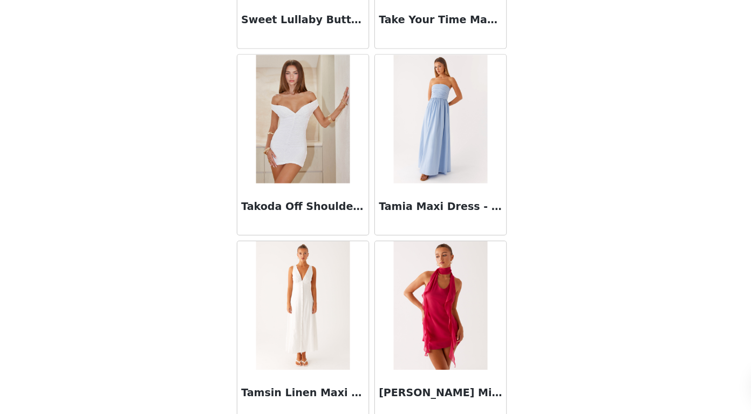
scroll to position [63828, 0]
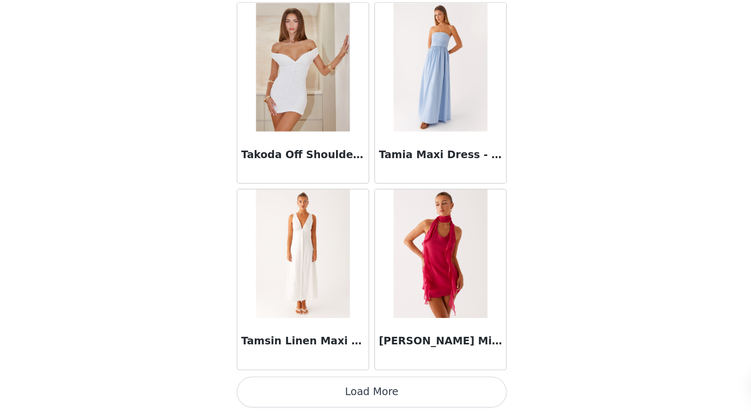
click at [381, 394] on button "Load More" at bounding box center [375, 396] width 227 height 26
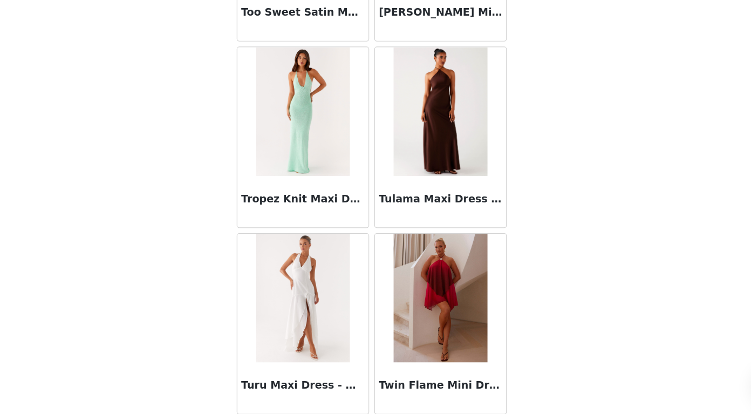
scroll to position [65393, 0]
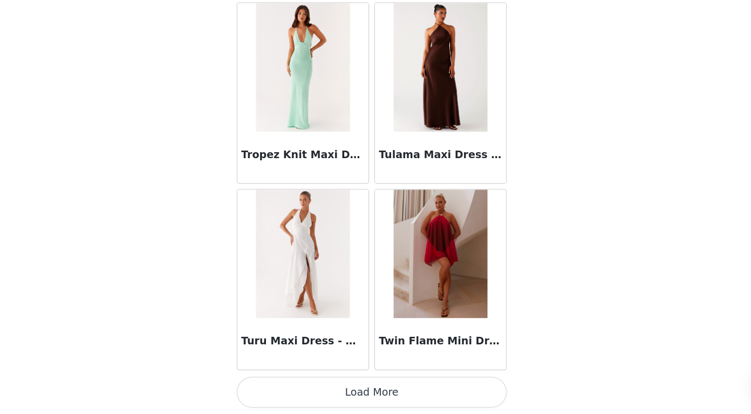
click at [368, 392] on button "Load More" at bounding box center [375, 396] width 227 height 26
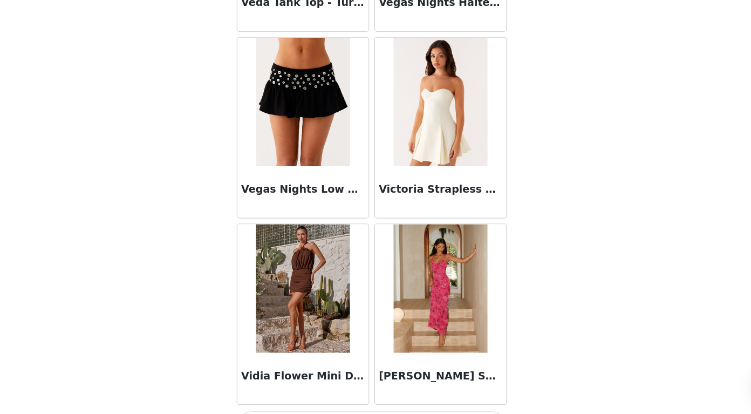
scroll to position [66958, 0]
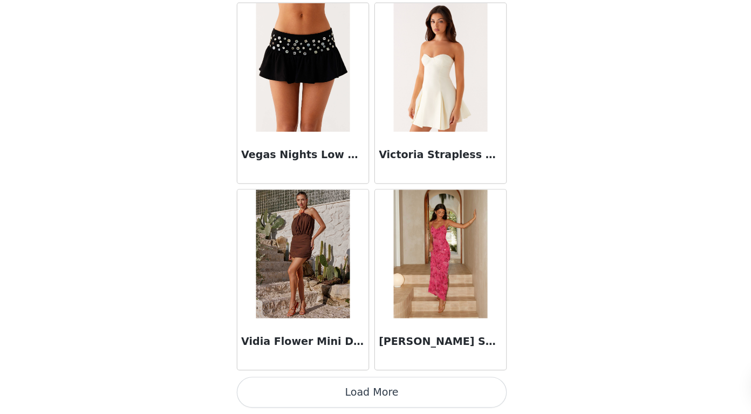
click at [373, 397] on button "Load More" at bounding box center [375, 396] width 227 height 26
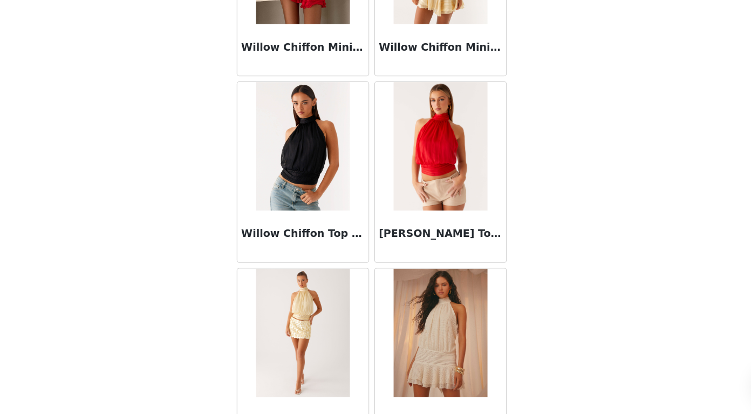
scroll to position [68522, 0]
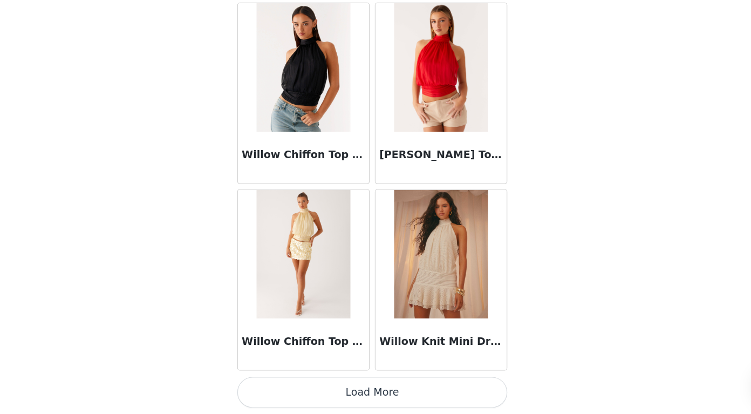
click at [371, 393] on button "Load More" at bounding box center [375, 396] width 227 height 26
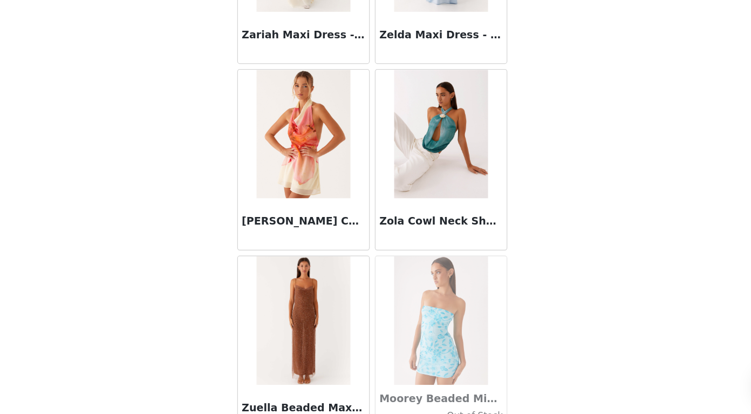
scroll to position [70087, 0]
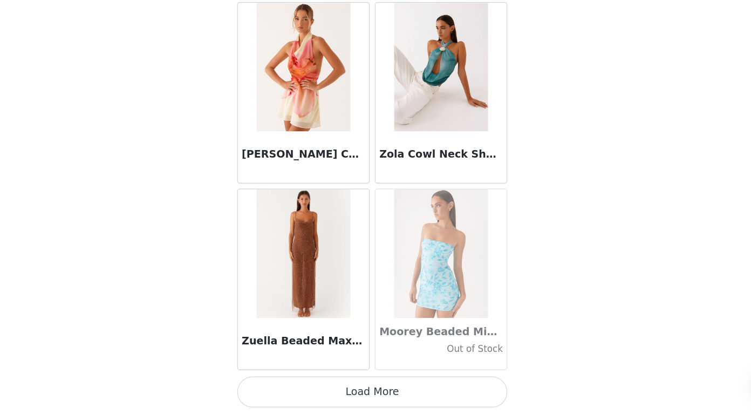
click at [372, 401] on button "Load More" at bounding box center [375, 396] width 227 height 26
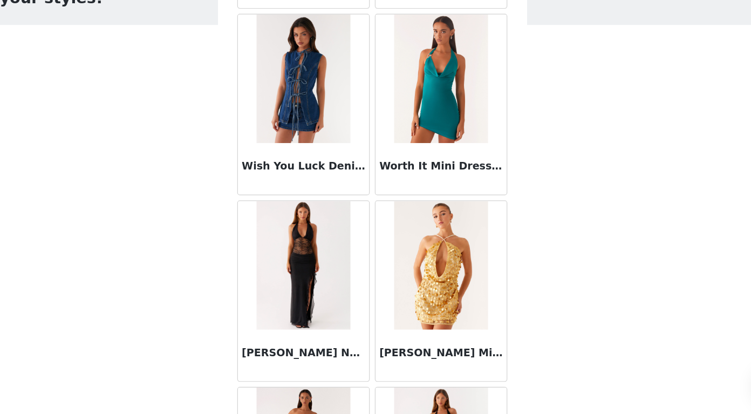
scroll to position [68973, 0]
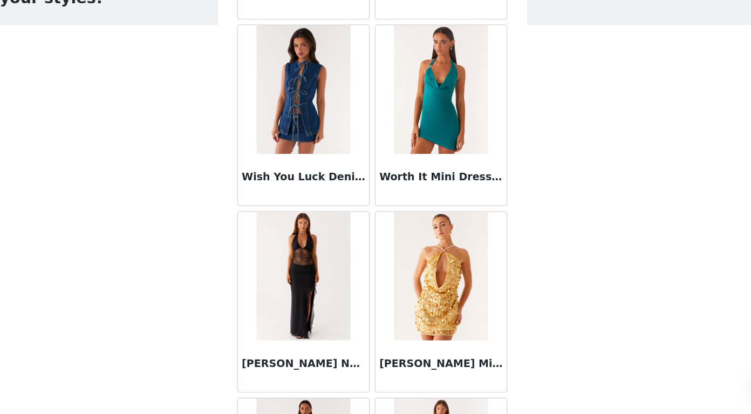
click at [434, 303] on img at bounding box center [433, 298] width 78 height 108
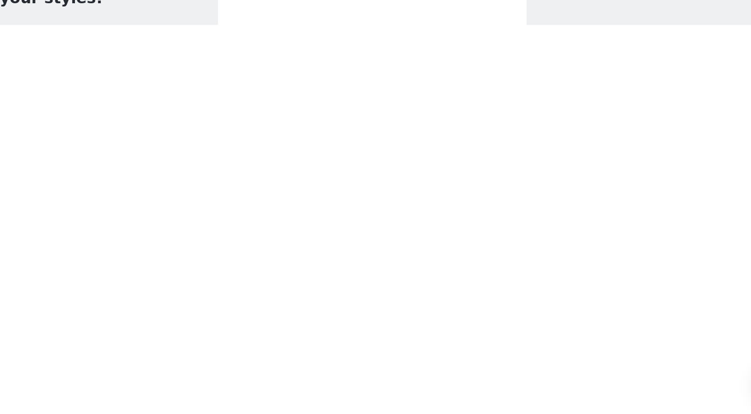
scroll to position [0, 0]
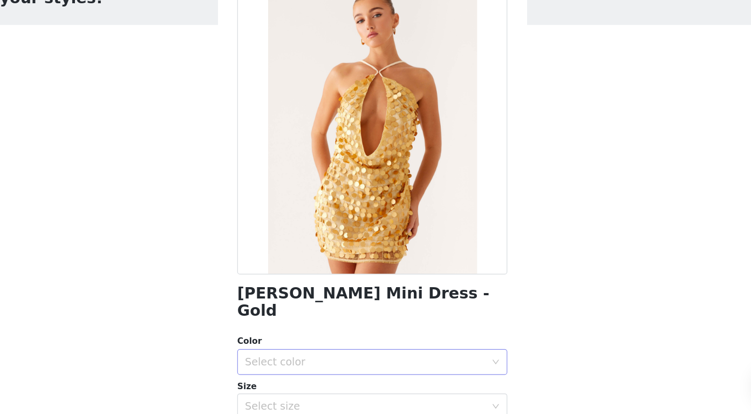
click at [346, 365] on div "Select color" at bounding box center [370, 370] width 202 height 11
click at [334, 374] on li "Gold" at bounding box center [375, 379] width 227 height 17
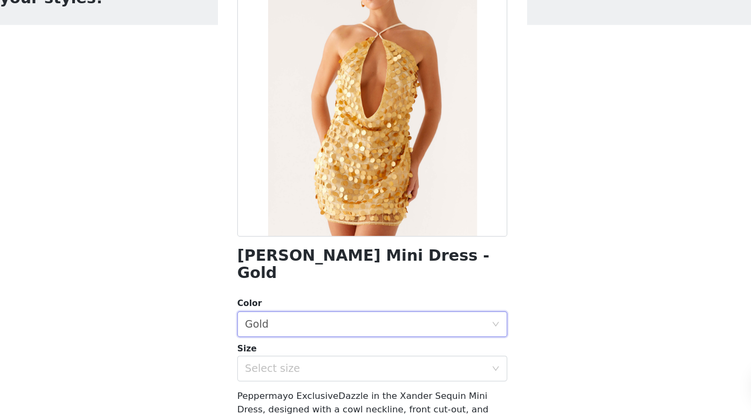
scroll to position [34, 0]
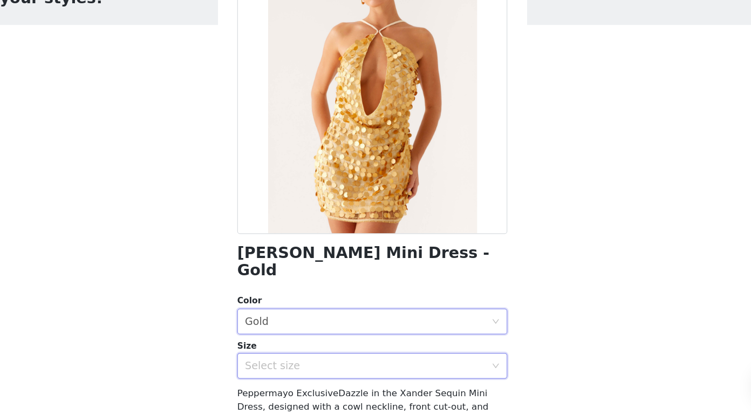
click at [339, 363] on div "Select size" at bounding box center [372, 373] width 207 height 21
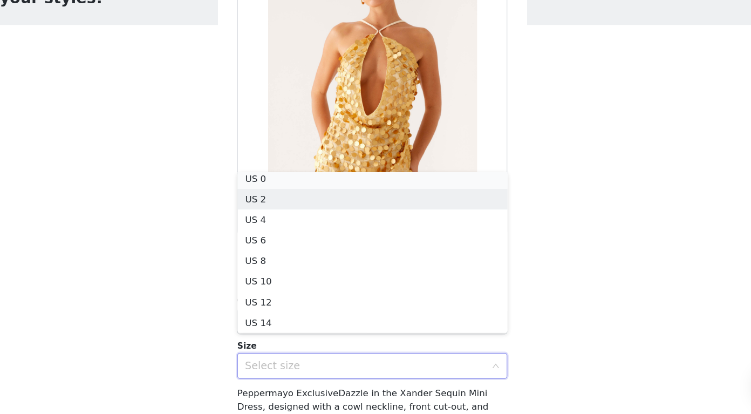
scroll to position [2, 0]
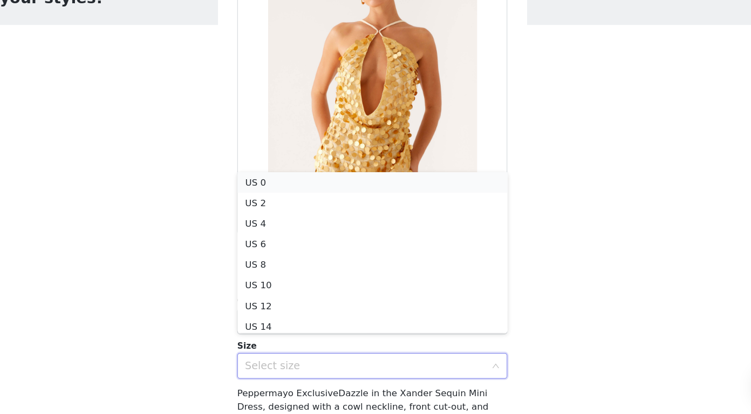
click at [337, 218] on li "US 0" at bounding box center [375, 219] width 227 height 17
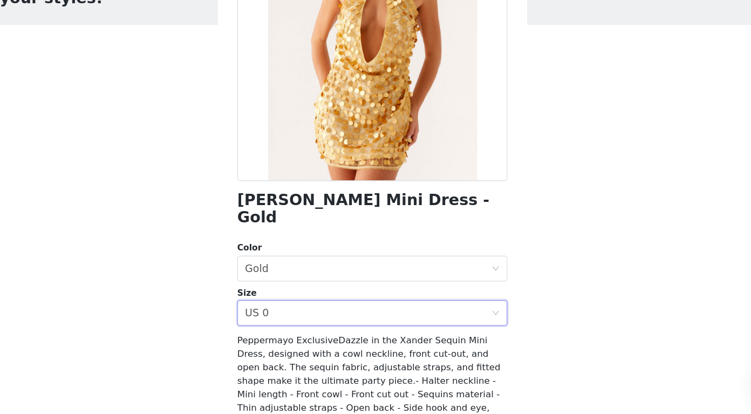
scroll to position [155, 0]
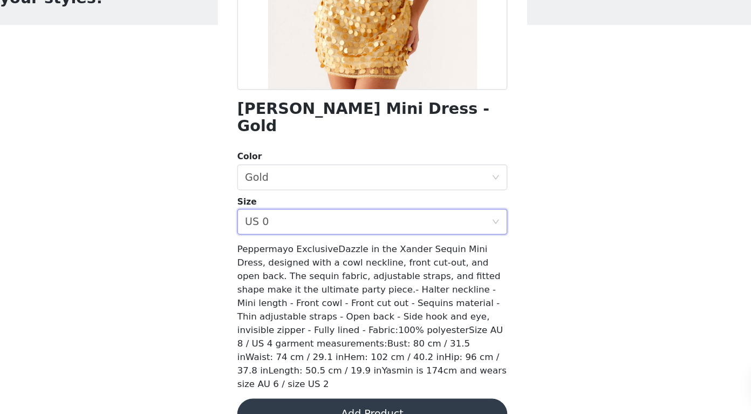
click at [336, 401] on button "Add Product" at bounding box center [375, 414] width 227 height 26
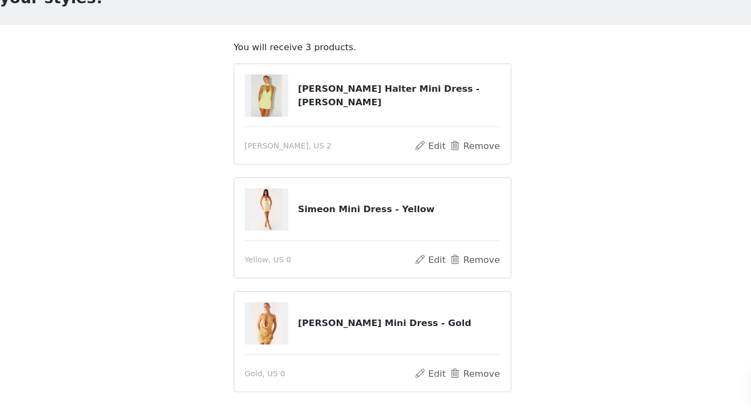
click at [290, 144] on img at bounding box center [287, 147] width 26 height 36
click at [475, 187] on button "Remove" at bounding box center [461, 188] width 43 height 13
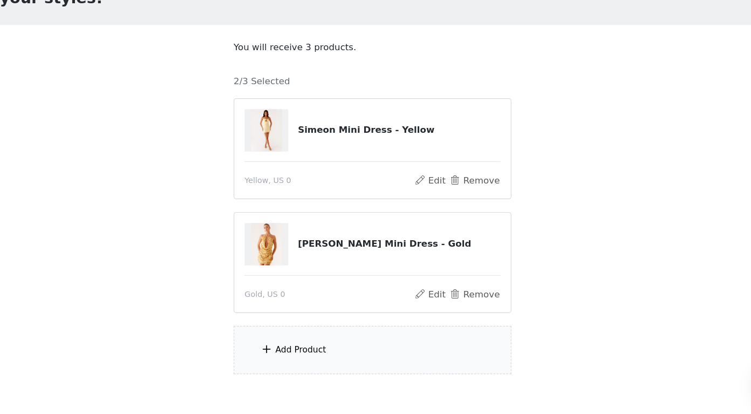
click at [344, 359] on div "Add Product" at bounding box center [375, 360] width 233 height 40
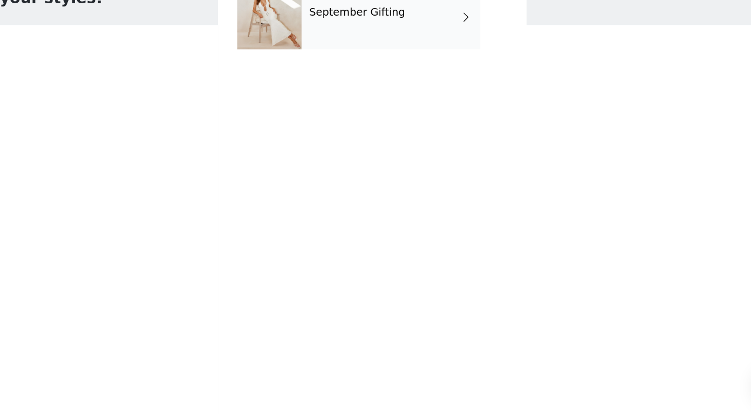
click at [409, 93] on div "September Gifting" at bounding box center [391, 81] width 150 height 54
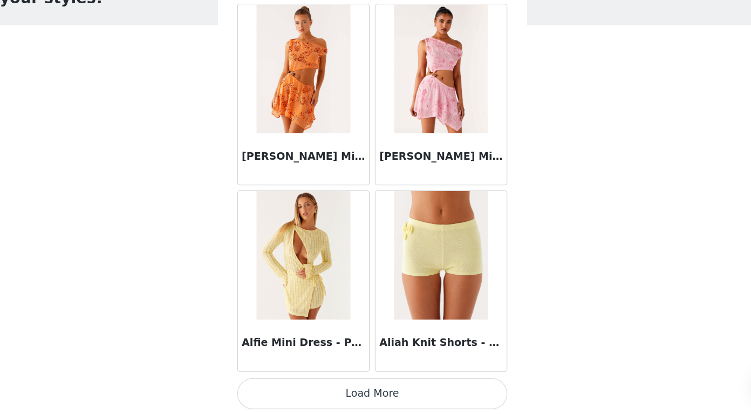
scroll to position [1237, 0]
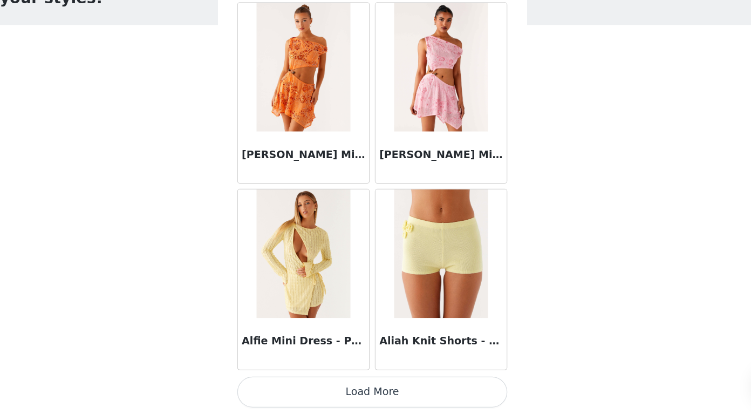
click at [356, 394] on button "Load More" at bounding box center [375, 396] width 227 height 26
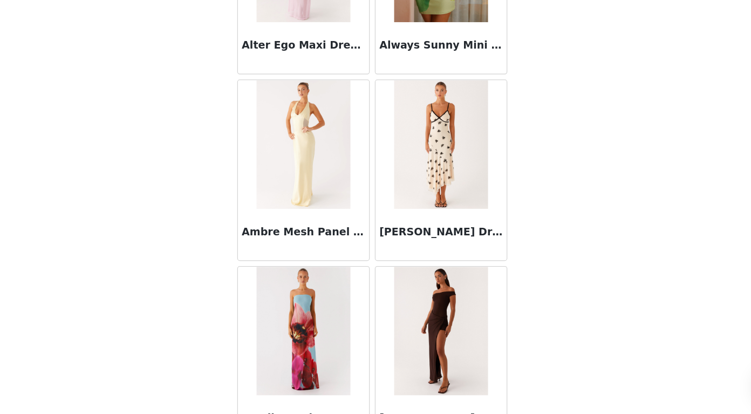
scroll to position [2793, 0]
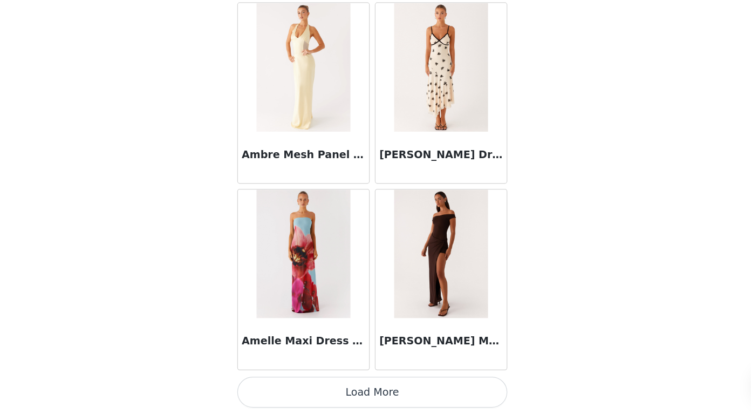
click at [367, 392] on button "Load More" at bounding box center [375, 396] width 227 height 26
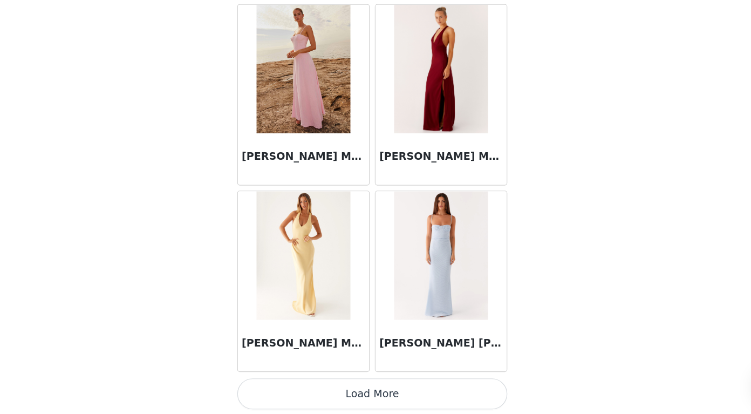
scroll to position [4367, 0]
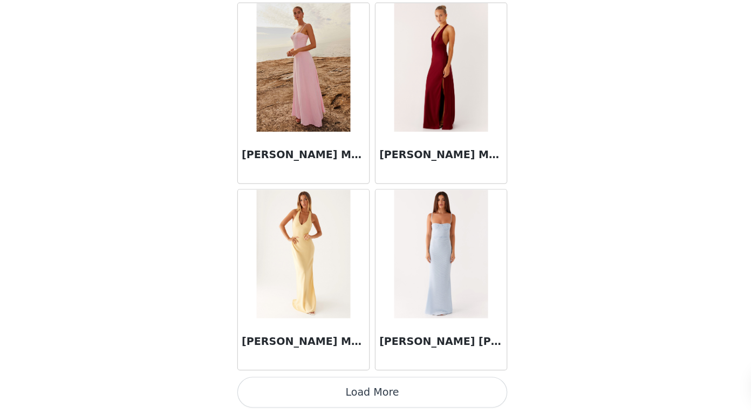
click at [359, 404] on button "Load More" at bounding box center [375, 396] width 227 height 26
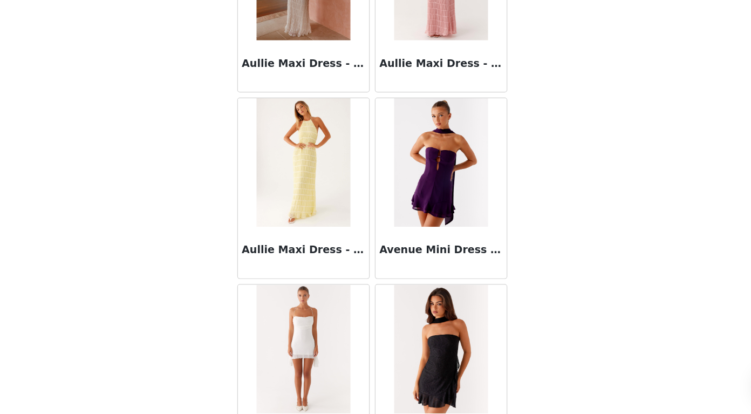
scroll to position [5932, 0]
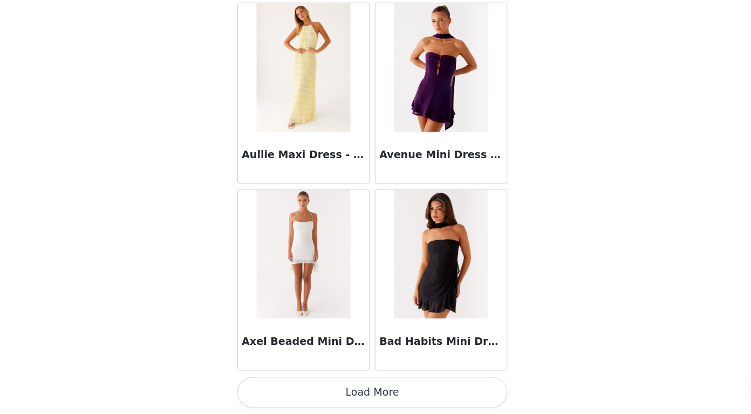
click at [385, 392] on button "Load More" at bounding box center [375, 396] width 227 height 26
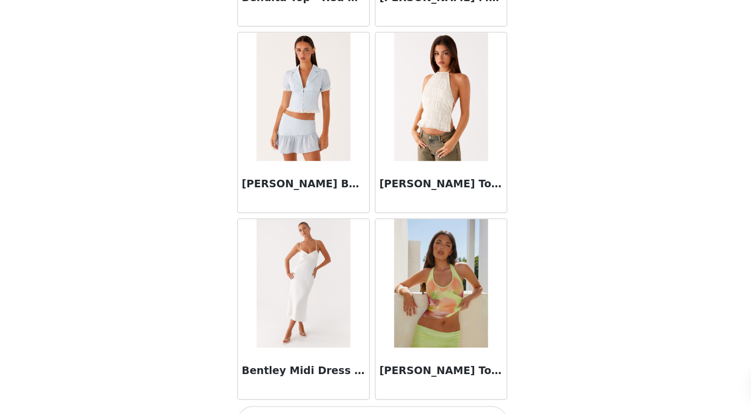
scroll to position [7496, 0]
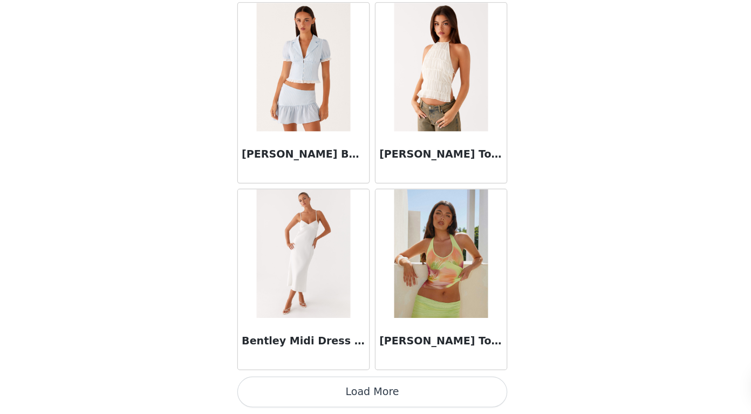
click at [374, 387] on button "Load More" at bounding box center [375, 396] width 227 height 26
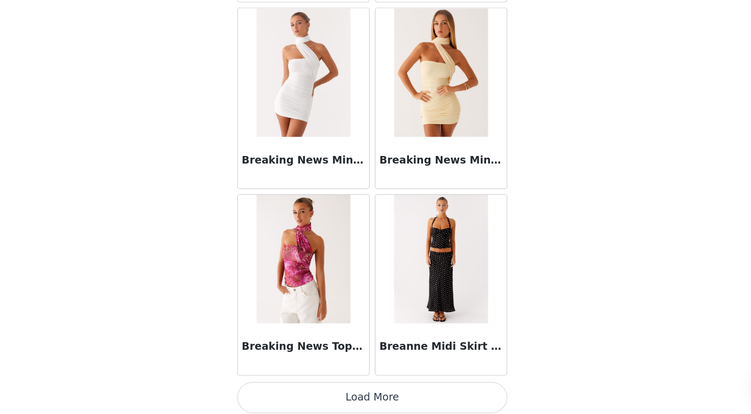
scroll to position [9061, 0]
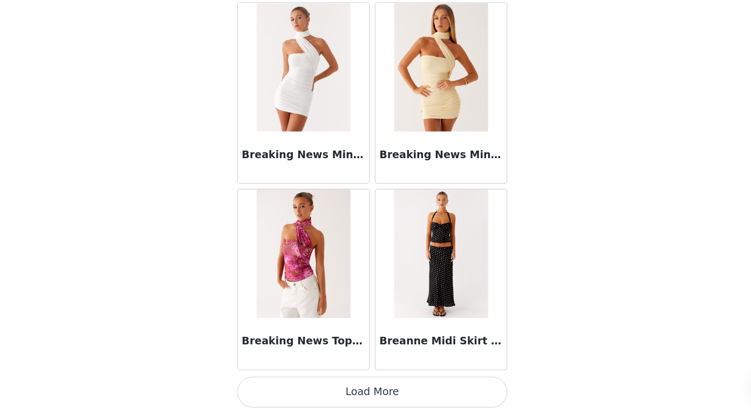
click at [379, 390] on button "Load More" at bounding box center [375, 396] width 227 height 26
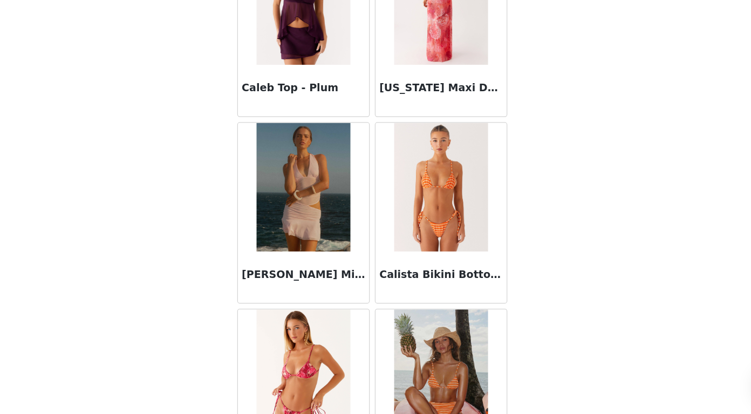
scroll to position [10626, 0]
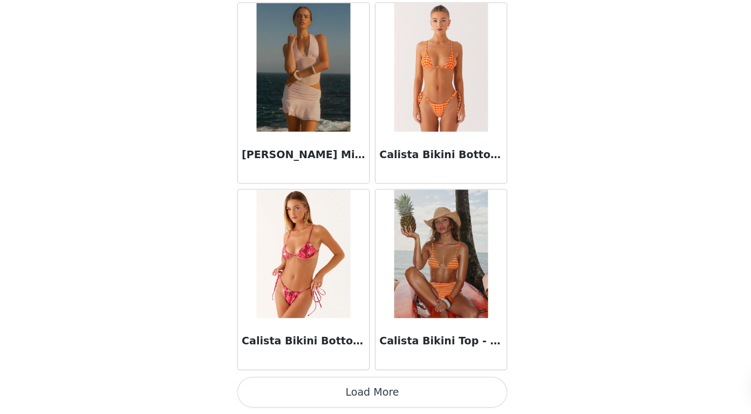
click at [380, 394] on button "Load More" at bounding box center [375, 396] width 227 height 26
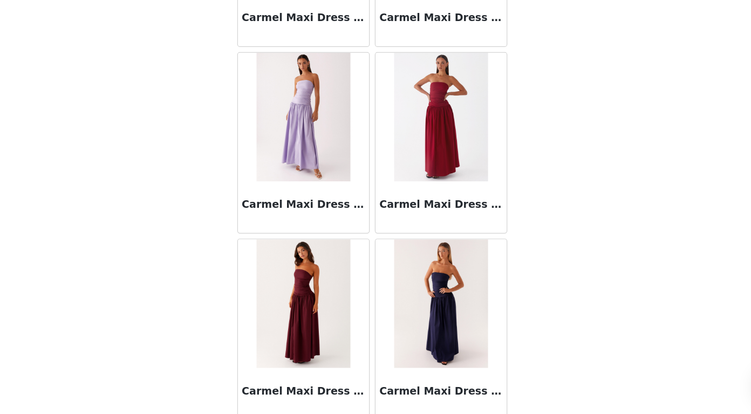
scroll to position [12191, 0]
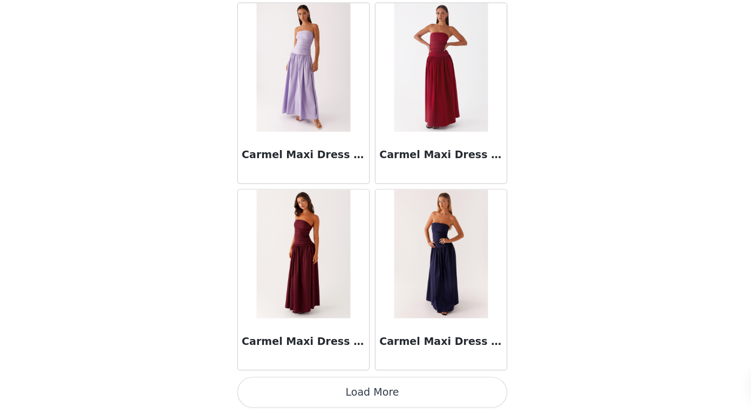
click at [379, 397] on button "Load More" at bounding box center [375, 396] width 227 height 26
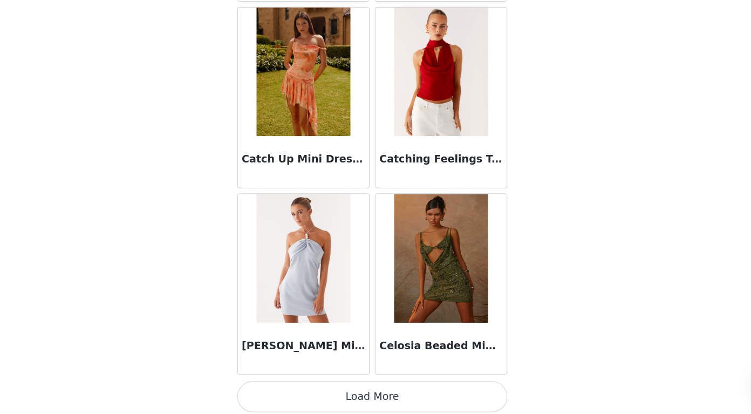
scroll to position [13755, 0]
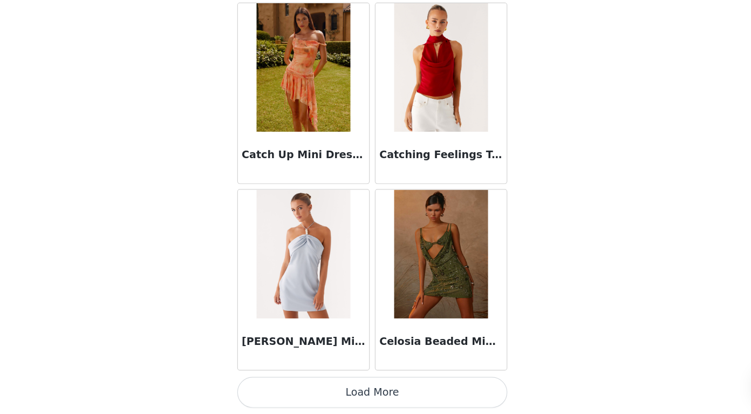
click at [378, 394] on button "Load More" at bounding box center [375, 396] width 227 height 26
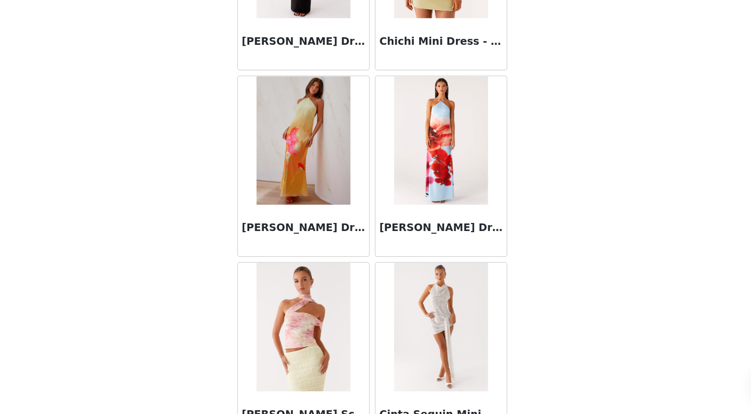
scroll to position [15320, 0]
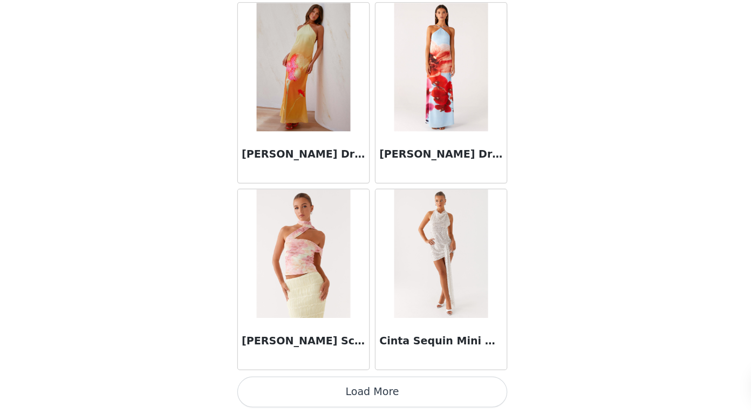
click at [378, 392] on button "Load More" at bounding box center [375, 396] width 227 height 26
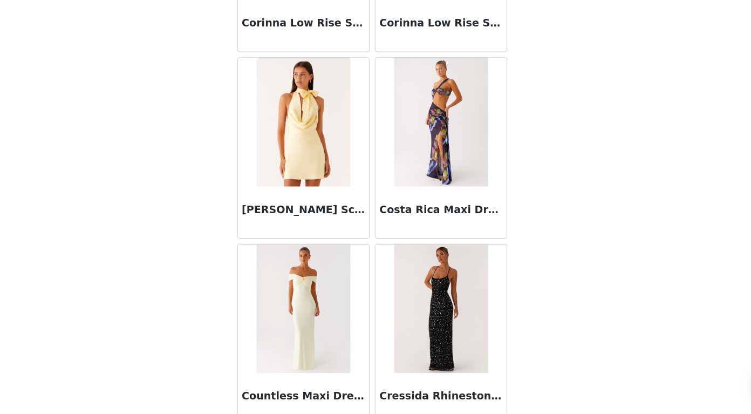
scroll to position [16885, 0]
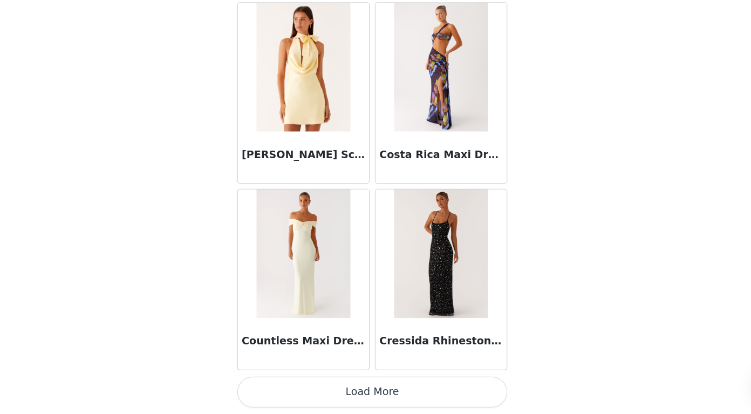
click at [379, 391] on button "Load More" at bounding box center [375, 396] width 227 height 26
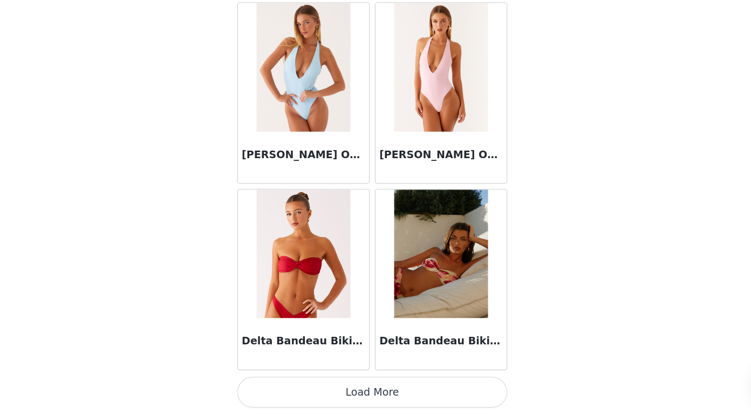
click at [373, 394] on button "Load More" at bounding box center [375, 396] width 227 height 26
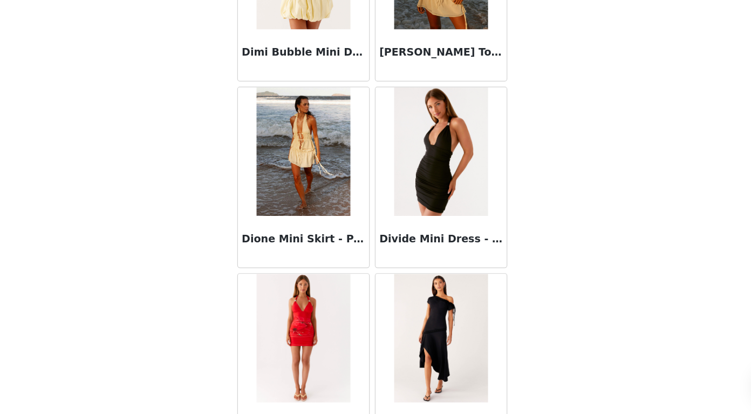
scroll to position [20014, 0]
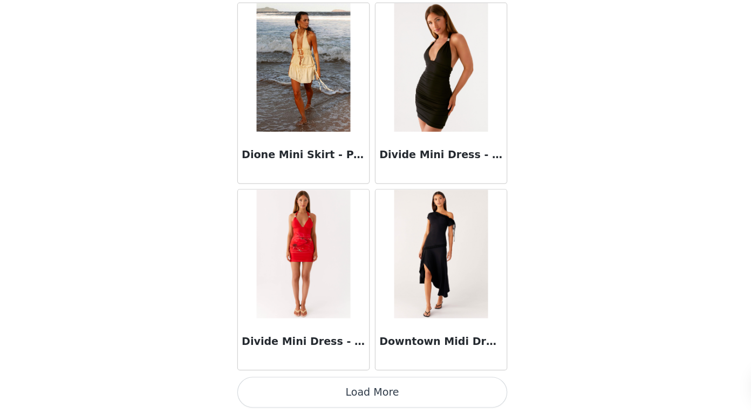
click at [371, 398] on button "Load More" at bounding box center [375, 396] width 227 height 26
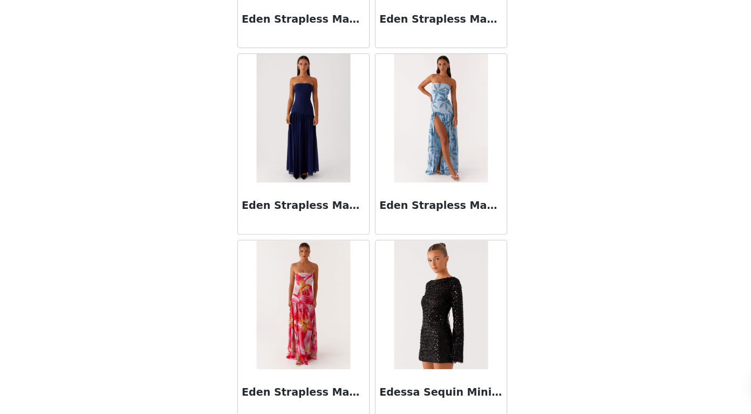
scroll to position [21579, 0]
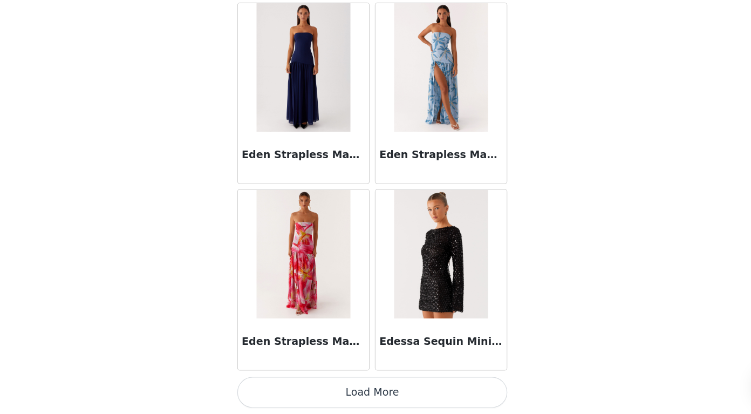
click at [374, 398] on button "Load More" at bounding box center [375, 396] width 227 height 26
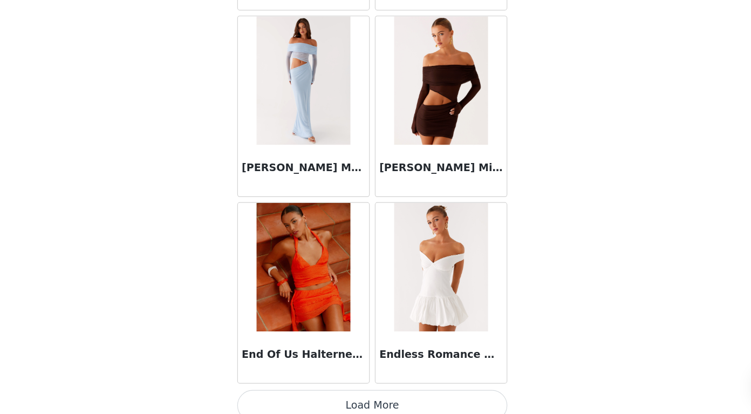
scroll to position [23144, 0]
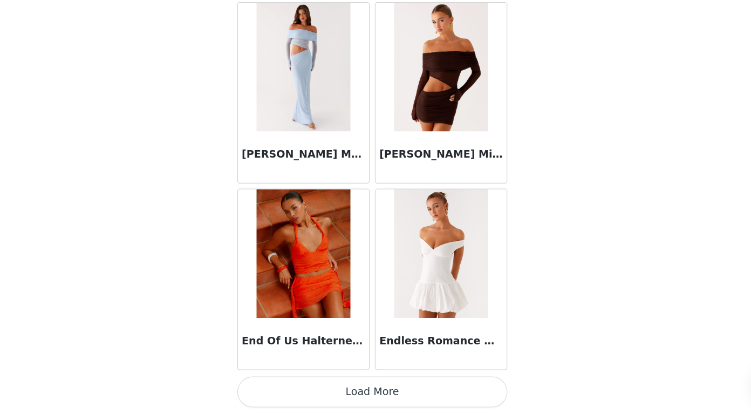
click at [376, 397] on button "Load More" at bounding box center [375, 396] width 227 height 26
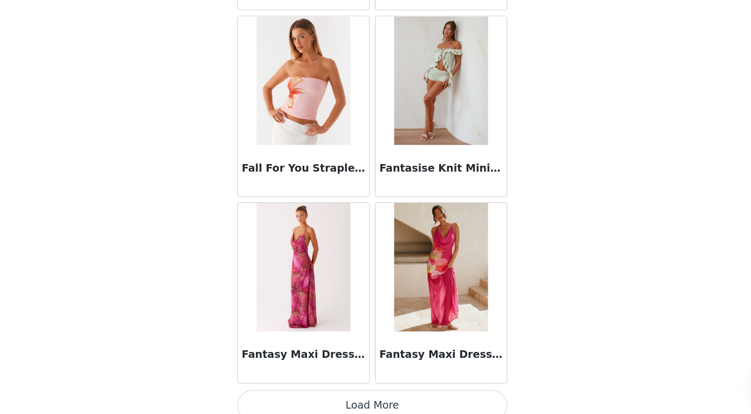
scroll to position [24709, 0]
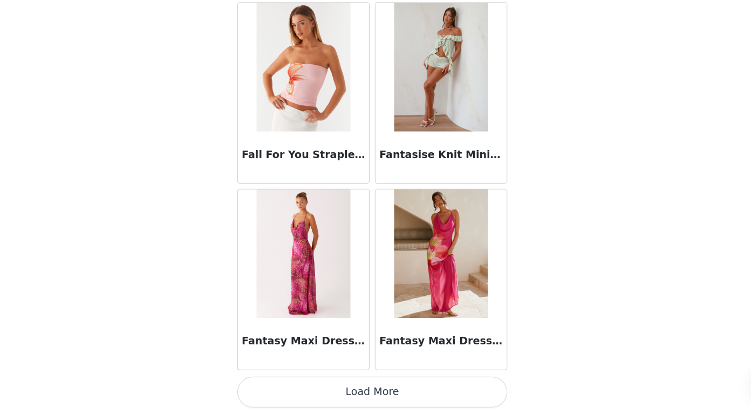
click at [359, 401] on button "Load More" at bounding box center [375, 396] width 227 height 26
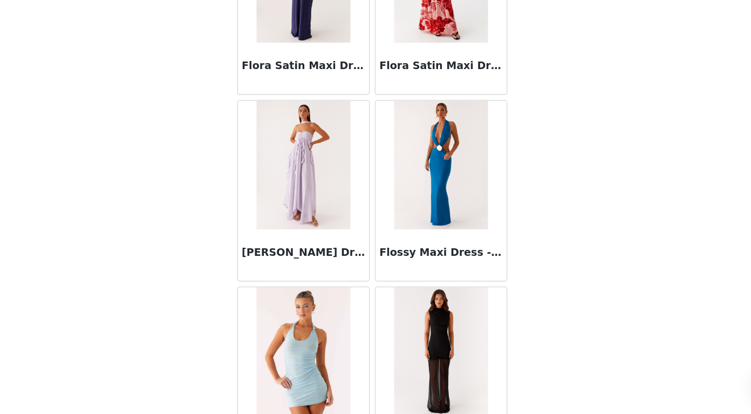
scroll to position [26274, 0]
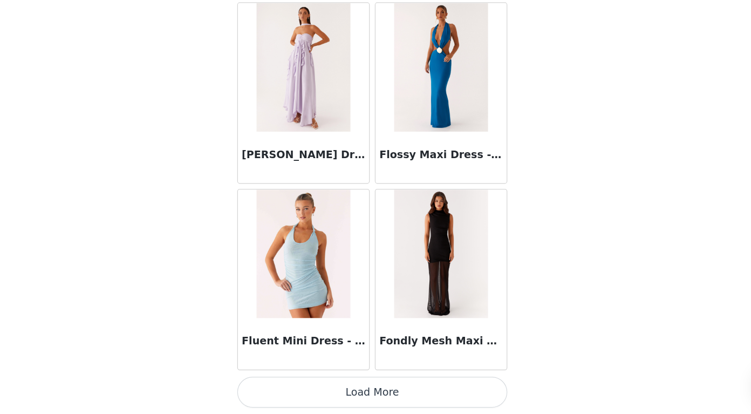
click at [376, 388] on button "Load More" at bounding box center [375, 396] width 227 height 26
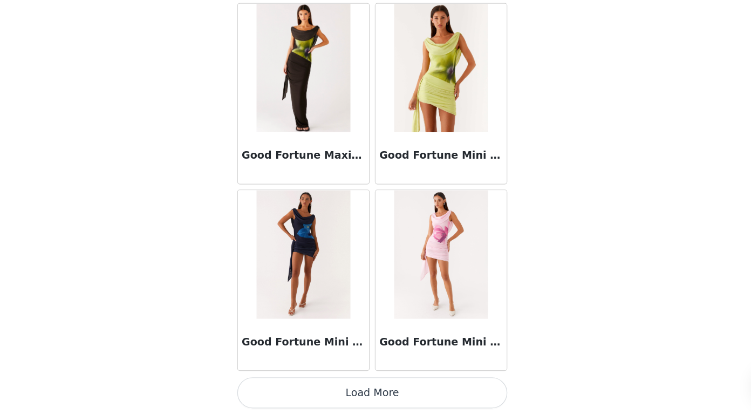
scroll to position [27838, 0]
click at [378, 392] on button "Load More" at bounding box center [375, 396] width 227 height 26
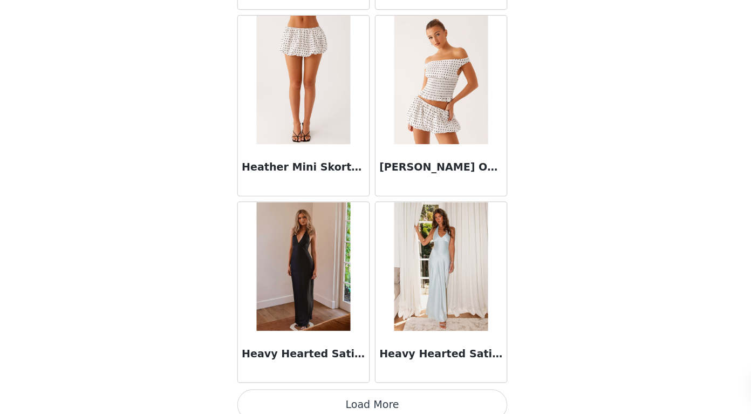
scroll to position [29403, 0]
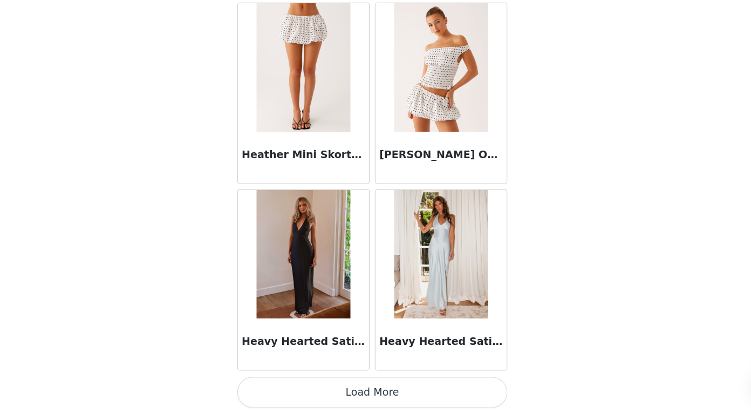
click at [378, 392] on button "Load More" at bounding box center [375, 396] width 227 height 26
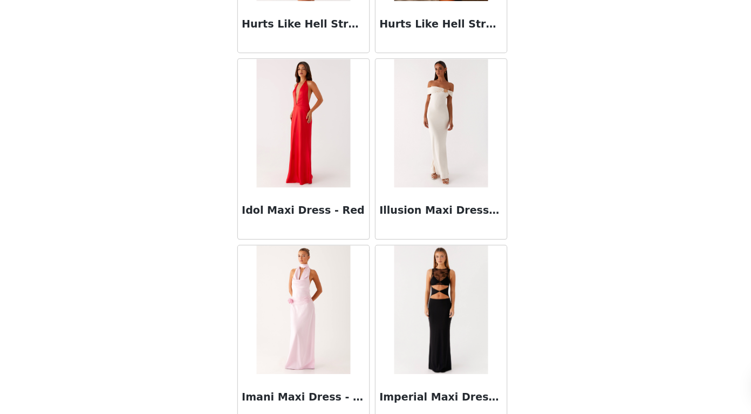
scroll to position [30965, 0]
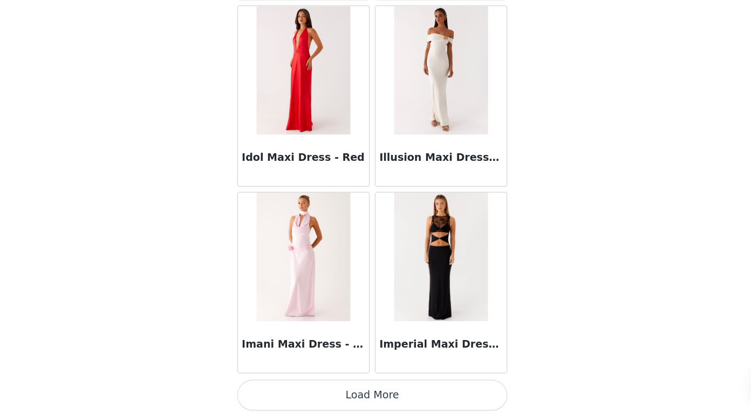
click at [384, 396] on button "Load More" at bounding box center [375, 398] width 227 height 26
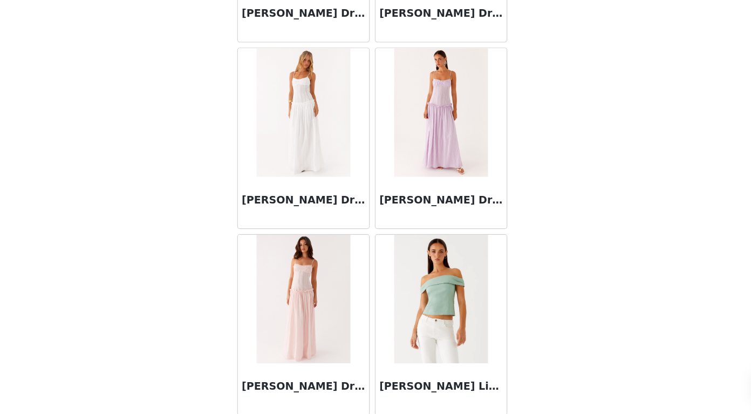
scroll to position [32533, 0]
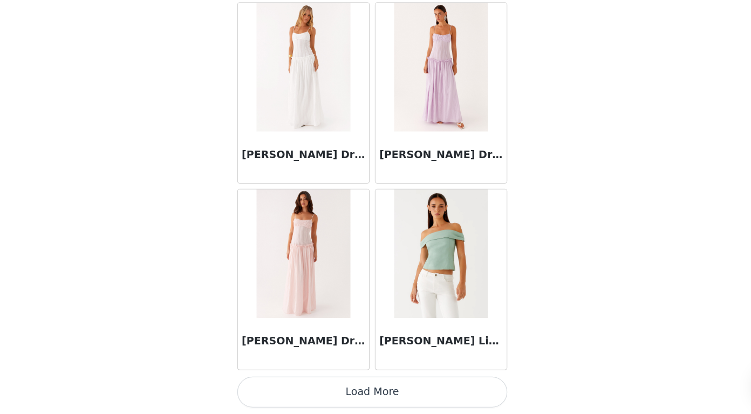
click at [376, 395] on button "Load More" at bounding box center [375, 396] width 227 height 26
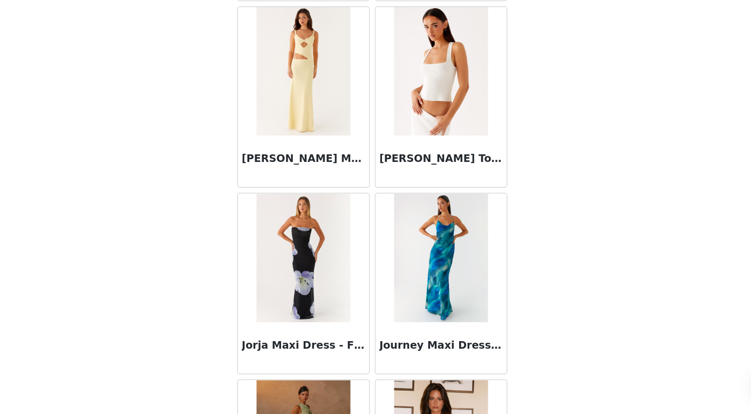
scroll to position [34097, 0]
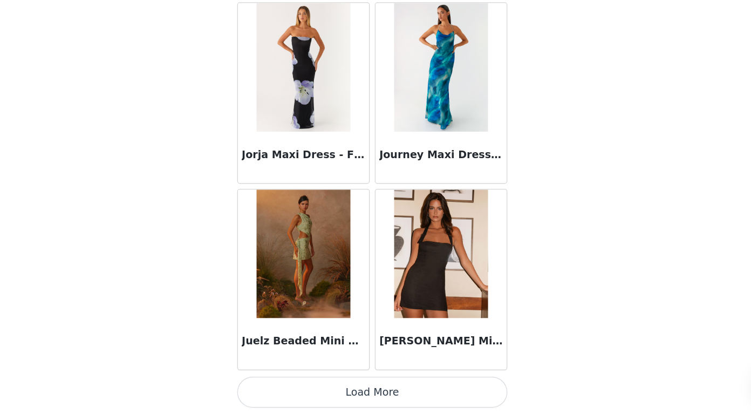
click at [374, 392] on button "Load More" at bounding box center [375, 396] width 227 height 26
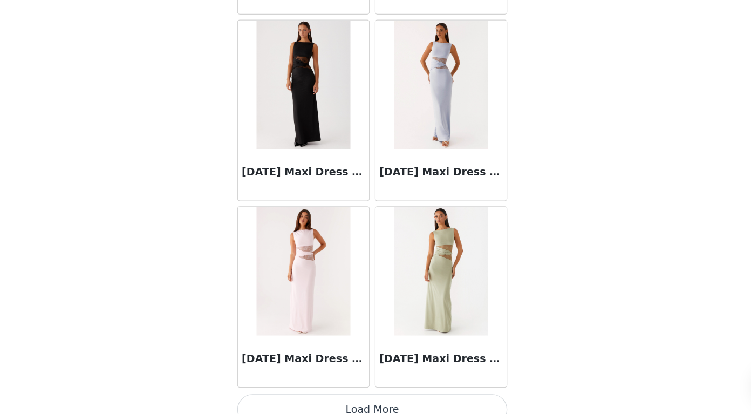
scroll to position [35662, 0]
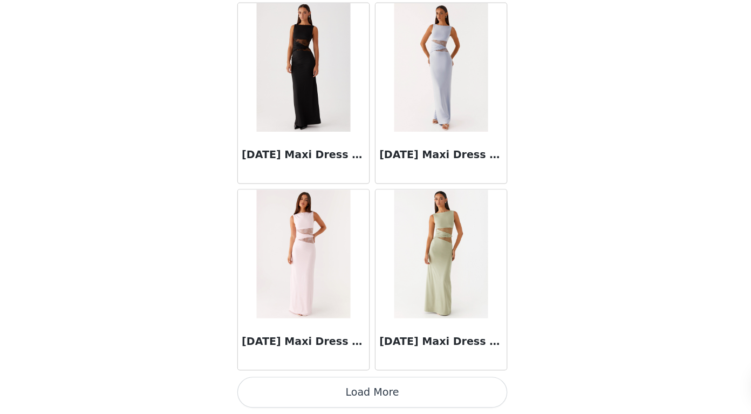
click at [377, 394] on button "Load More" at bounding box center [375, 396] width 227 height 26
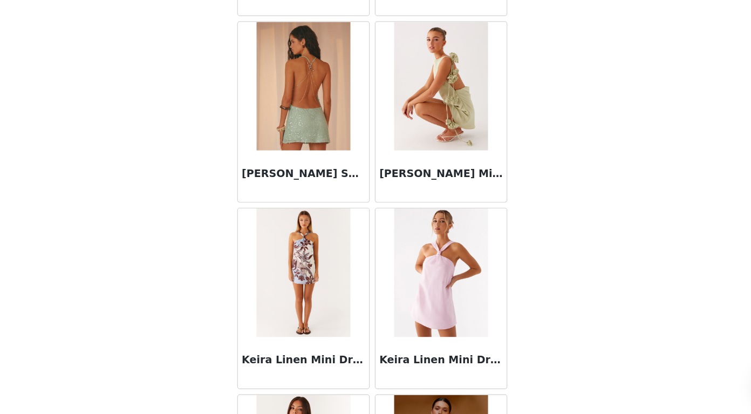
scroll to position [36661, 0]
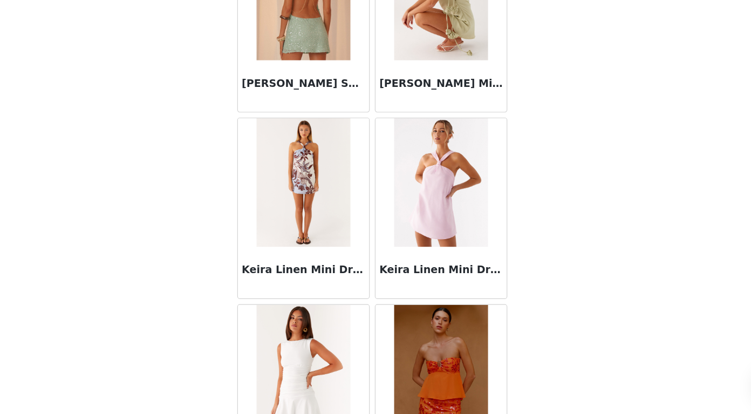
click at [439, 222] on img at bounding box center [433, 220] width 78 height 108
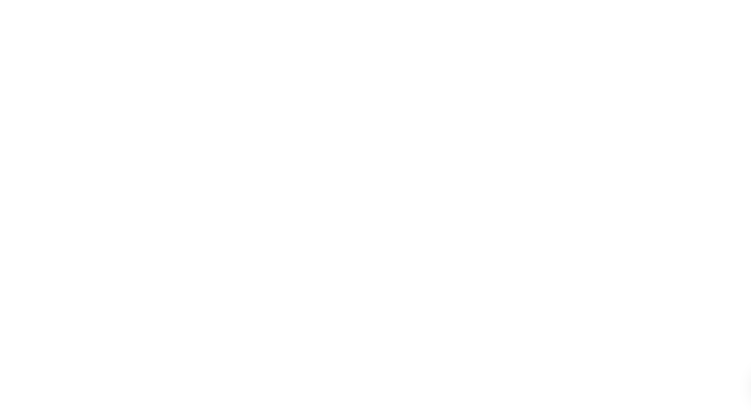
scroll to position [0, 0]
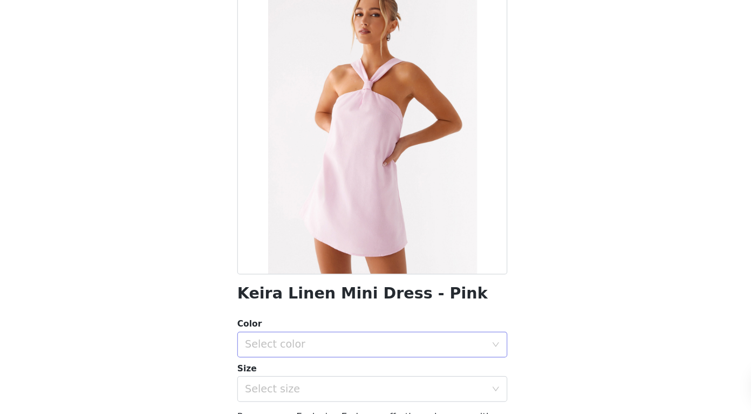
click at [347, 357] on div "Select color" at bounding box center [370, 355] width 202 height 11
click at [335, 371] on li "Pink" at bounding box center [375, 379] width 227 height 17
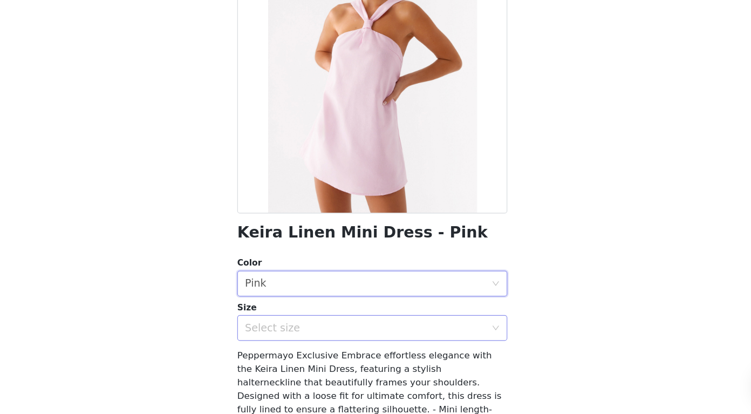
scroll to position [53, 0]
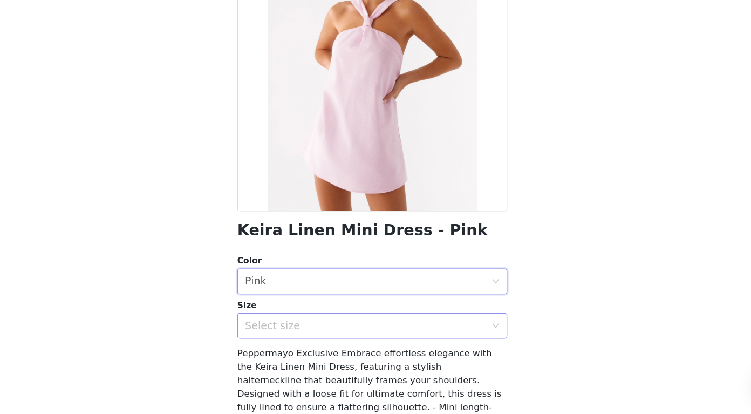
click at [341, 342] on div "Select size" at bounding box center [370, 340] width 202 height 11
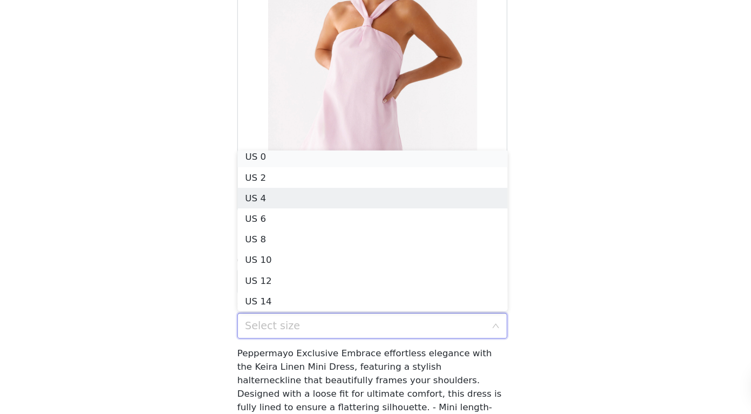
scroll to position [2, 0]
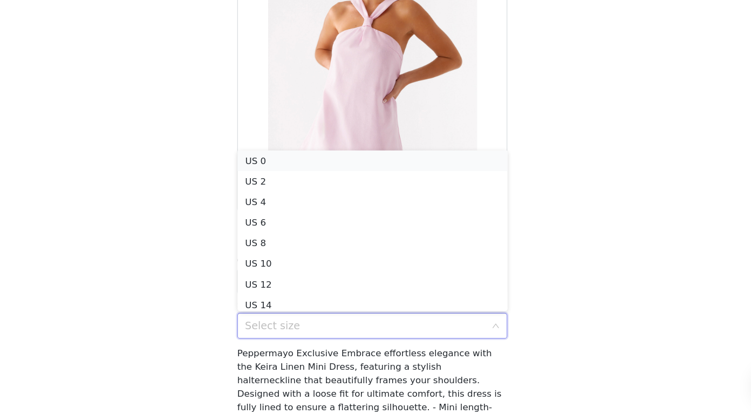
click at [372, 203] on li "US 0" at bounding box center [375, 201] width 227 height 17
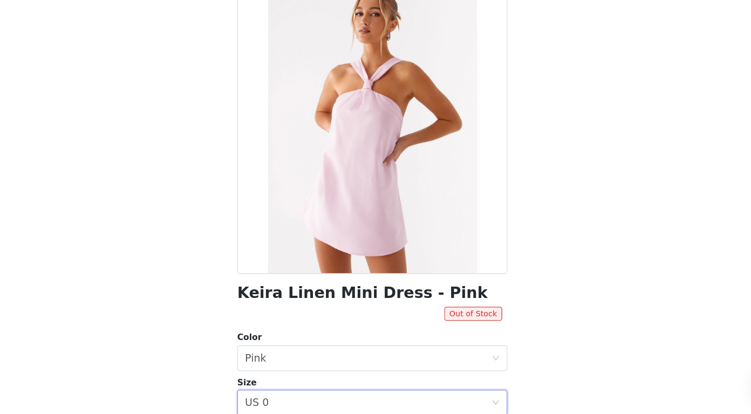
scroll to position [90, 0]
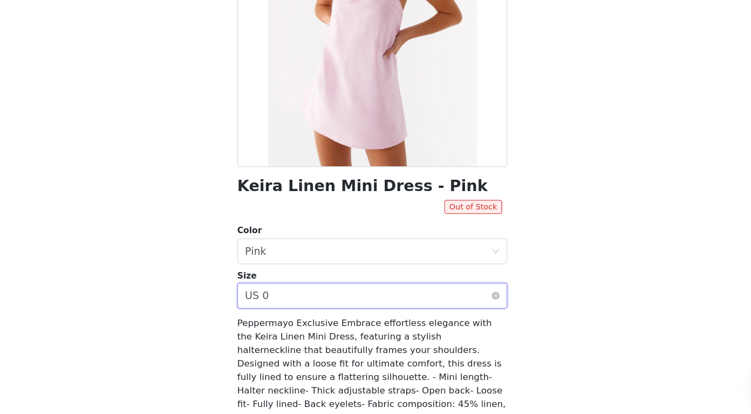
click at [328, 321] on div "Select size US 0" at bounding box center [372, 314] width 207 height 21
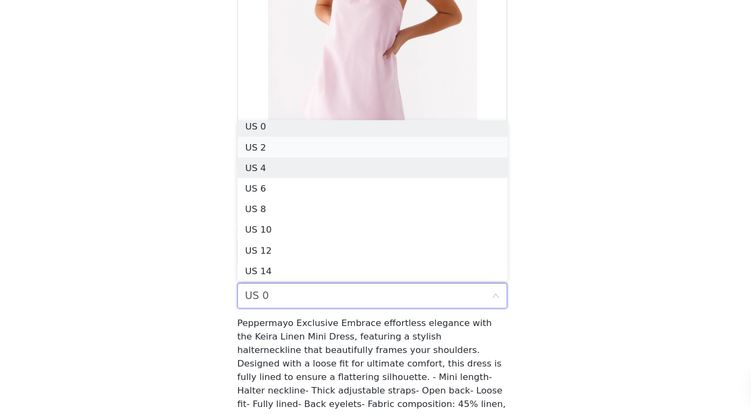
scroll to position [2, 0]
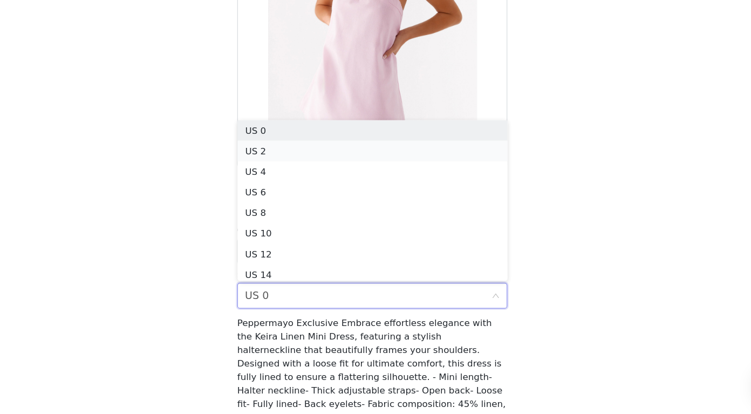
click at [341, 187] on li "US 2" at bounding box center [375, 193] width 227 height 17
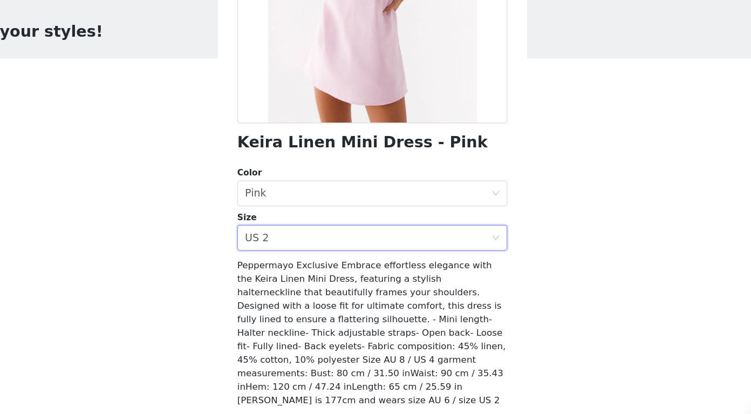
scroll to position [57, 0]
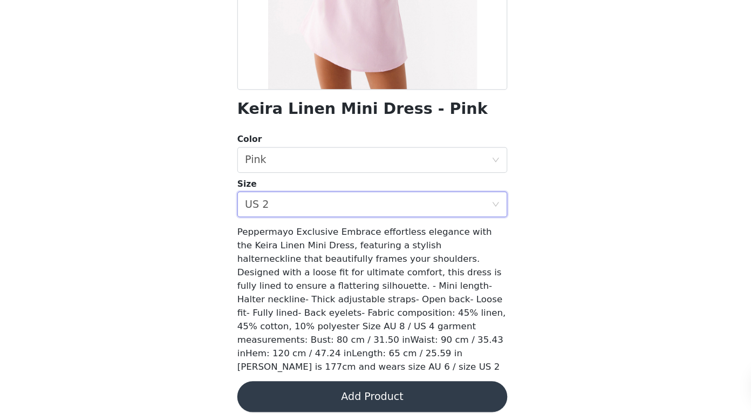
click at [324, 386] on button "Add Product" at bounding box center [375, 399] width 227 height 26
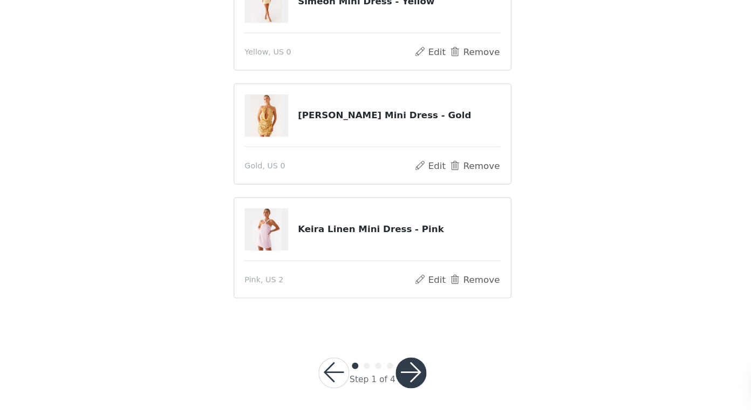
scroll to position [83, 0]
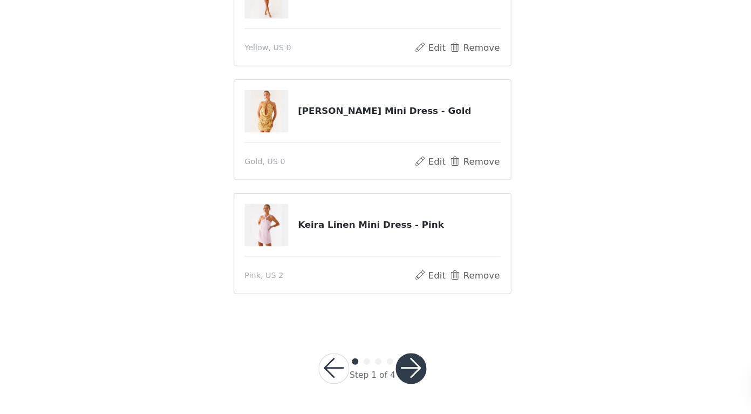
click at [410, 366] on button "button" at bounding box center [408, 376] width 26 height 26
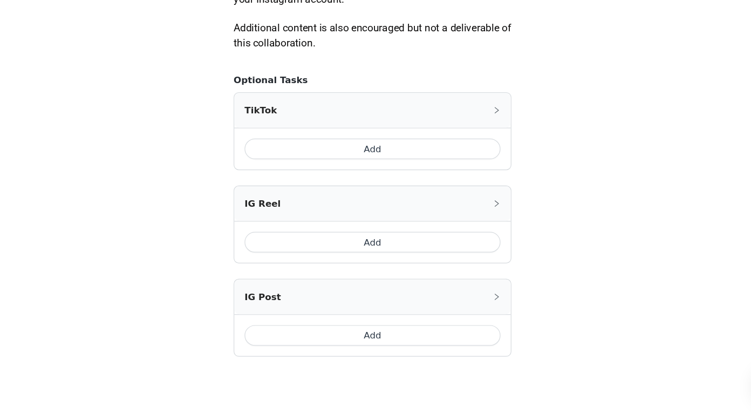
scroll to position [603, 0]
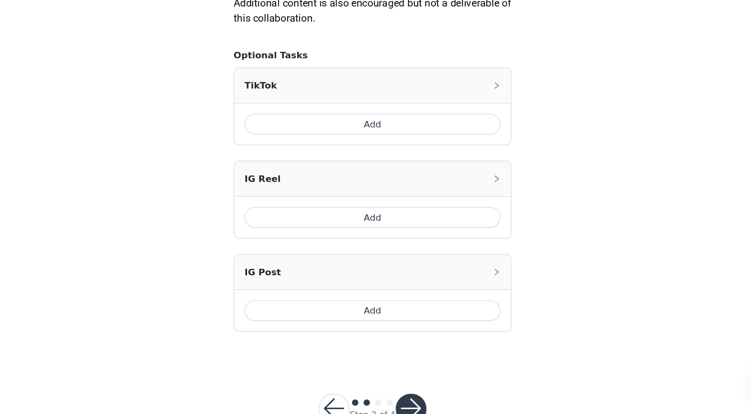
click at [373, 331] on button "Add" at bounding box center [375, 326] width 215 height 17
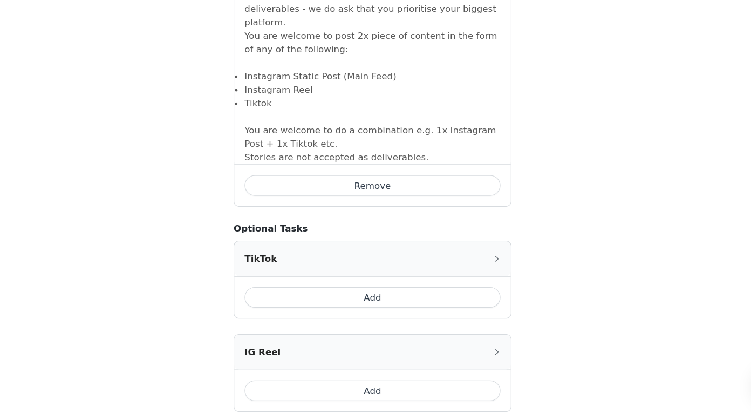
scroll to position [793, 0]
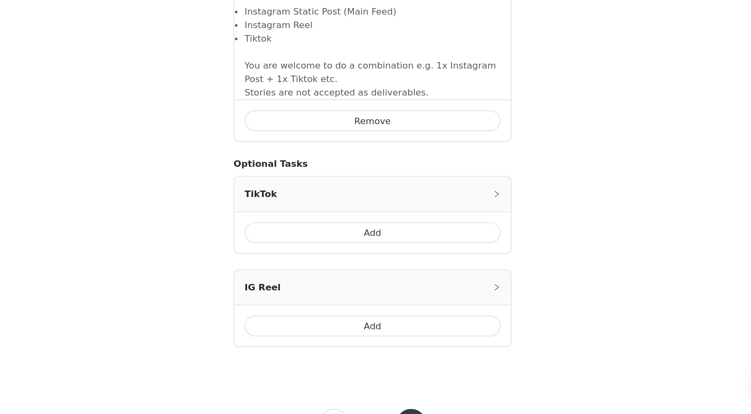
click at [391, 256] on button "Add" at bounding box center [375, 261] width 215 height 17
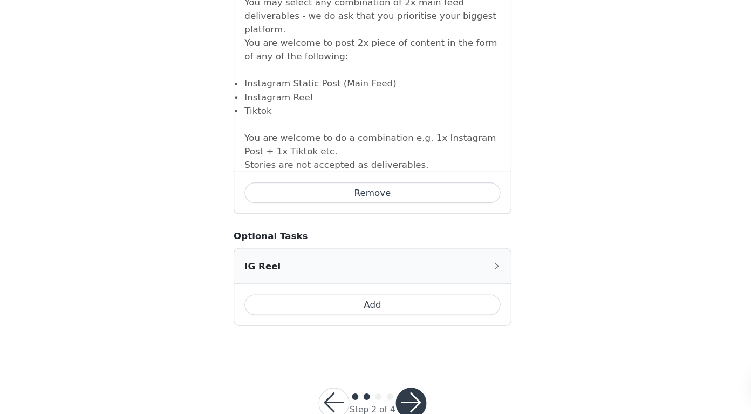
scroll to position [1006, 0]
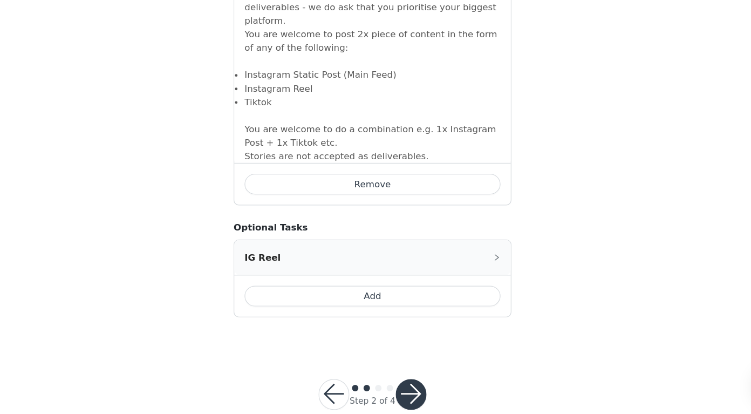
click at [413, 385] on button "button" at bounding box center [408, 398] width 26 height 26
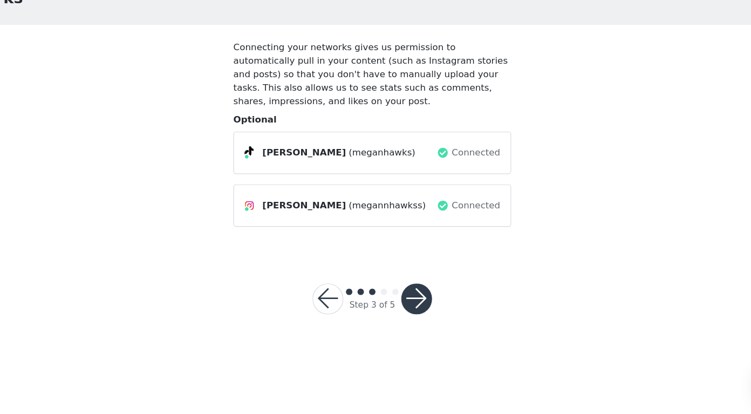
click at [417, 317] on button "button" at bounding box center [413, 317] width 26 height 26
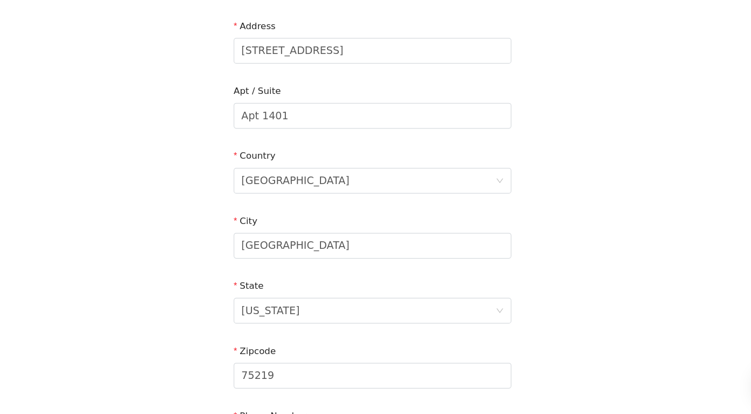
scroll to position [322, 0]
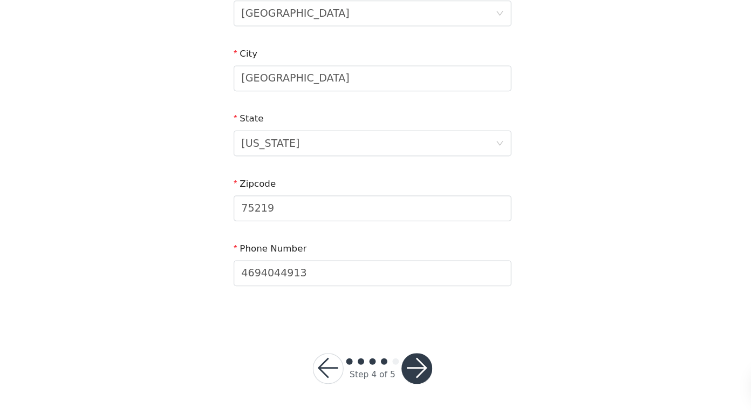
click at [412, 370] on button "button" at bounding box center [413, 376] width 26 height 26
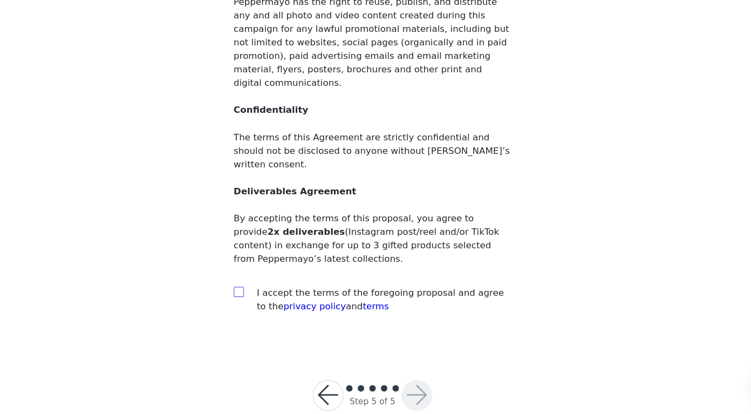
click at [265, 307] on input "checkbox" at bounding box center [263, 311] width 8 height 8
checkbox input "true"
click at [411, 385] on button "button" at bounding box center [413, 398] width 26 height 26
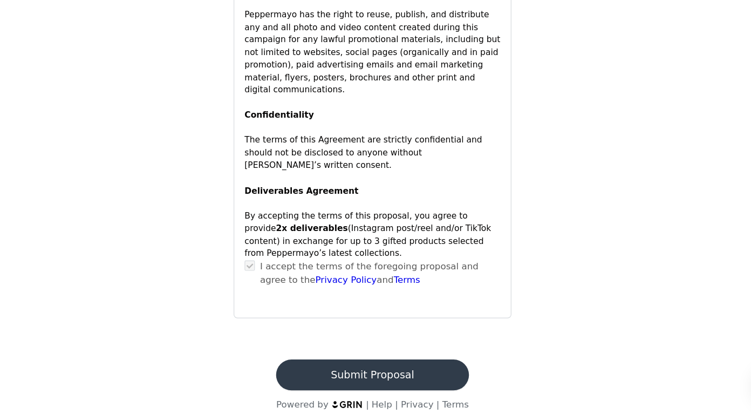
click at [394, 368] on button "Submit Proposal" at bounding box center [375, 381] width 161 height 26
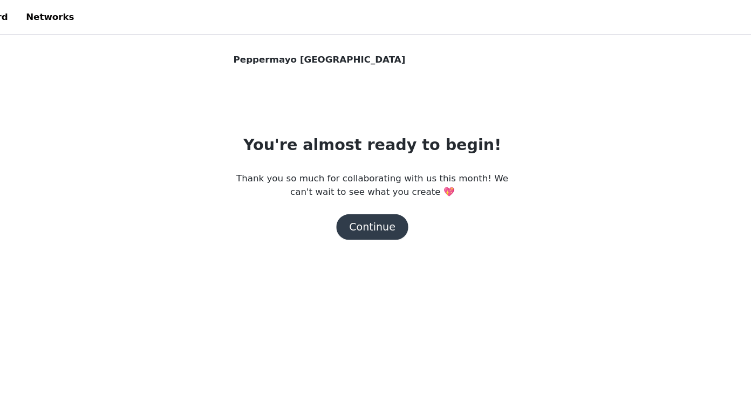
click at [379, 190] on button "Continue" at bounding box center [375, 191] width 60 height 22
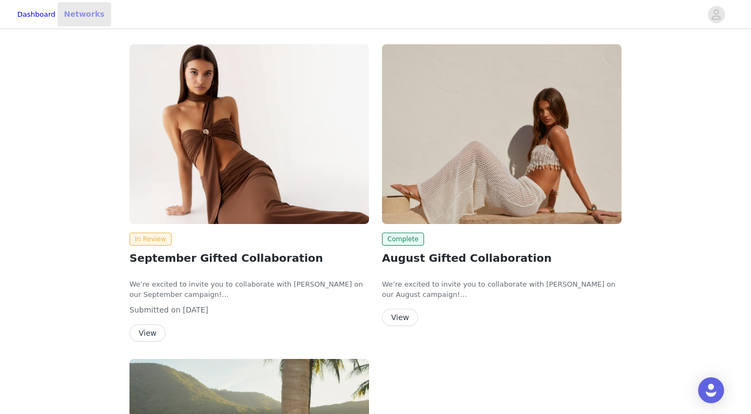
click at [104, 10] on link "Networks" at bounding box center [84, 14] width 53 height 24
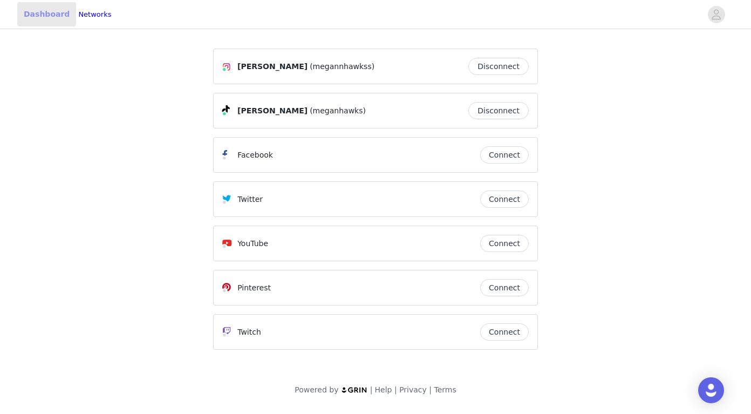
click at [54, 11] on link "Dashboard" at bounding box center [46, 14] width 59 height 24
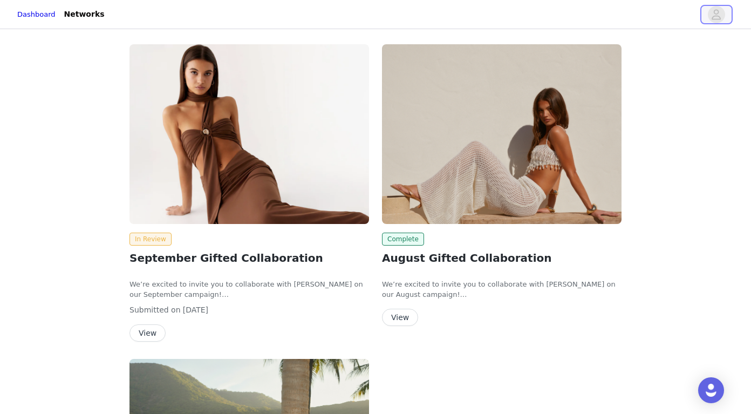
click at [718, 17] on icon "avatar" at bounding box center [716, 14] width 10 height 17
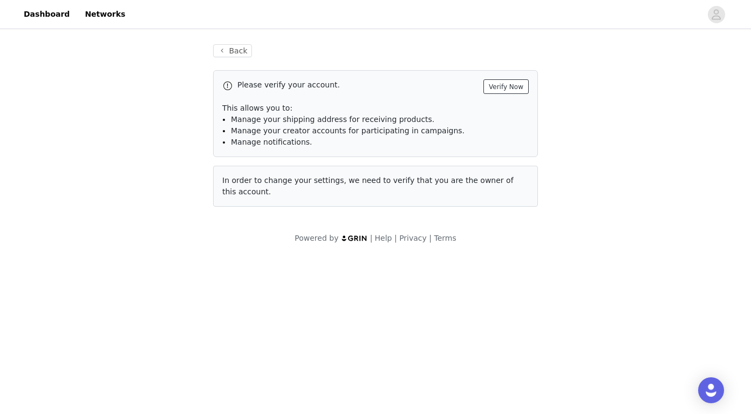
click at [500, 84] on button "Verify Now" at bounding box center [505, 86] width 45 height 15
